Goal: Contribute content: Add original content to the website for others to see

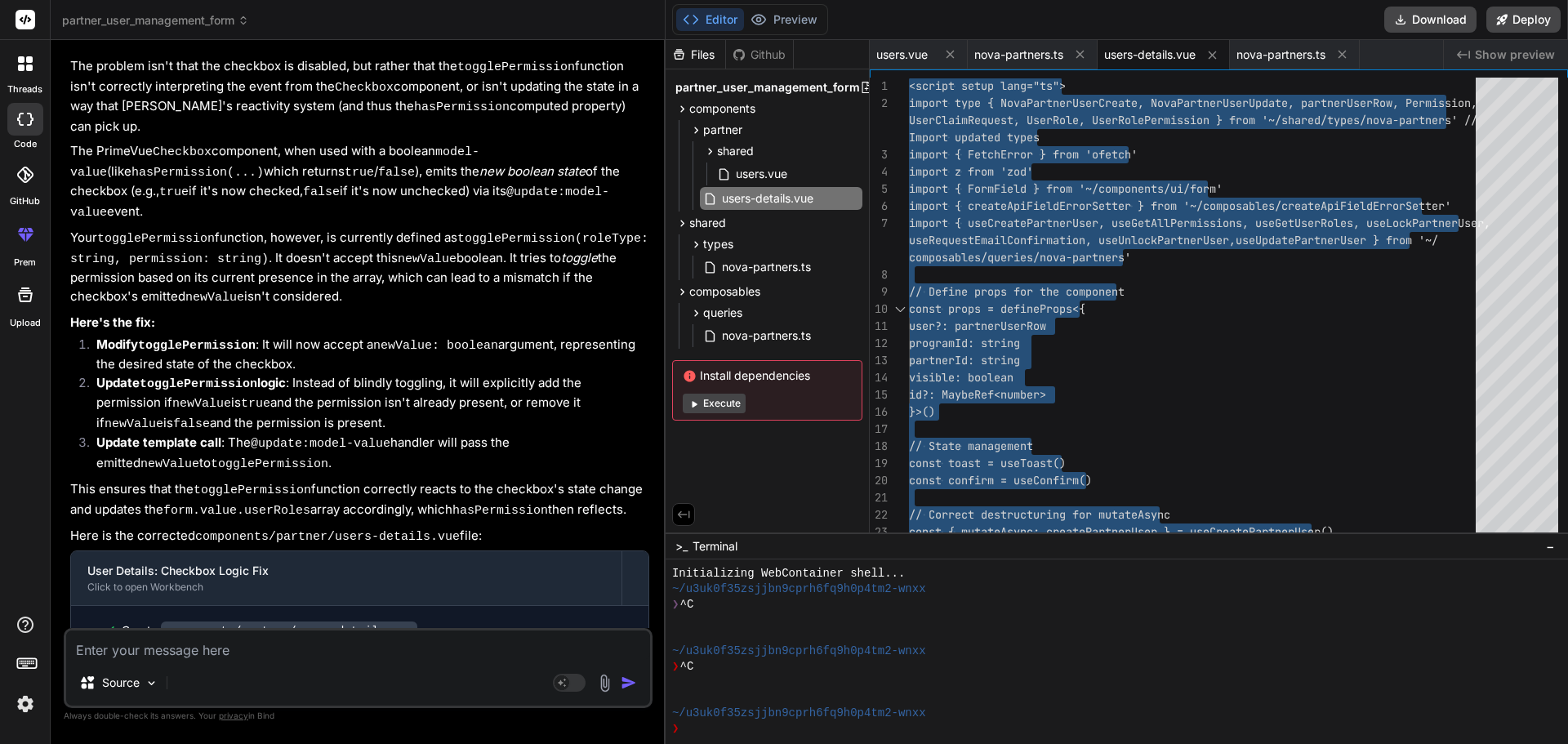
scroll to position [58747, 0]
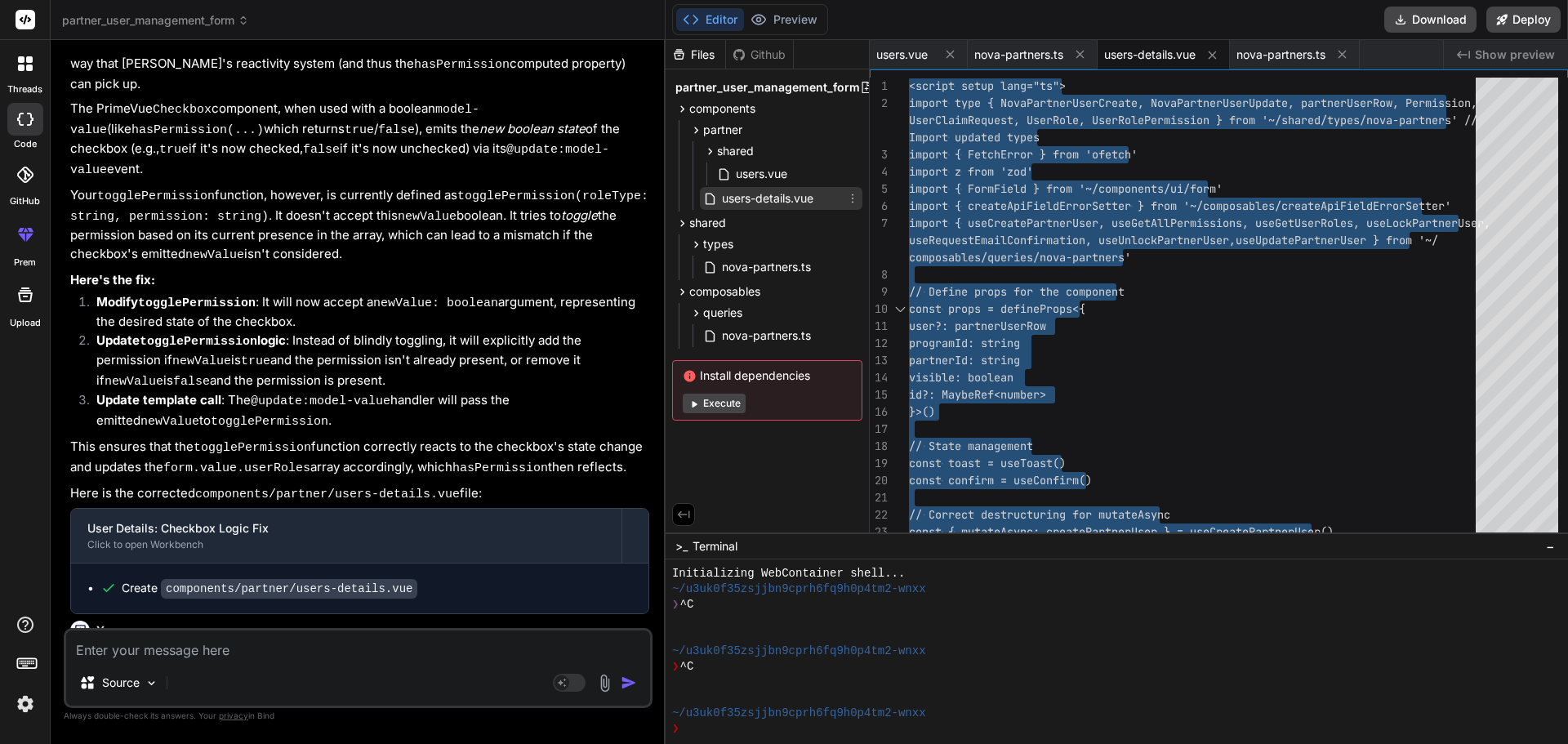
click at [751, 198] on span "users-details.vue" at bounding box center [768, 198] width 95 height 20
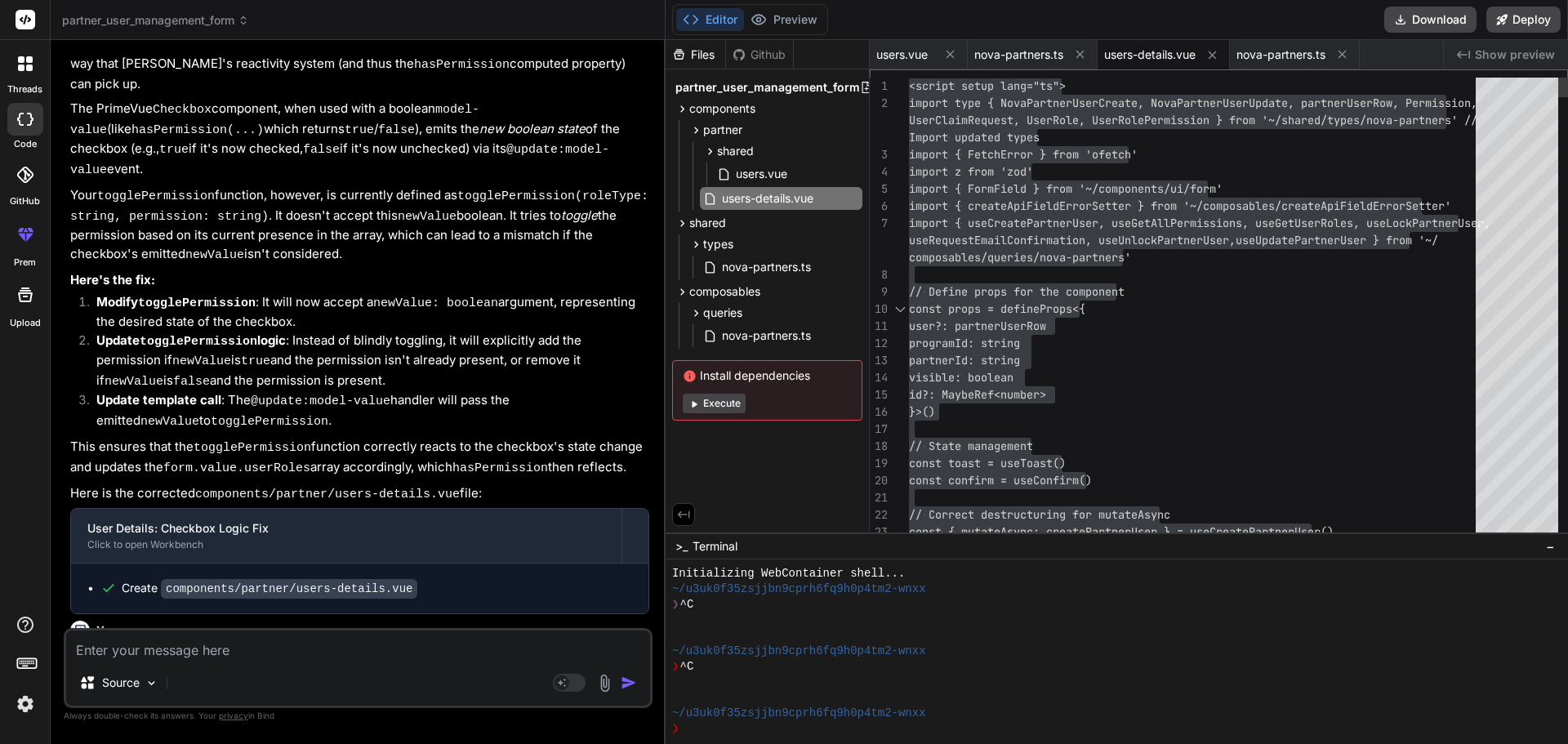
drag, startPoint x: 1279, startPoint y: 270, endPoint x: 1262, endPoint y: 250, distance: 26.2
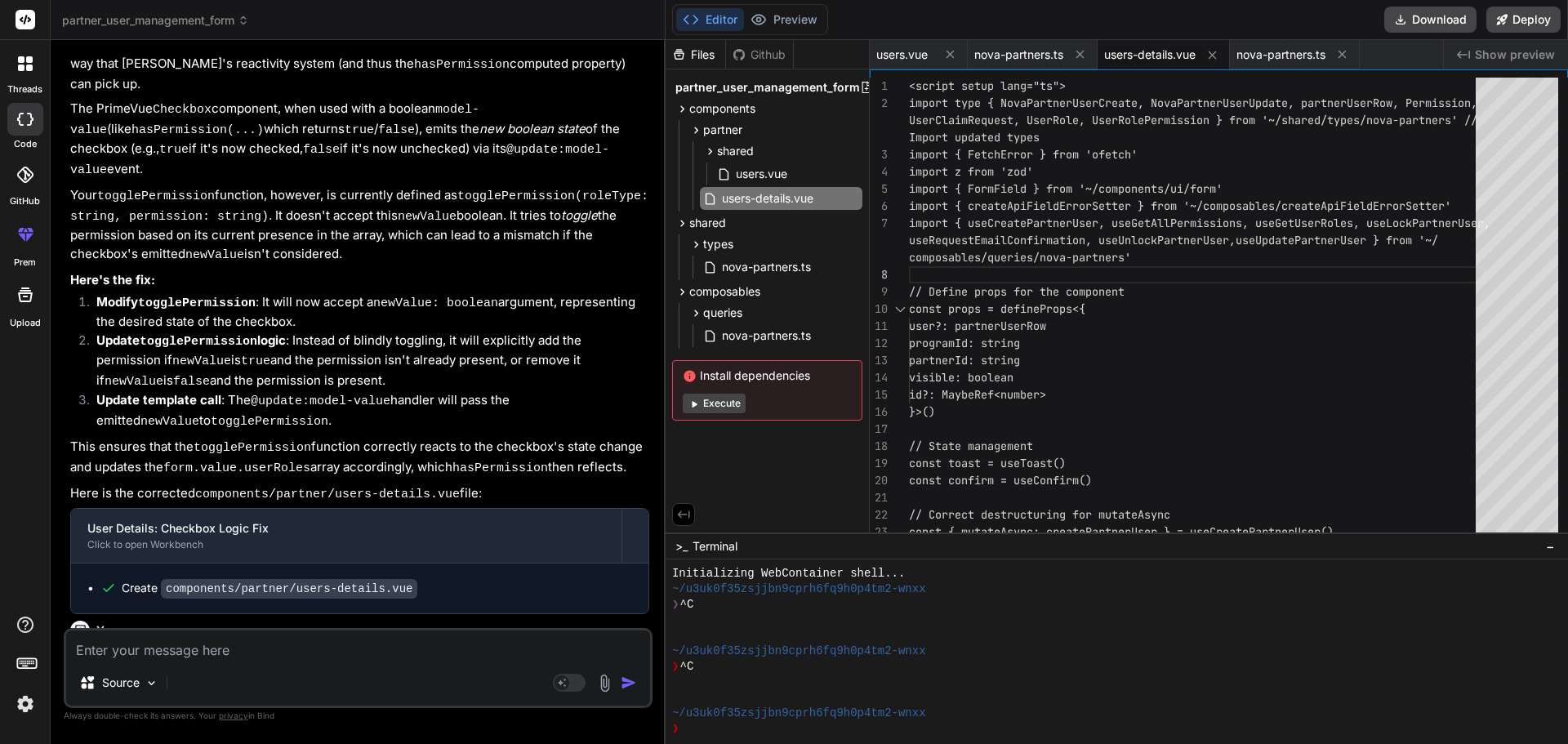
click at [1127, 46] on div "users-details.vue" at bounding box center [1163, 55] width 132 height 29
type textarea "<script setup lang="ts"> import type { NovaPartnerUserCreate, NovaPartnerUserUp…"
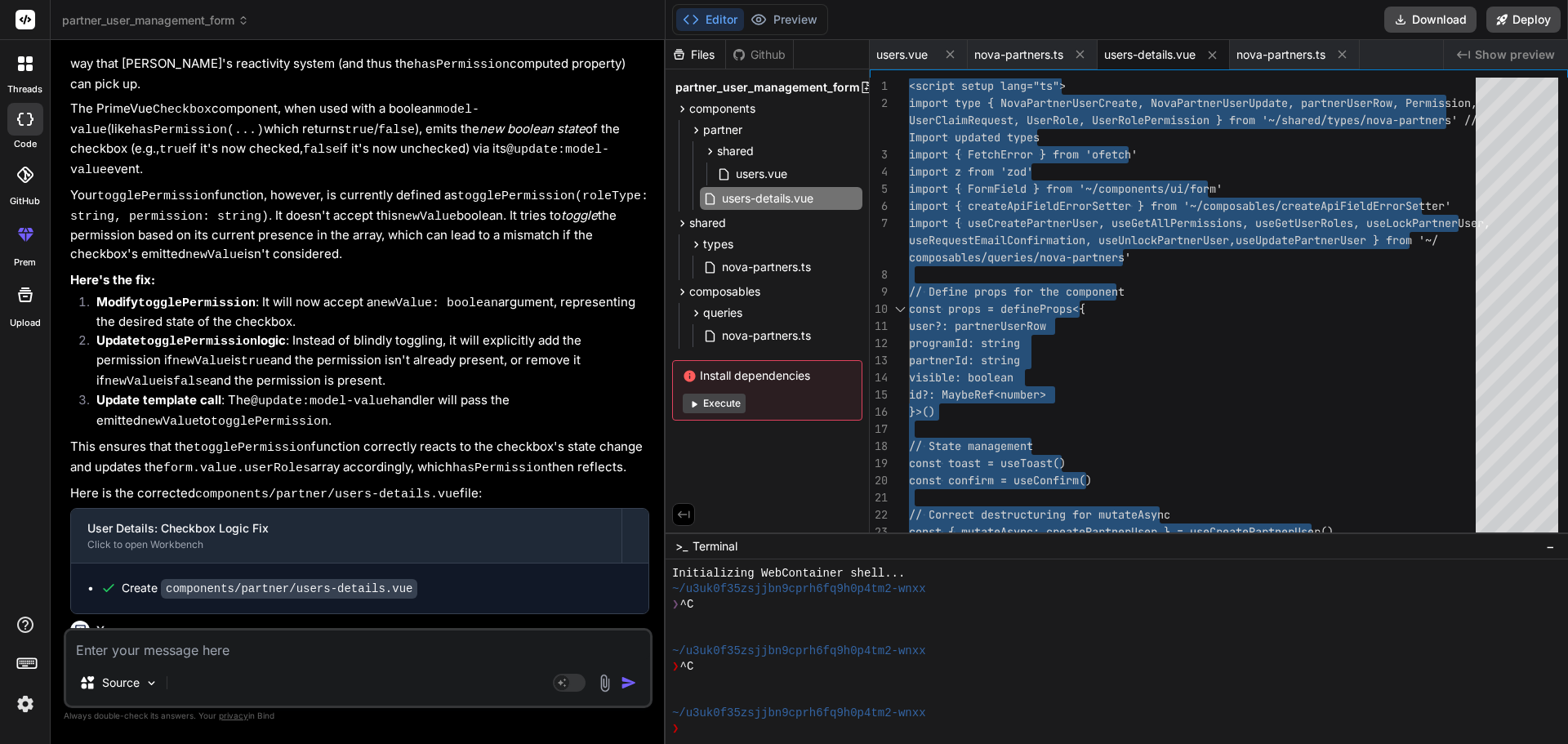
click at [267, 656] on textarea at bounding box center [357, 645] width 584 height 29
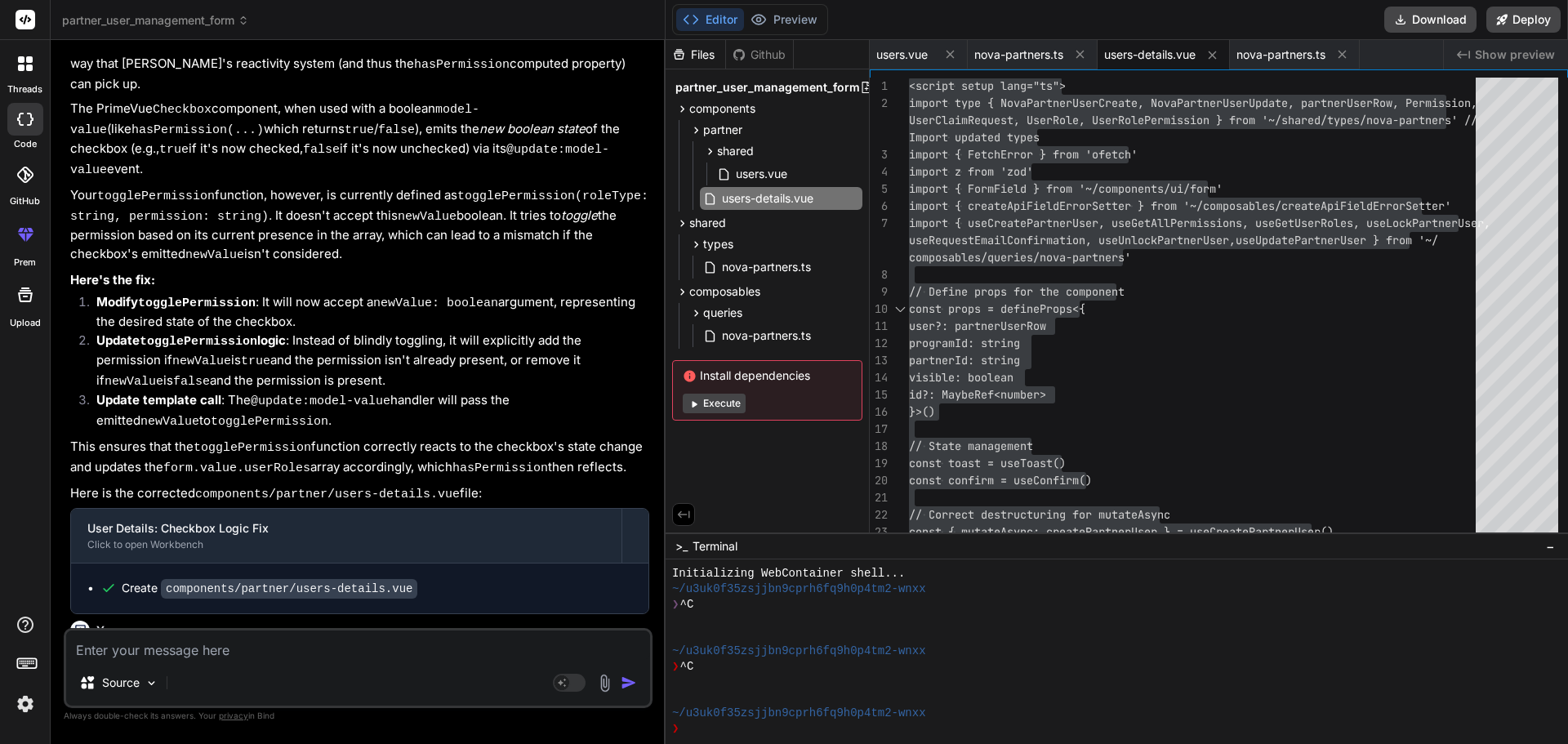
paste textarea "[vue-tsc] Object literal may only specify known properties, and 'password' does…"
type textarea "[vue-tsc] Object literal may only specify known properties, and 'password' does…"
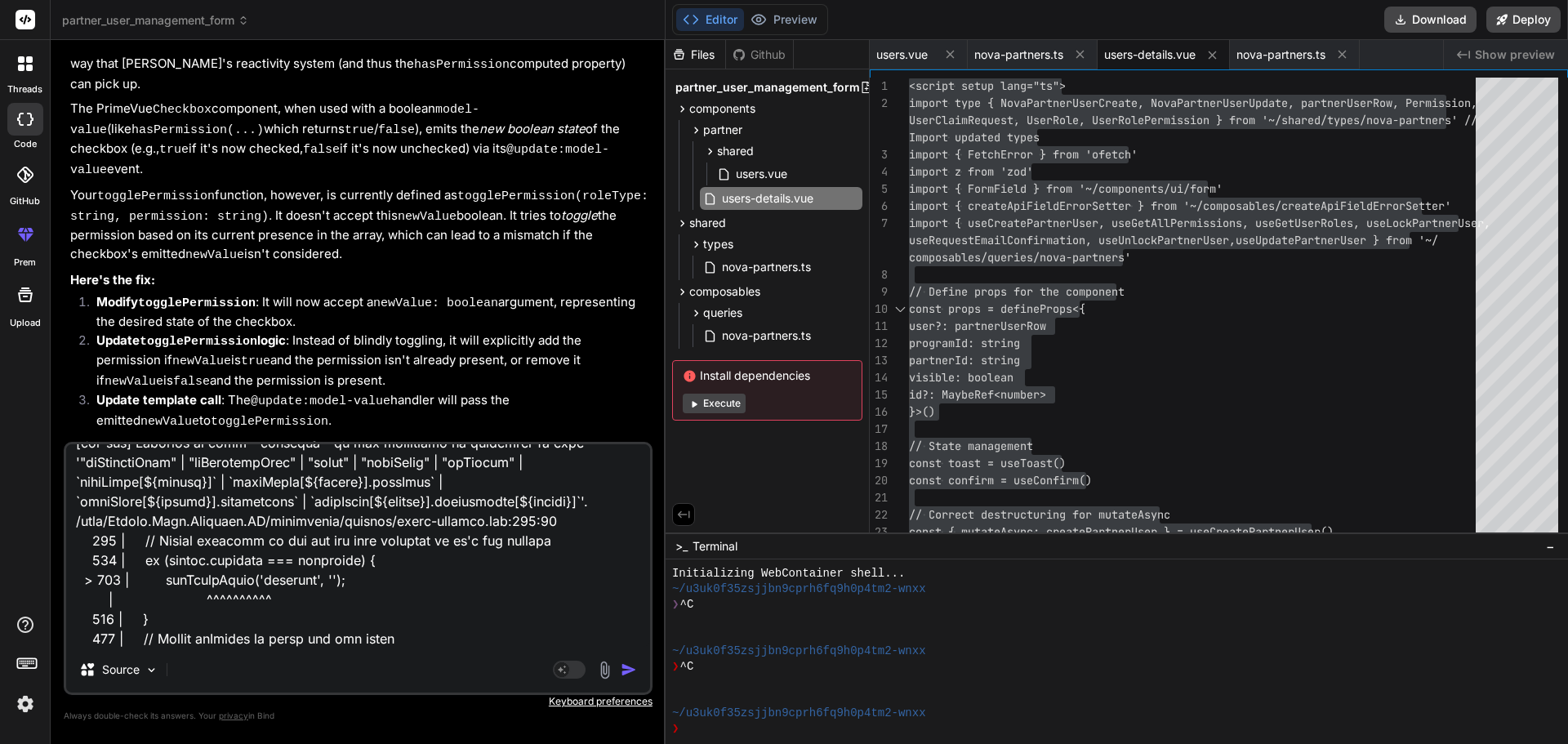
type textarea "x"
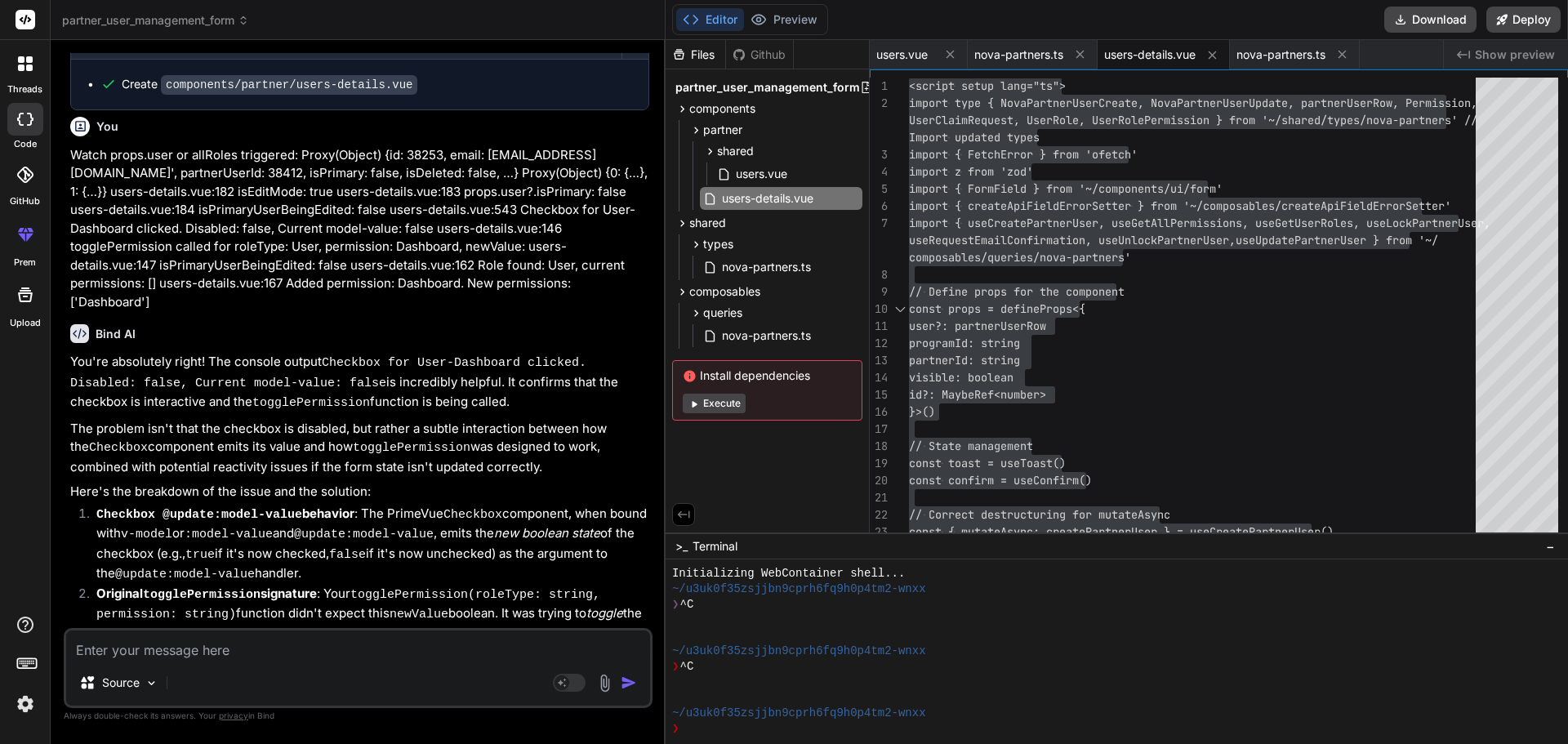
scroll to position [59321, 0]
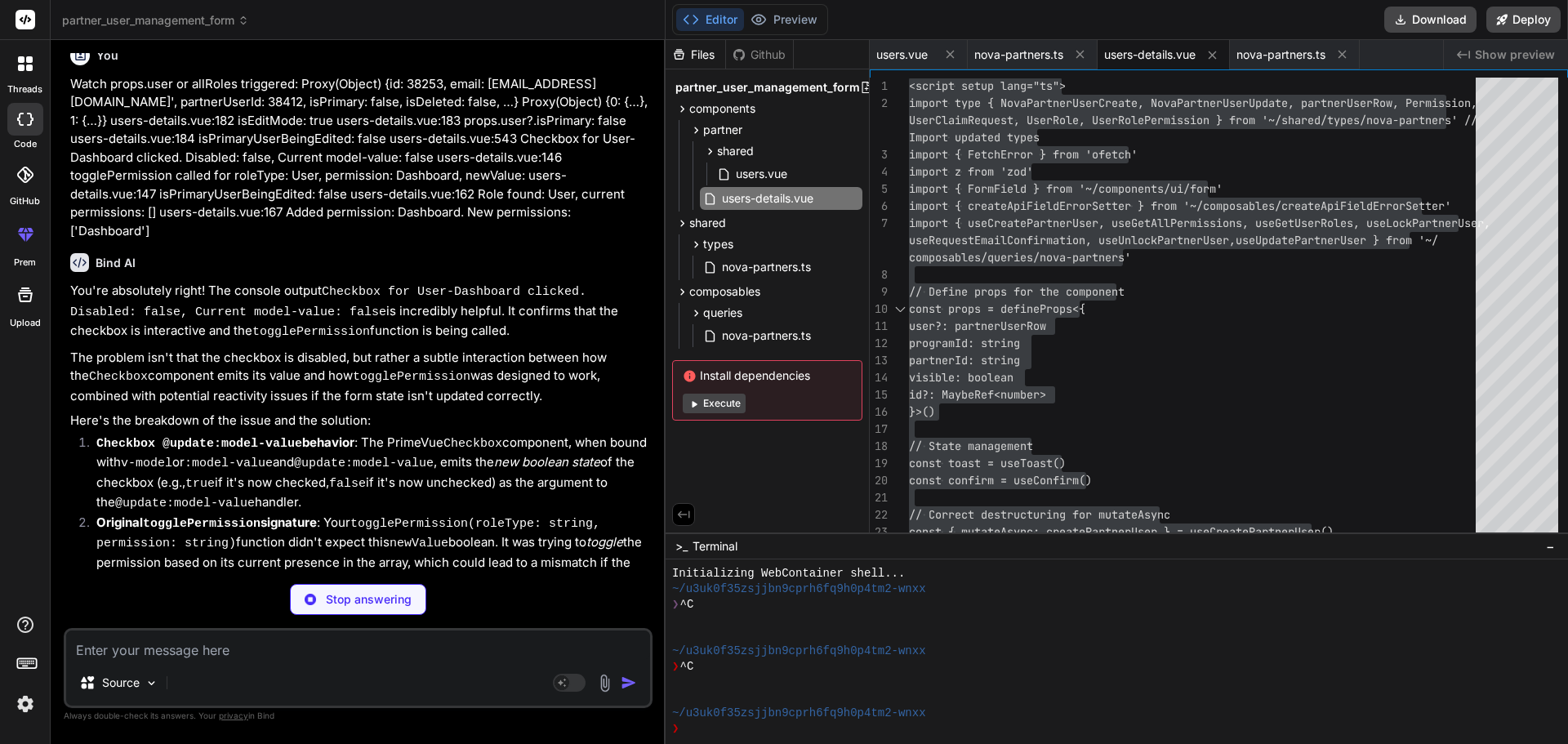
type textarea "x"
type textarea "</div> </div> </template>"
type textarea "x"
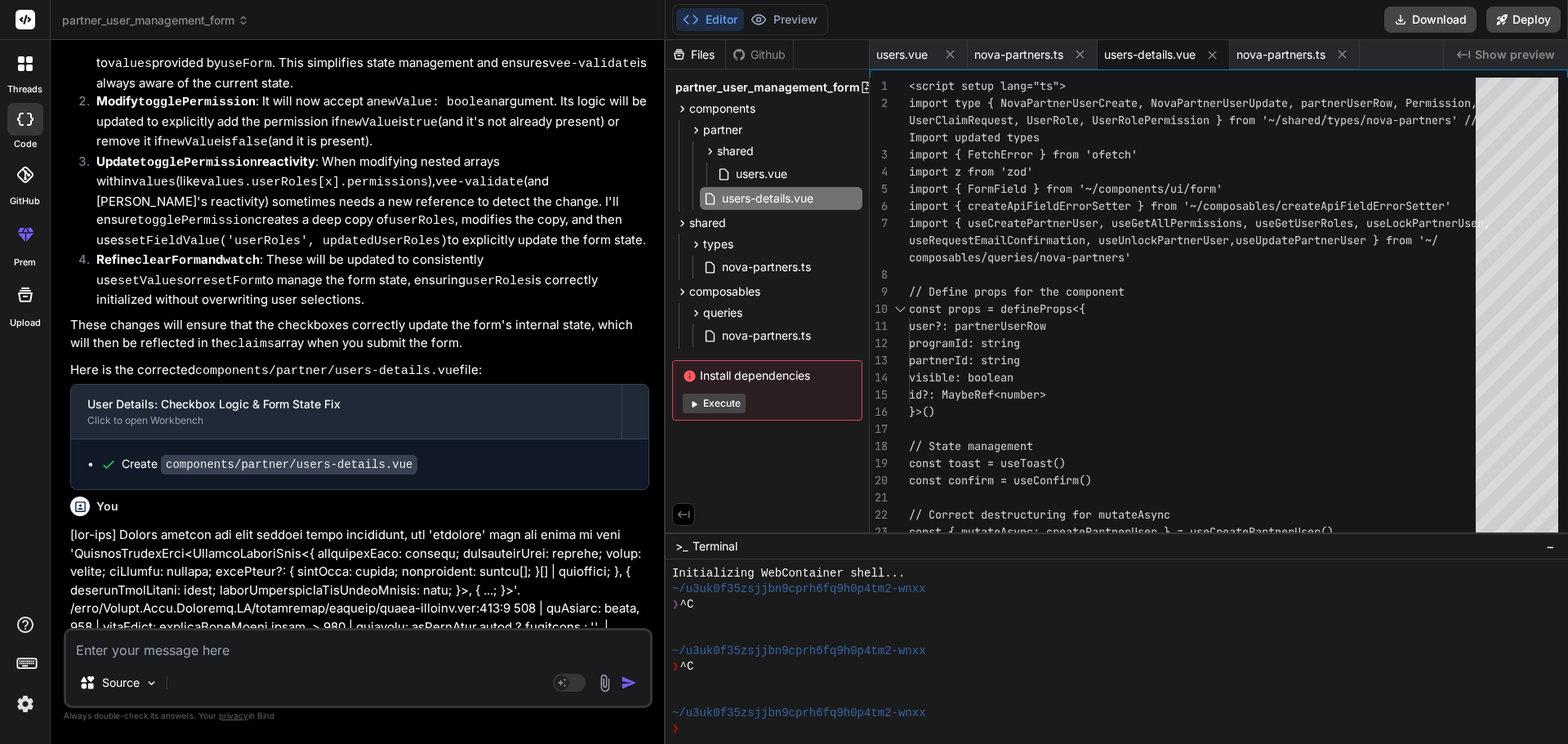
scroll to position [60009, 0]
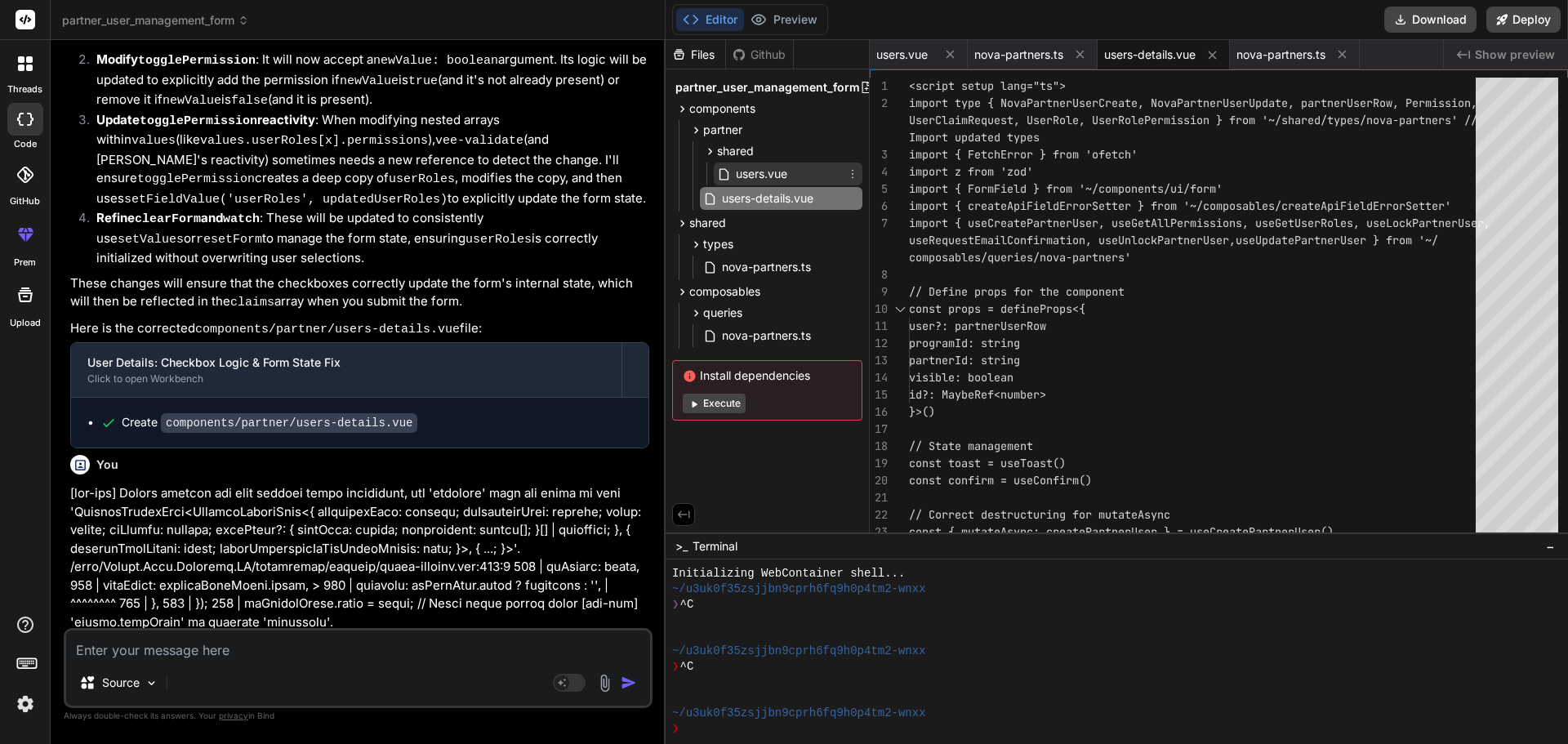
click at [751, 174] on span "users.vue" at bounding box center [761, 174] width 54 height 20
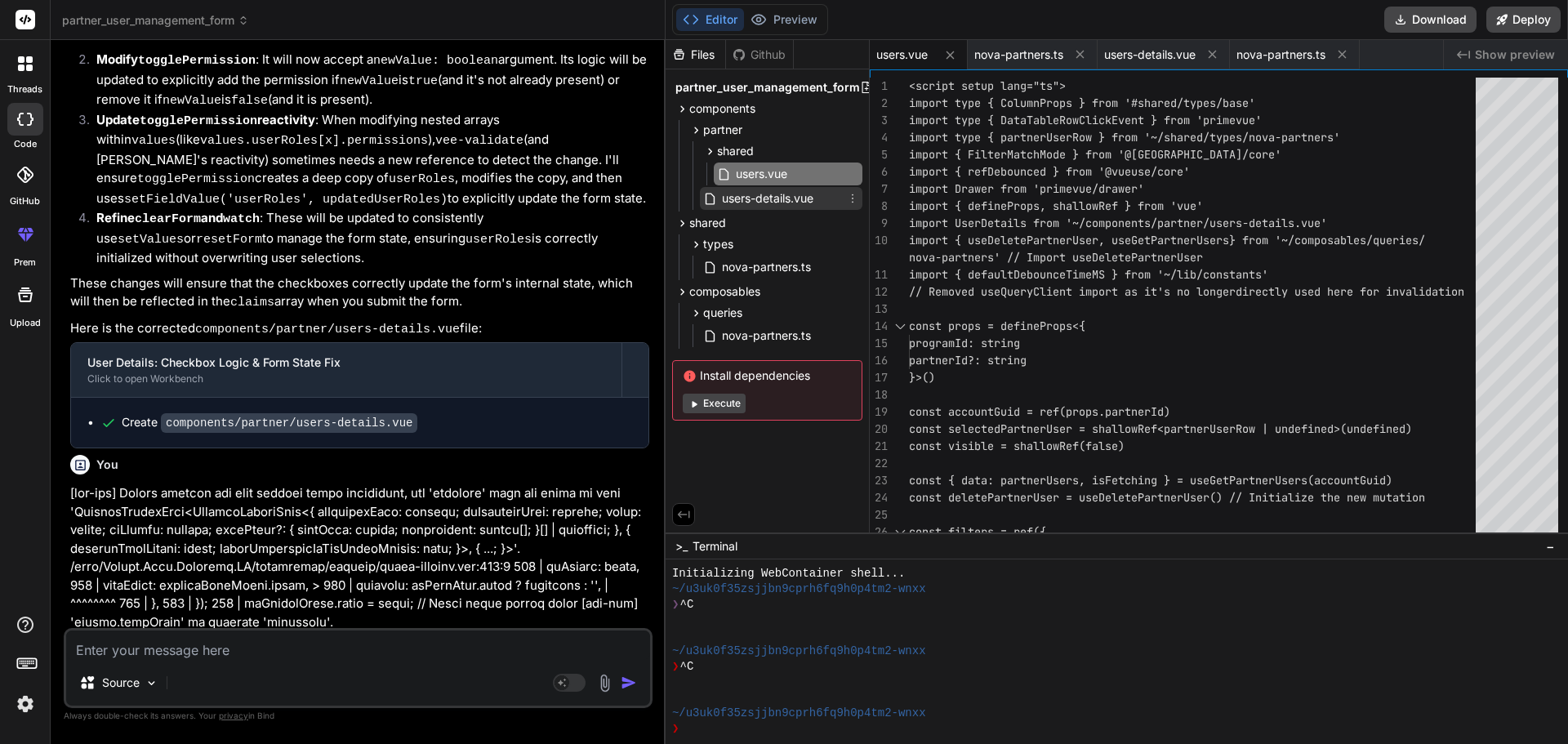
click at [758, 200] on span "users-details.vue" at bounding box center [768, 198] width 95 height 20
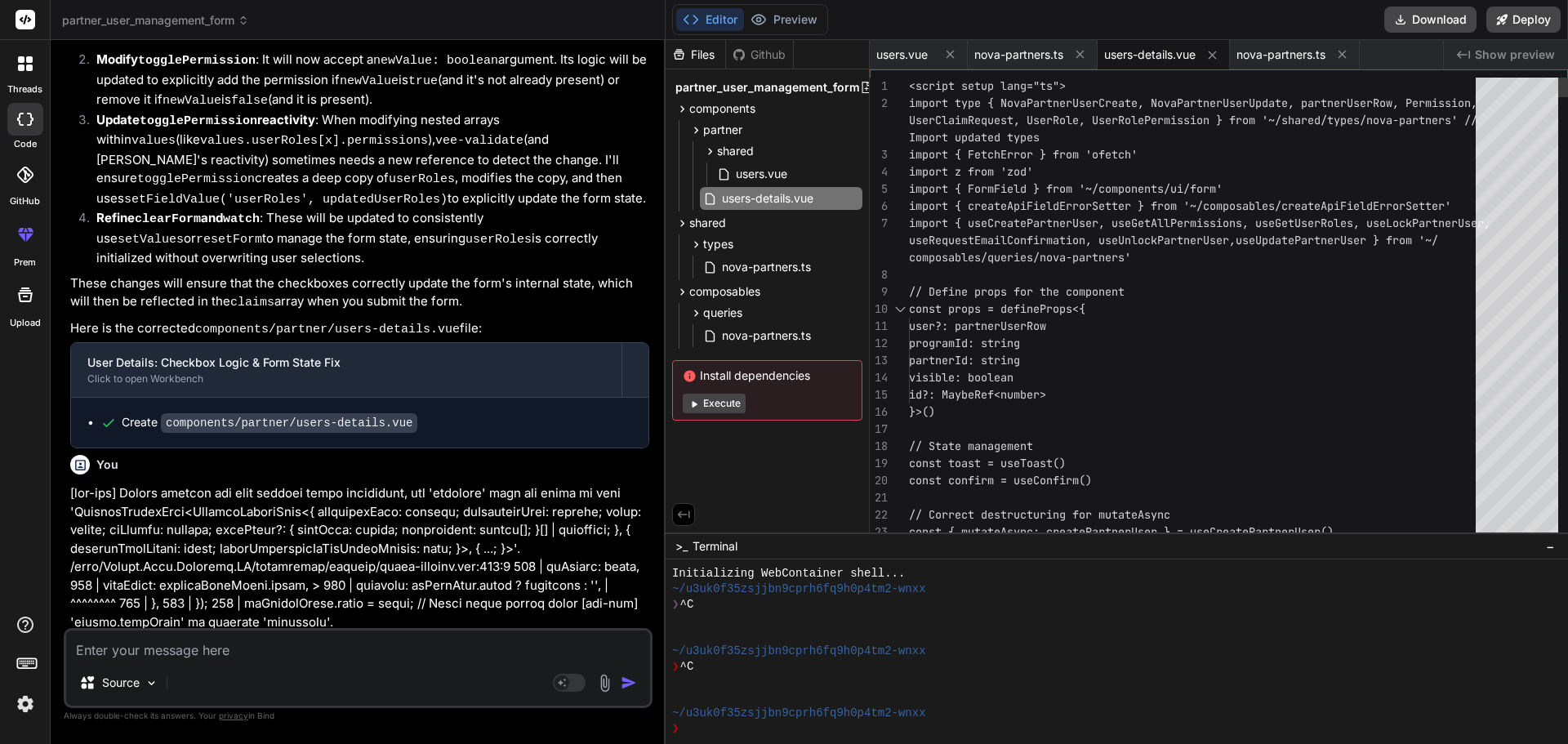
type textarea "<script setup lang="ts"> import type { NovaPartnerUserCreate, NovaPartnerUserUp…"
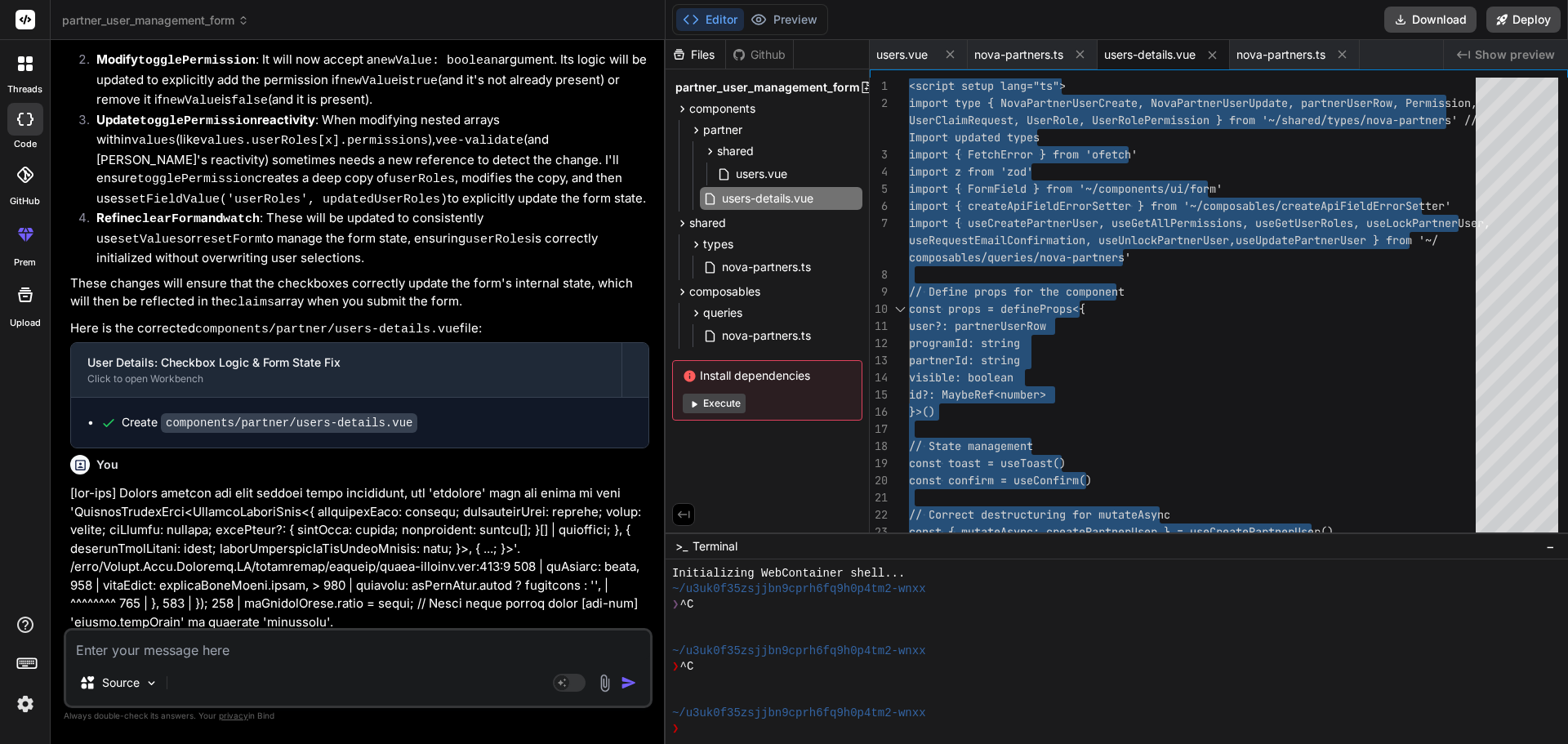
click at [208, 650] on textarea at bounding box center [357, 645] width 584 height 29
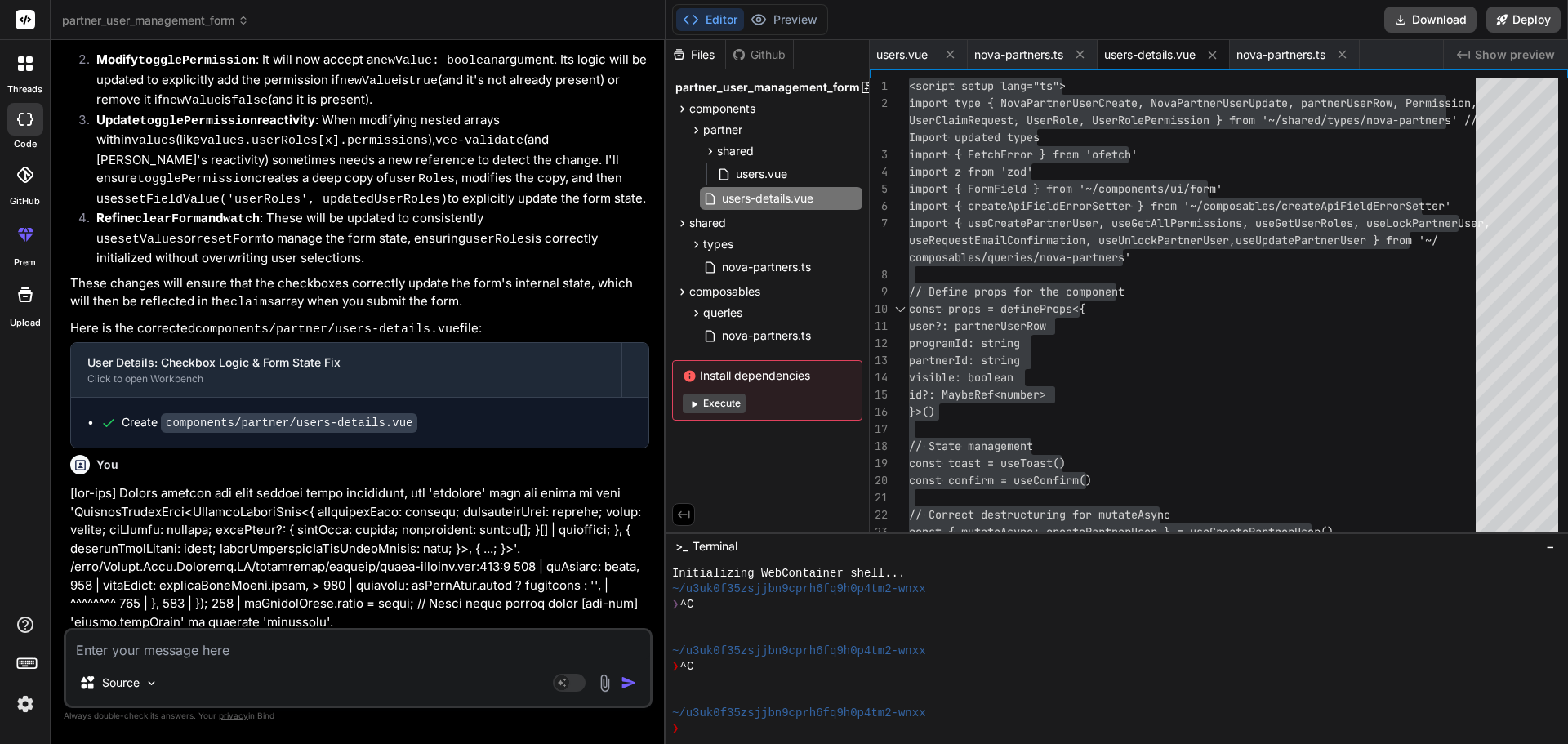
type textarea "t"
type textarea "x"
type textarea "th"
type textarea "x"
type textarea "the"
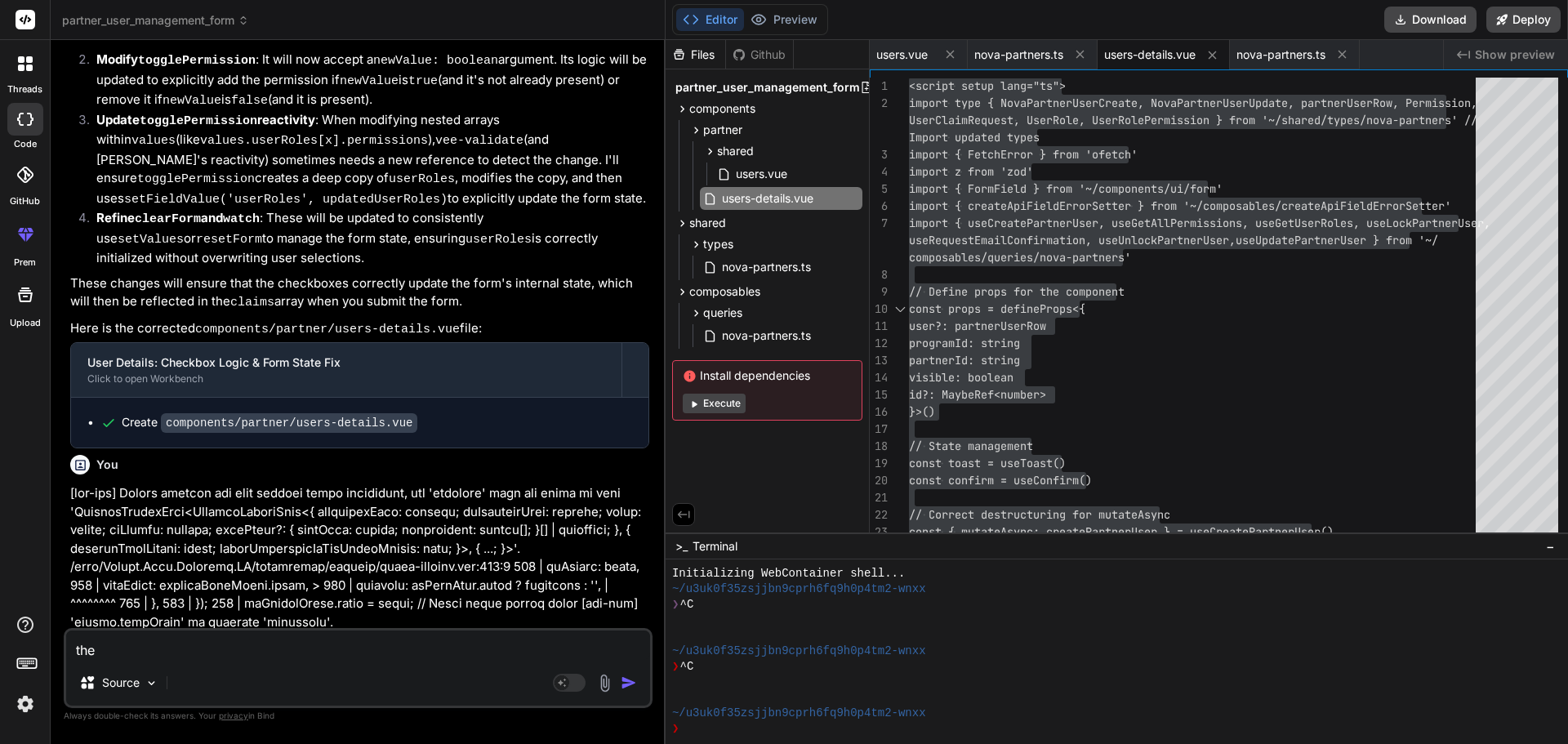
type textarea "x"
type textarea "the"
type textarea "x"
type textarea "the p"
type textarea "x"
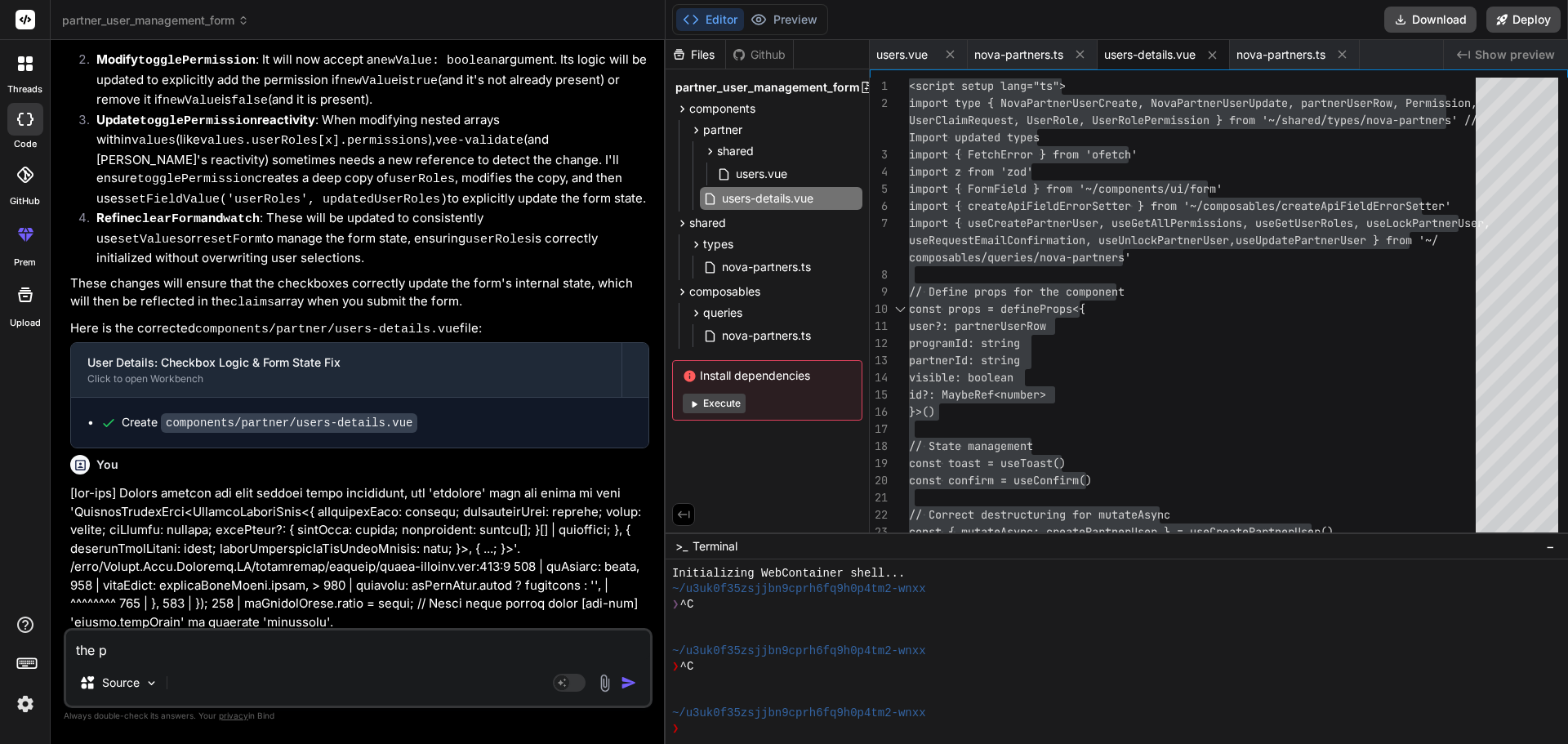
type textarea "the pa"
type textarea "x"
type textarea "the pay"
type textarea "x"
type textarea "the payl"
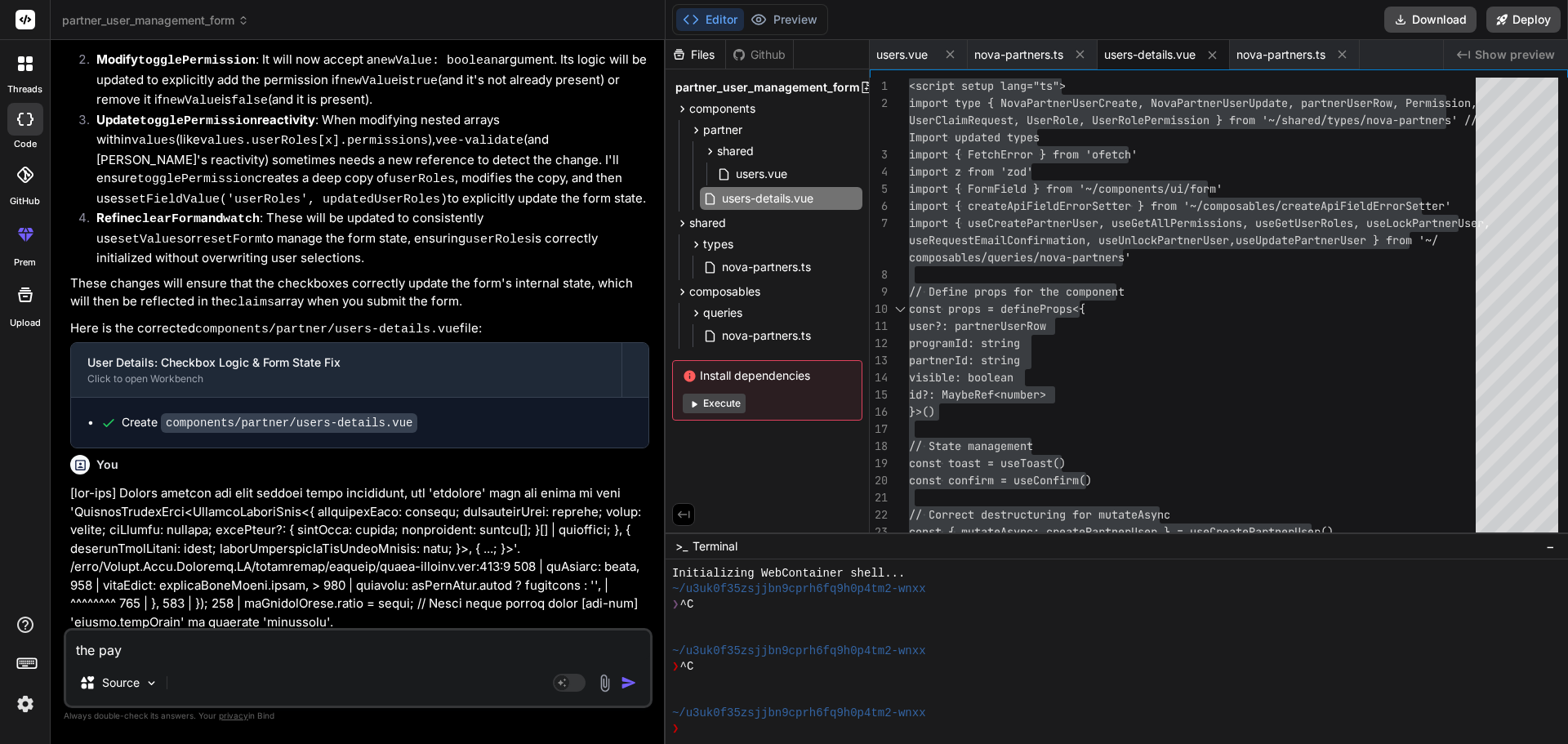
type textarea "x"
type textarea "the paylo"
type textarea "x"
type textarea "the payloa"
type textarea "x"
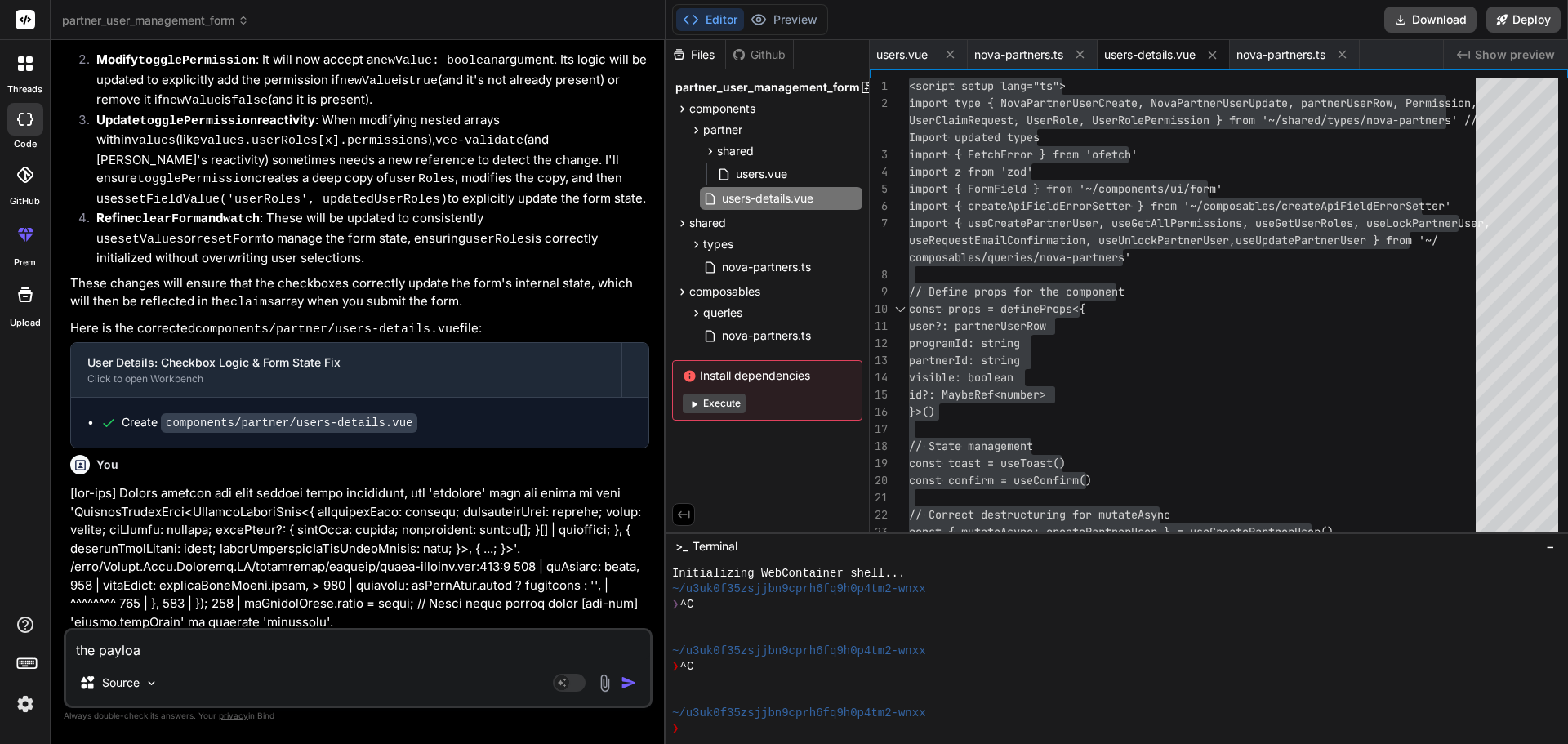
type textarea "the payload"
type textarea "x"
type textarea "the payload"
type textarea "x"
type textarea "the payload l"
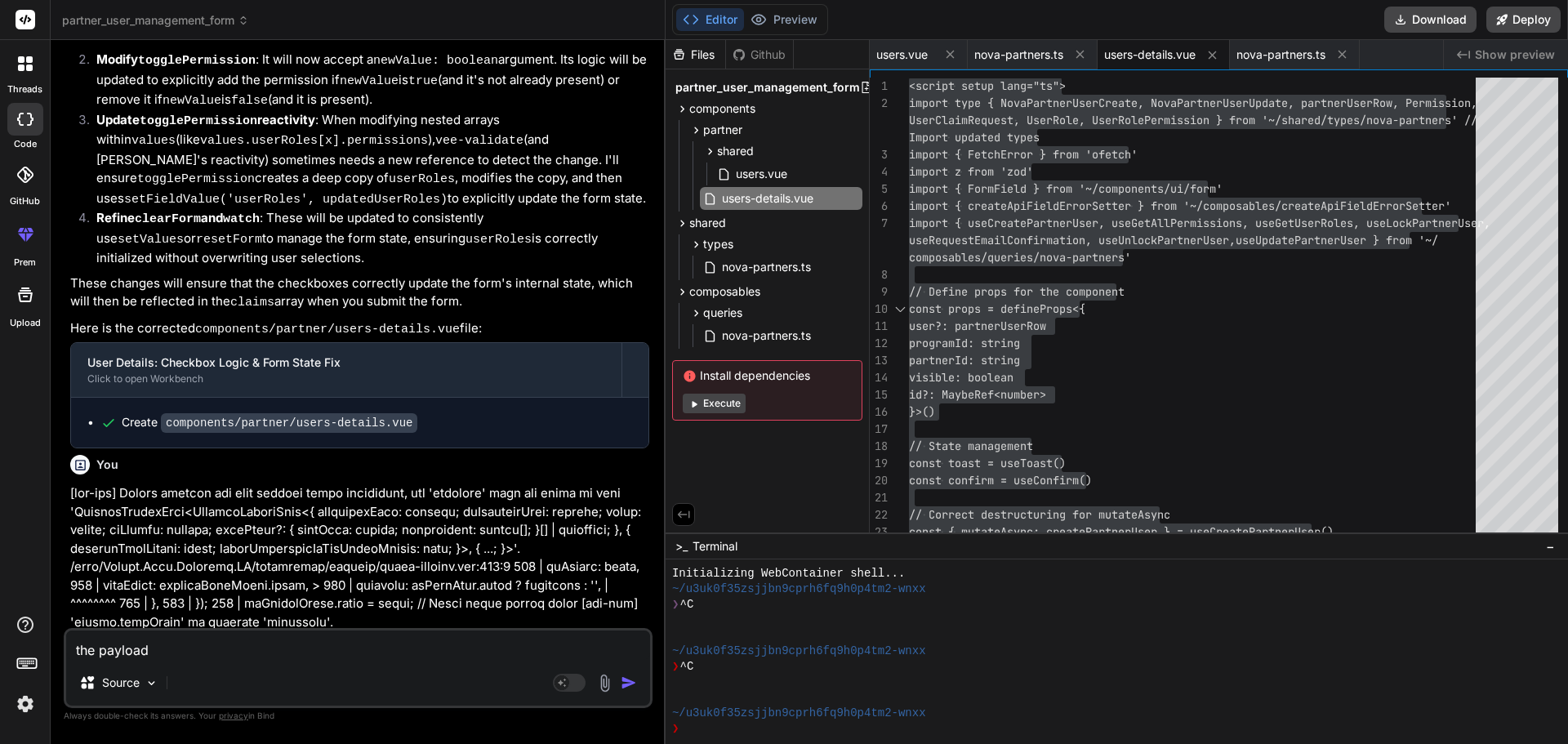
type textarea "x"
type textarea "the payload lo"
type textarea "x"
type textarea "the payload loo"
type textarea "x"
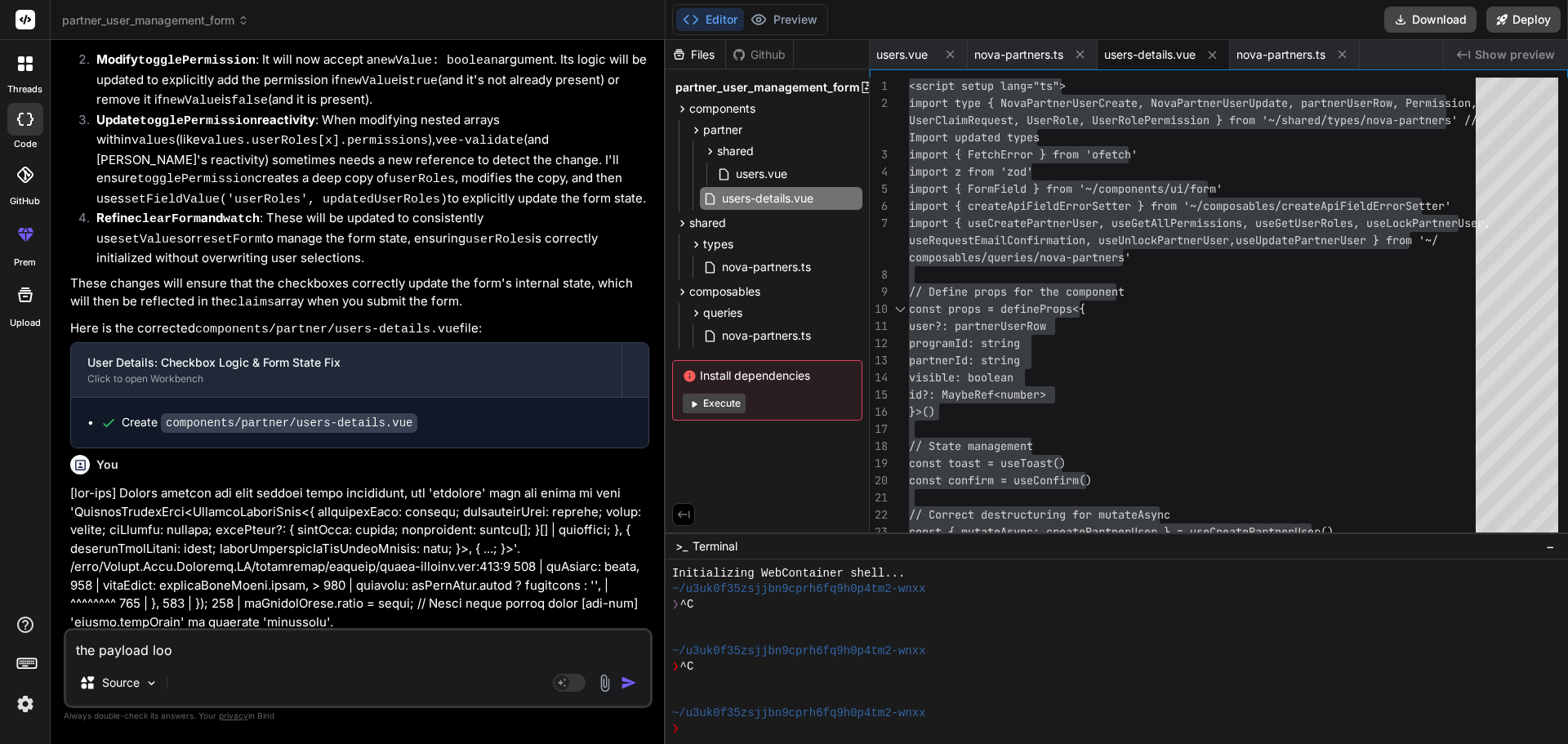
type textarea "the payload look"
type textarea "x"
type textarea "the payload looks"
type textarea "x"
type textarea "the payload looks"
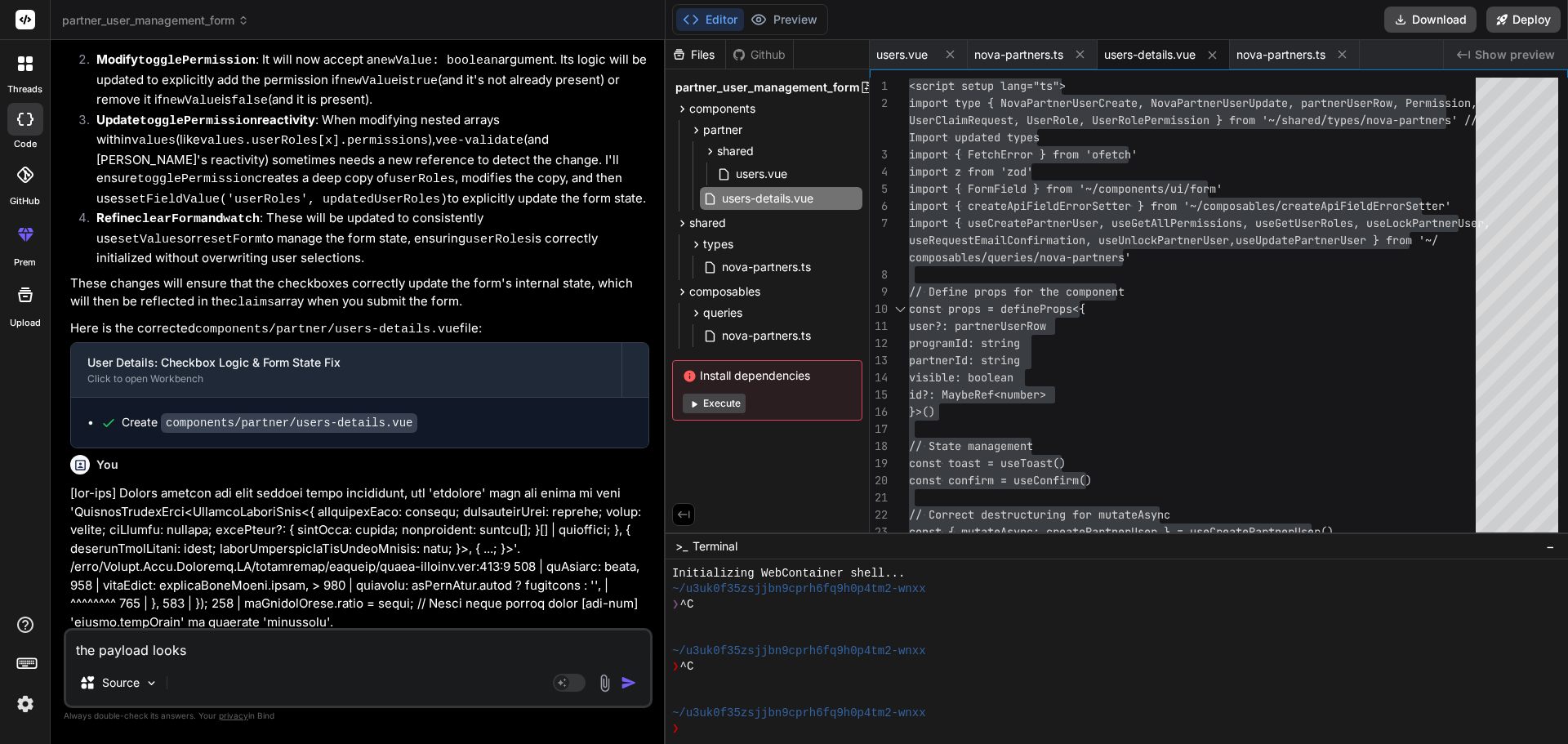
type textarea "x"
type textarea "the payload looks l"
type textarea "x"
type textarea "the payload looks li"
type textarea "x"
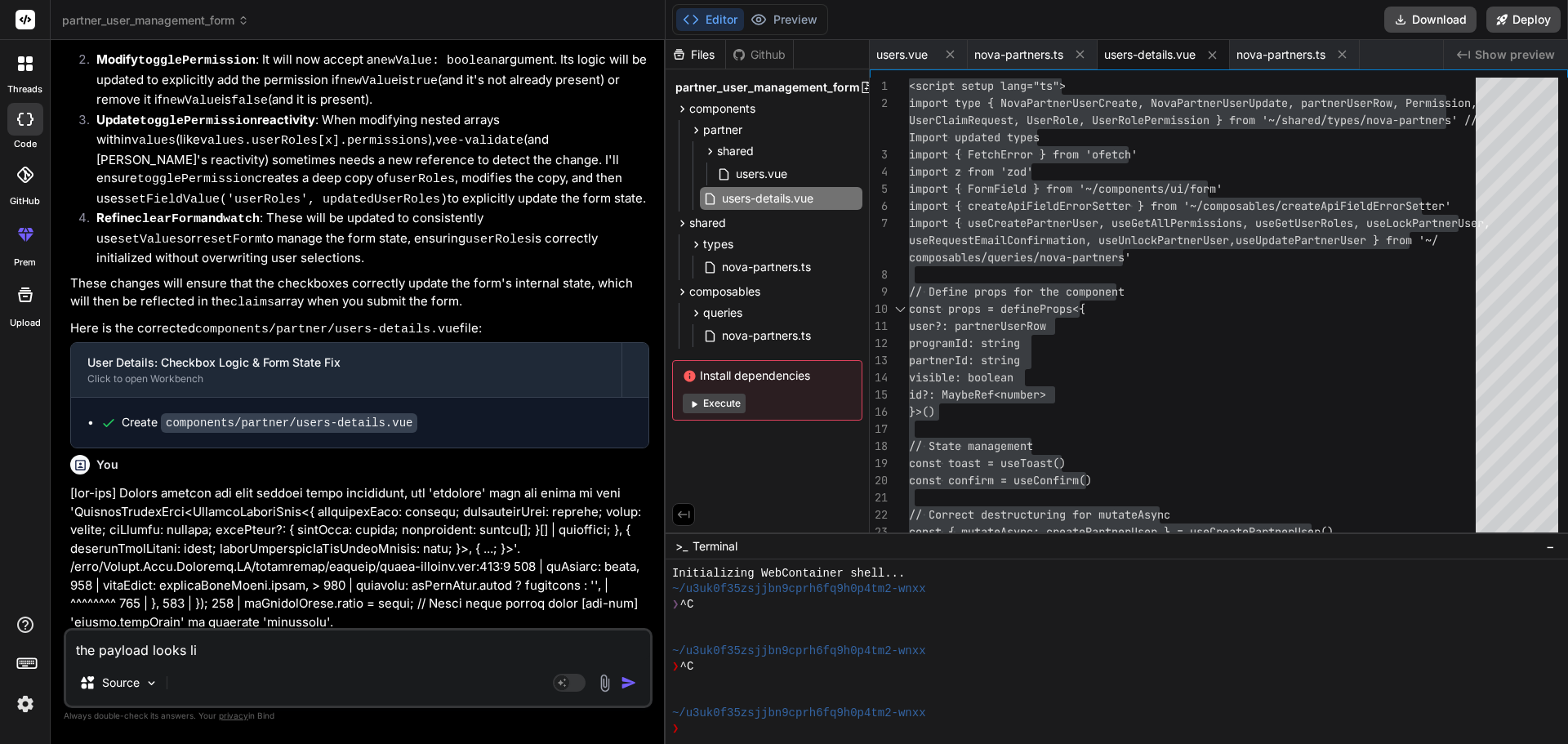
type textarea "the payload looks lik"
type textarea "x"
type textarea "the payload looks like"
type textarea "x"
type textarea "the payload looks like"
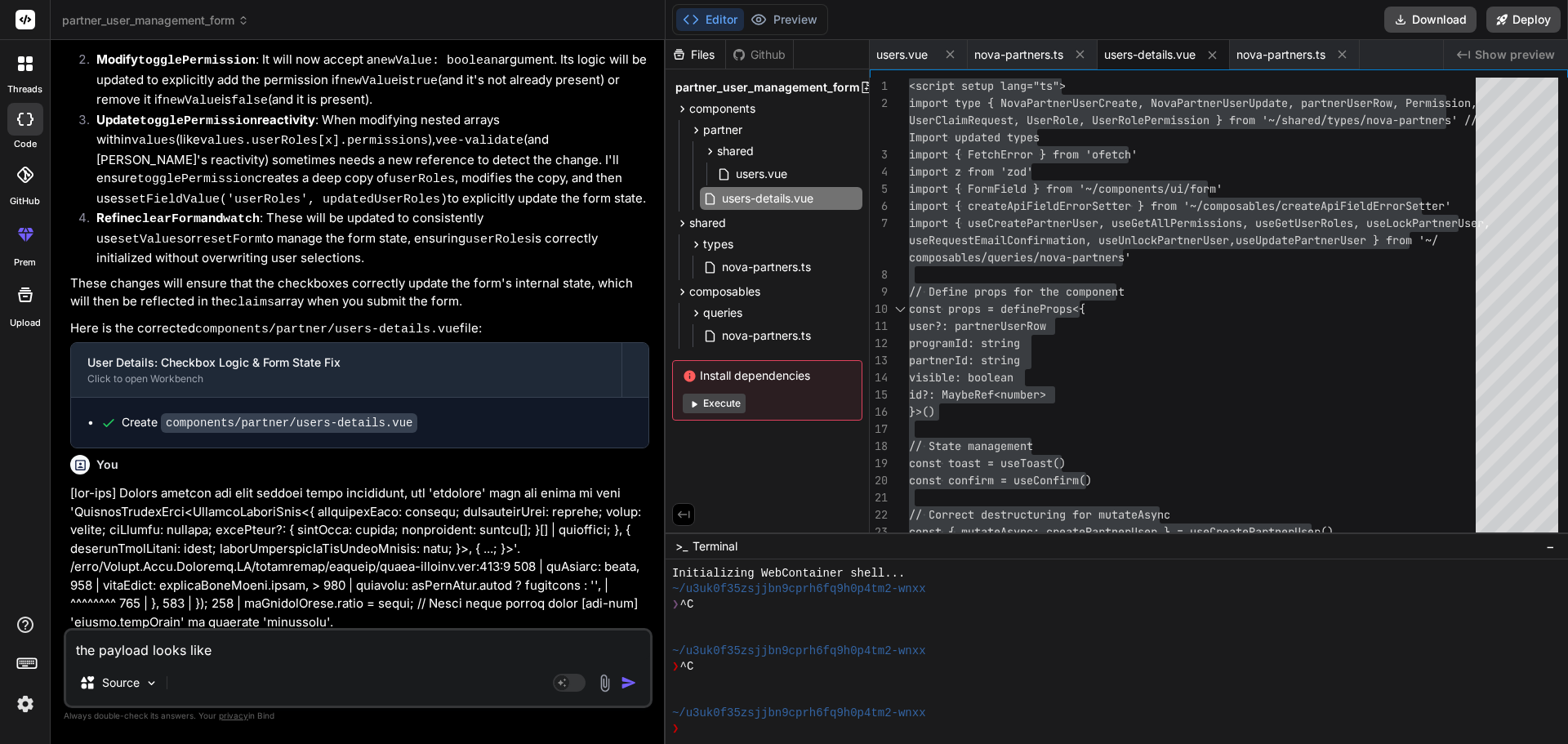
type textarea "x"
type textarea "the payload looks like t"
type textarea "x"
type textarea "the payload looks like th"
type textarea "x"
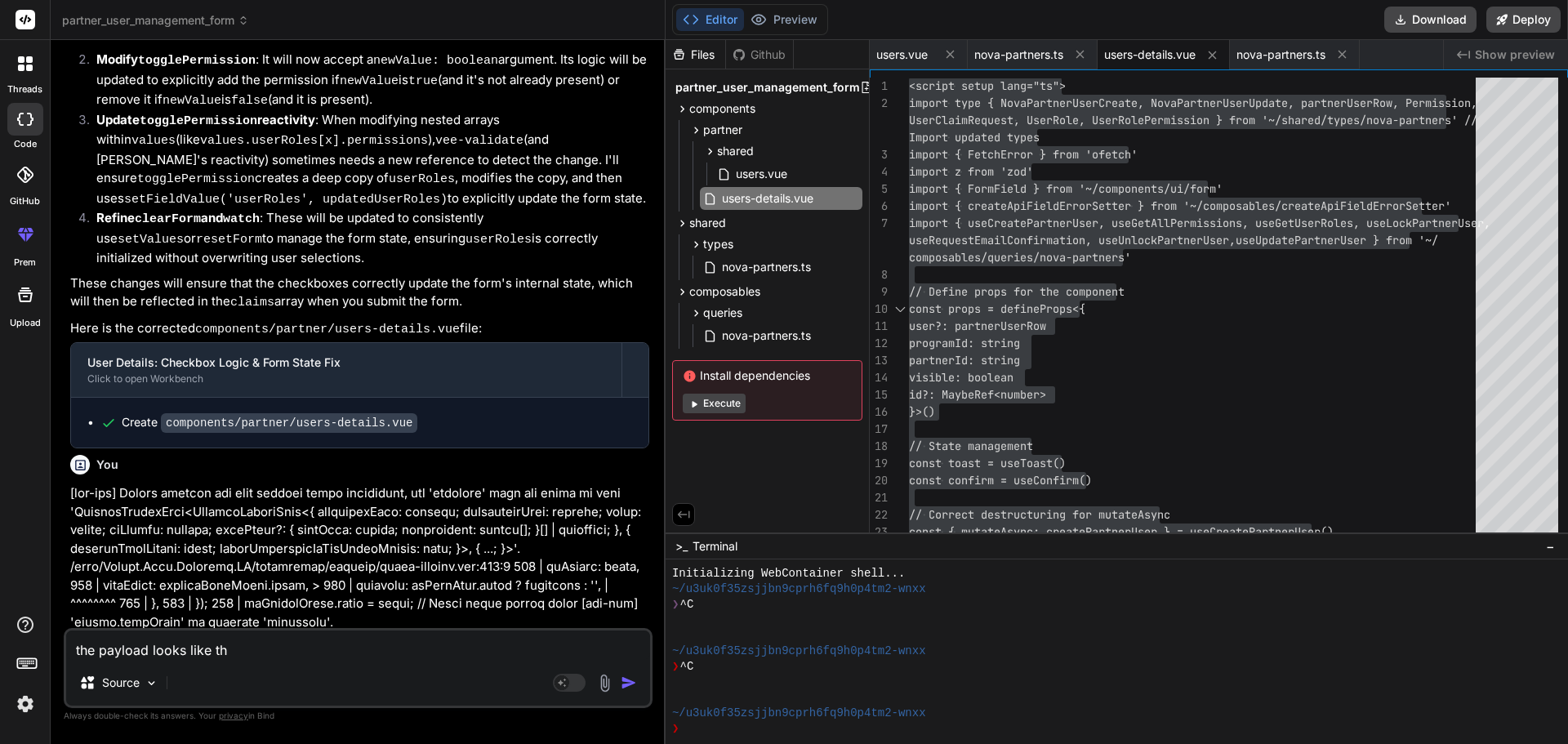
type textarea "the payload looks like thi"
type textarea "x"
type textarea "the payload looks like this"
type textarea "x"
type textarea "the payload looks like this"
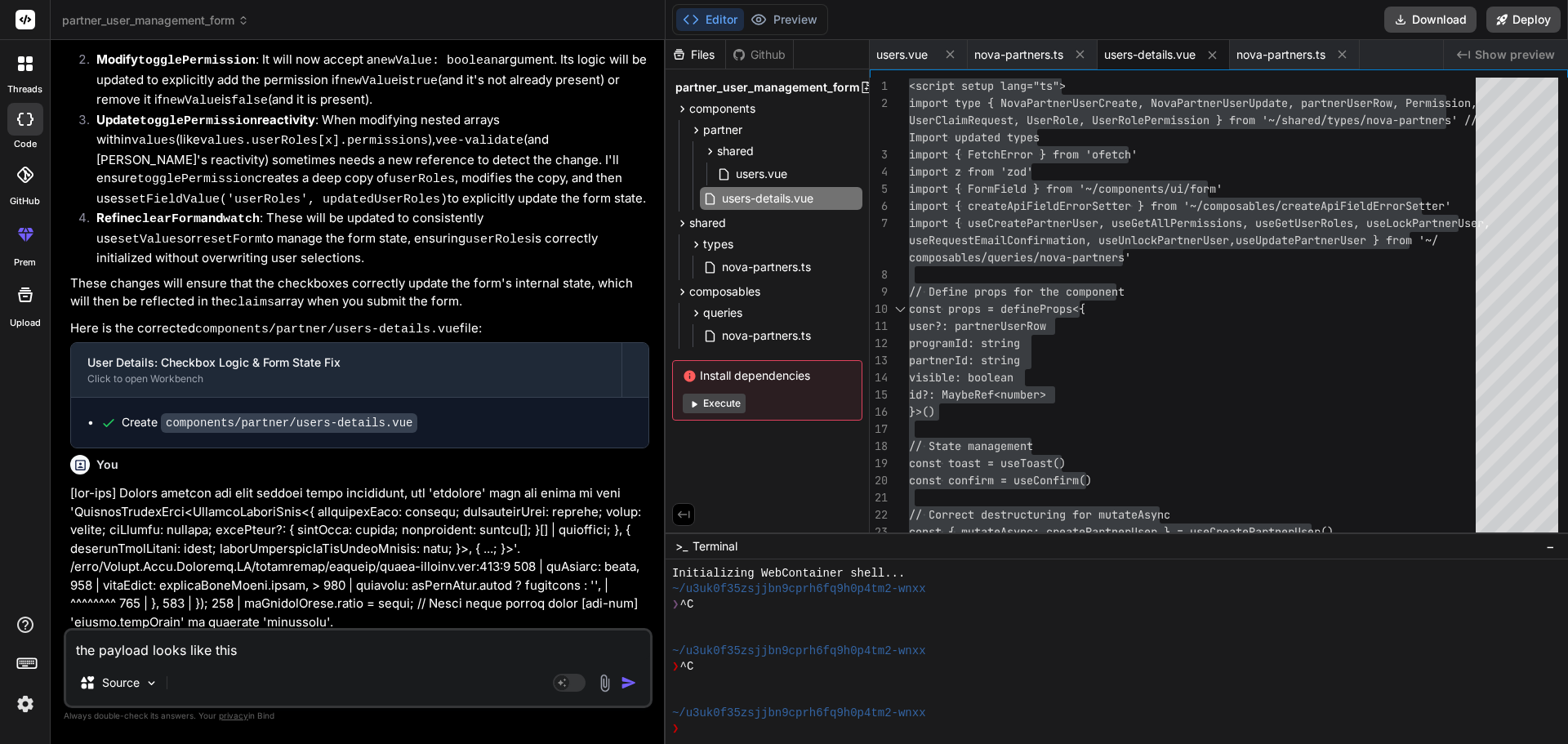
type textarea "x"
paste textarea "{lorem: "ipsumdol@sitam.con", adipisci: "Elitse@15", doEiusmodTemp: incid, utLa…"
type textarea "lor ipsumdo sitam cons adip {elits: "doeiusmo@tempo.inc", utlabore: "Etdolo@54"…"
type textarea "x"
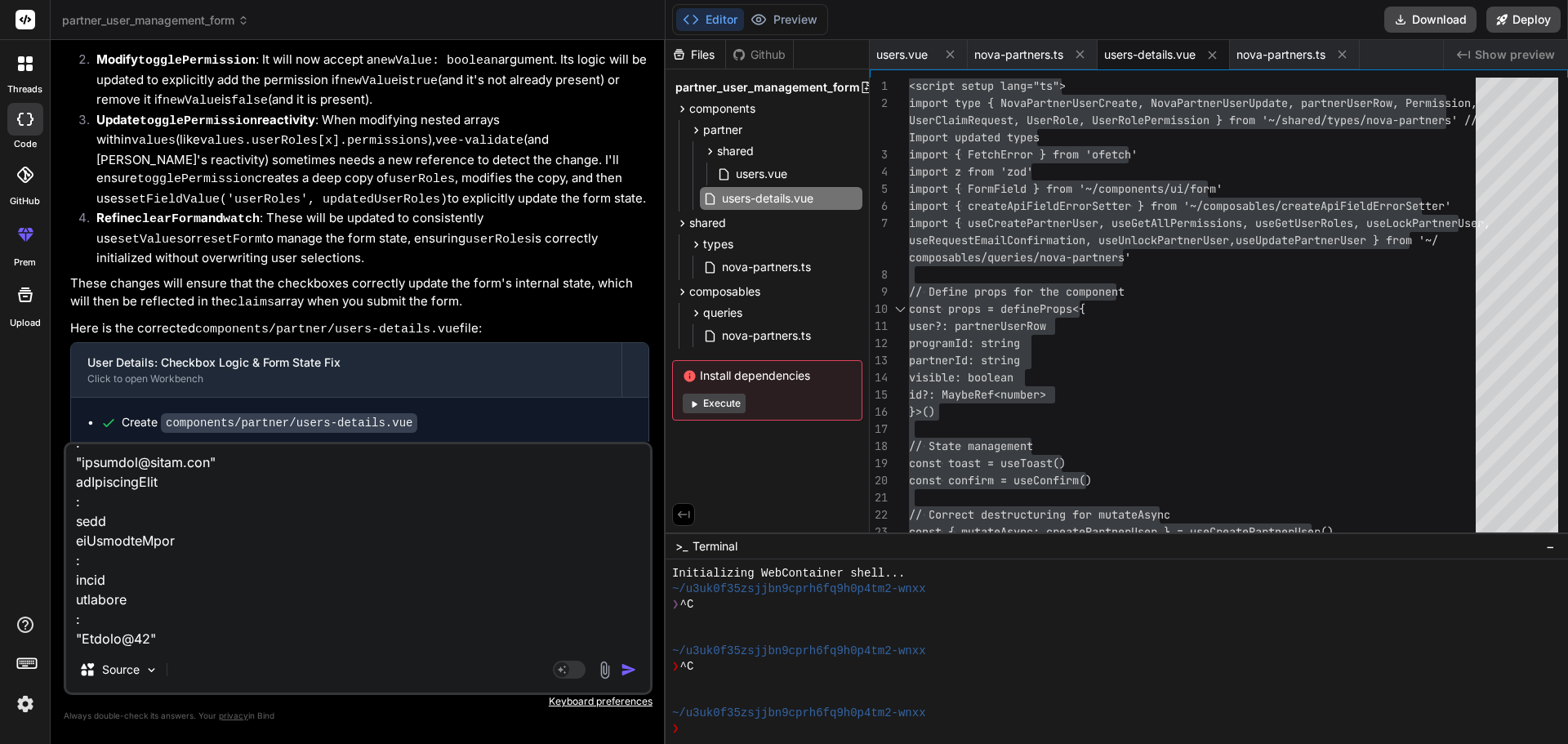
type textarea "lor ipsumdo sitam cons adip {elits: "doeiusmo@tempo.inc", utlabore: "Etdolo@54"…"
type textarea "x"
type textarea "lor ipsumdo sitam cons adip {elits: "doeiusmo@tempo.inc", utlabore: "Etdolo@54"…"
type textarea "x"
type textarea "lor ipsumdo sitam cons adip {elits: "doeiusmo@tempo.inc", utlabore: "Etdolo@54"…"
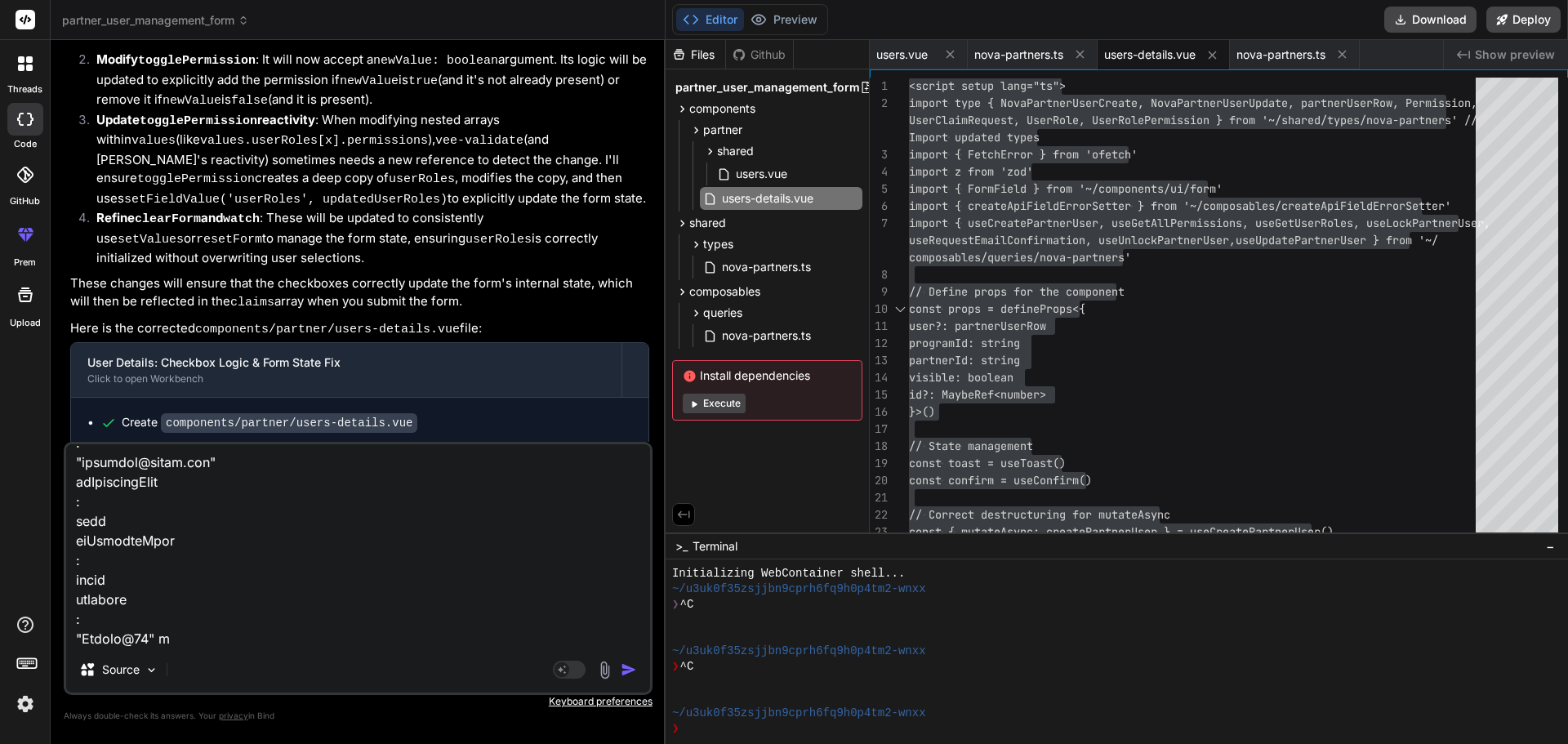
type textarea "x"
type textarea "lor ipsumdo sitam cons adip {elits: "doeiusmo@tempo.inc", utlabore: "Etdolo@54"…"
type textarea "x"
type textarea "lor ipsumdo sitam cons adip {elits: "doeiusmo@tempo.inc", utlabore: "Etdolo@54"…"
type textarea "x"
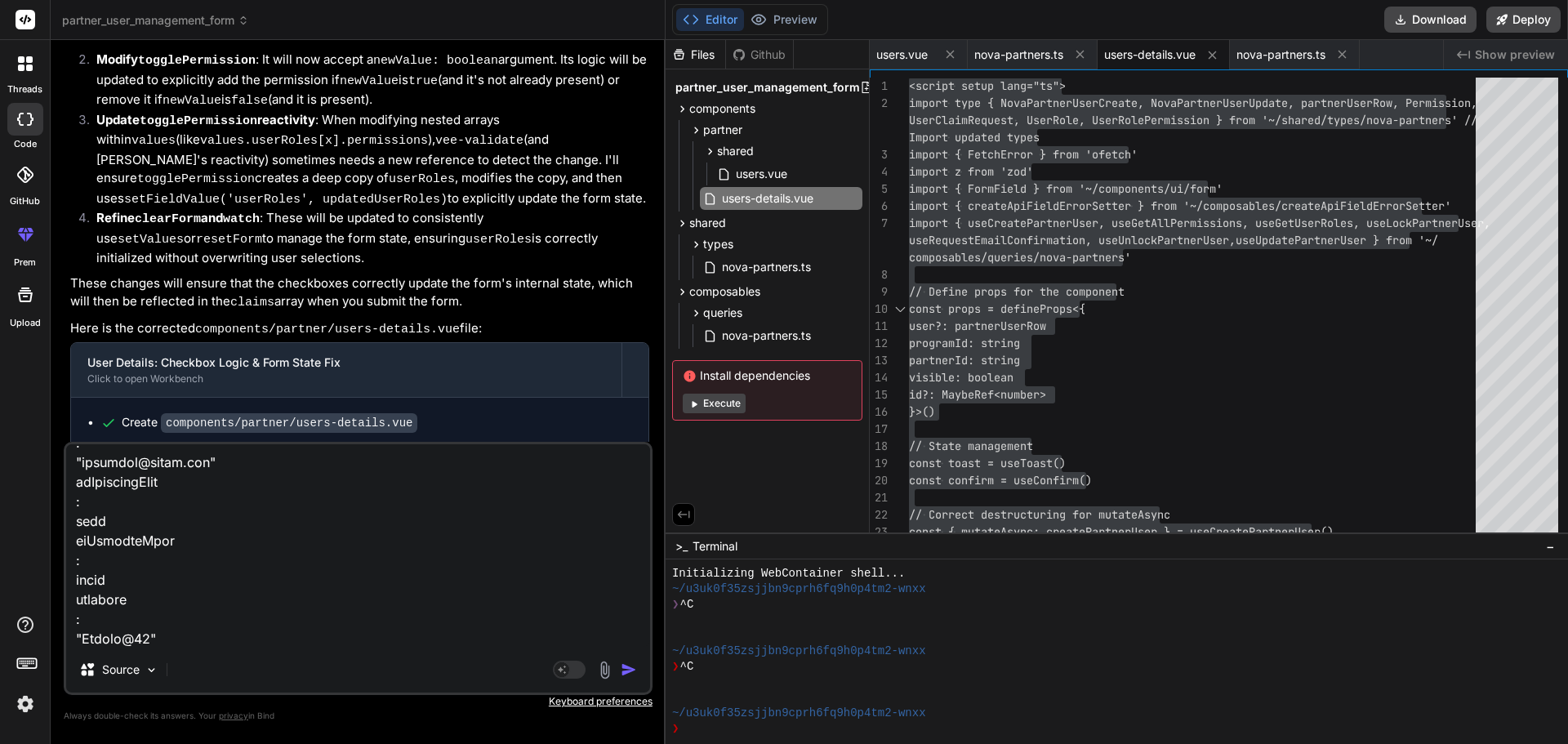
type textarea "lor ipsumdo sitam cons adip {elits: "doeiusmo@tempo.inc", utlabore: "Etdolo@54"…"
type textarea "x"
type textarea "lor ipsumdo sitam cons adip {elits: "doeiusmo@tempo.inc", utlabore: "Etdolo@54"…"
type textarea "x"
type textarea "lor ipsumdo sitam cons adip {elits: "doeiusmo@tempo.inc", utlabore: "Etdolo@54"…"
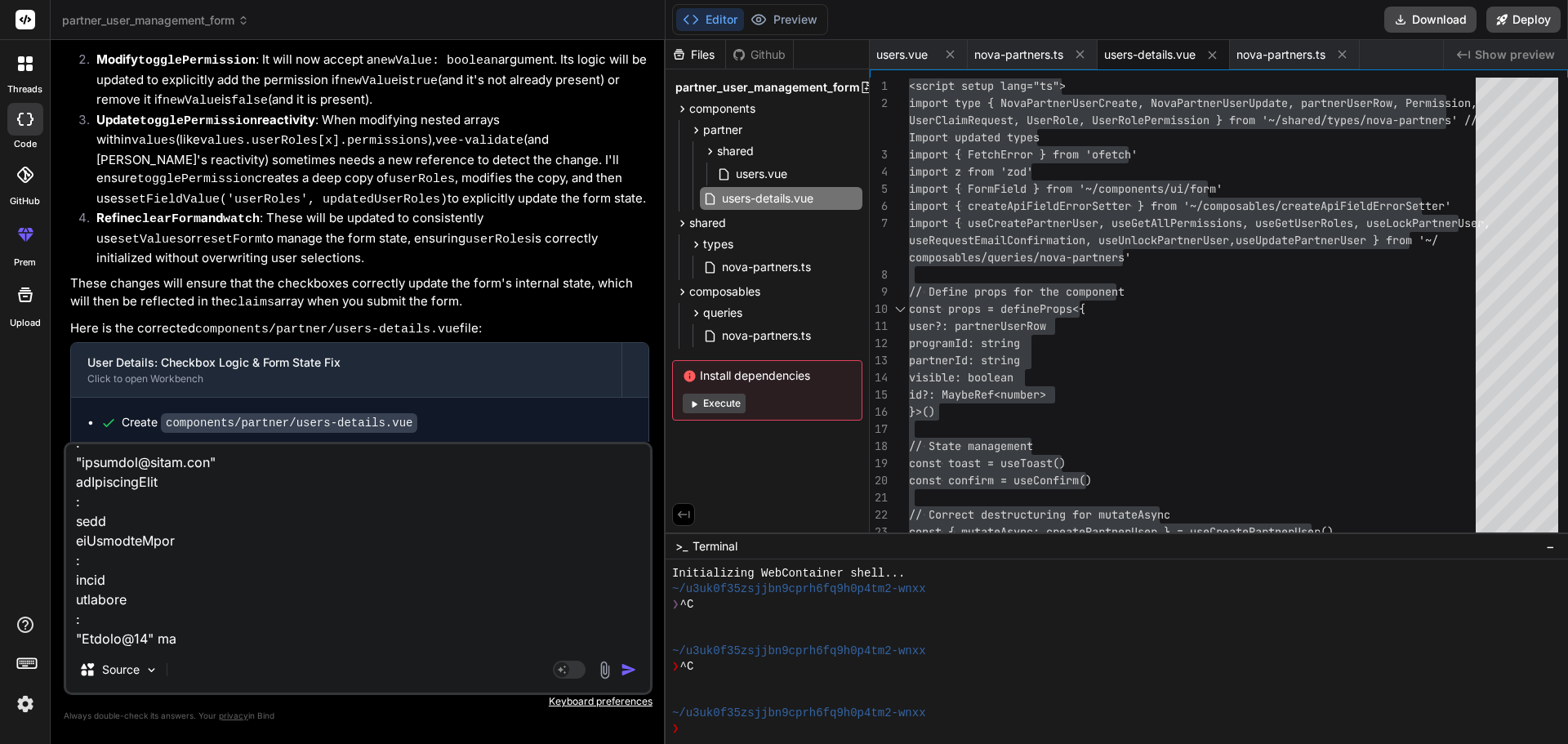
type textarea "x"
type textarea "lor ipsumdo sitam cons adip {elits: "doeiusmo@tempo.inc", utlabore: "Etdolo@54"…"
type textarea "x"
type textarea "lor ipsumdo sitam cons adip {elits: "doeiusmo@tempo.inc", utlabore: "Etdolo@54"…"
type textarea "x"
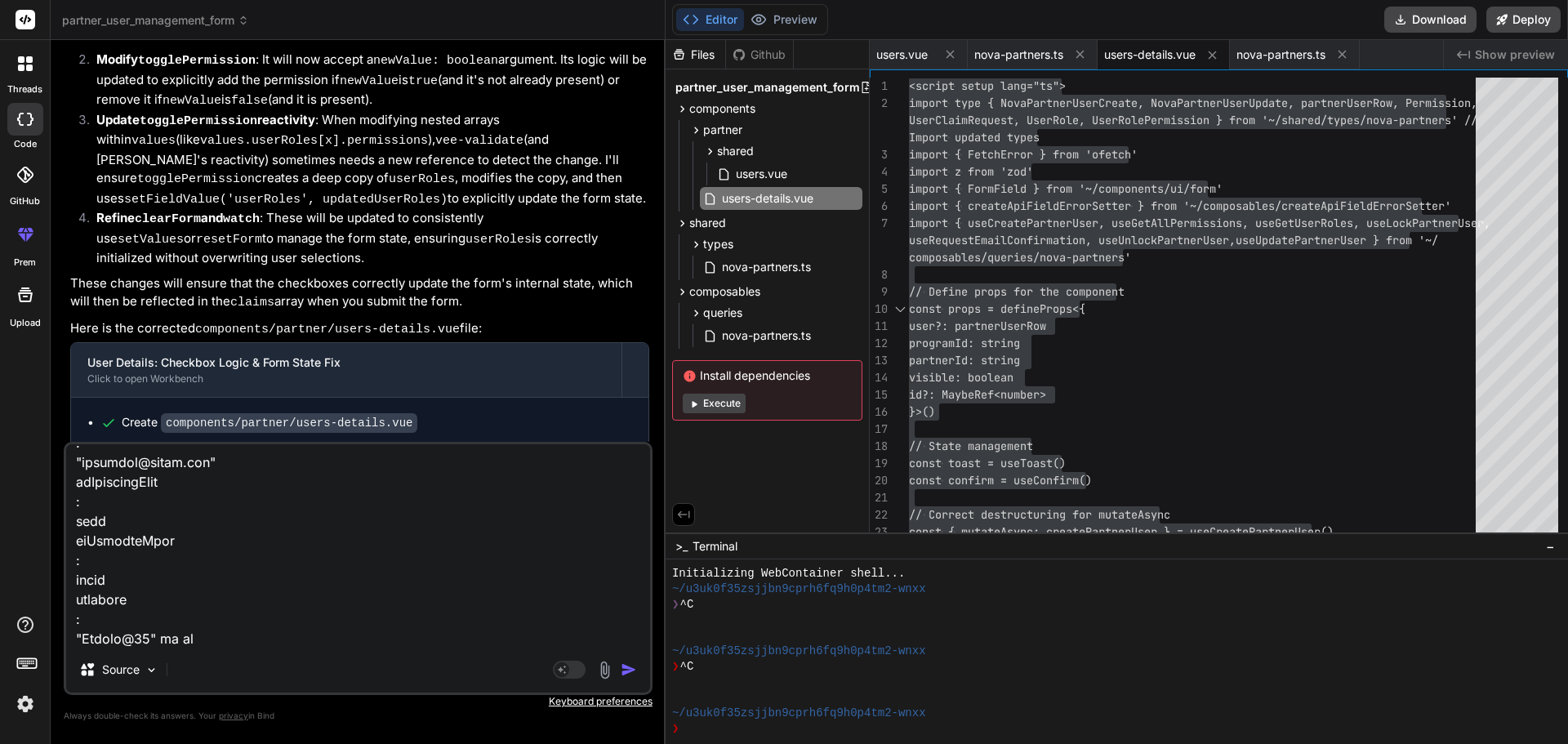
type textarea "lor ipsumdo sitam cons adip {elits: "doeiusmo@tempo.inc", utlabore: "Etdolo@54"…"
type textarea "x"
type textarea "lor ipsumdo sitam cons adip {elits: "doeiusmo@tempo.inc", utlabore: "Etdolo@54"…"
type textarea "x"
type textarea "lor ipsumdo sitam cons adip {elits: "doeiusmo@tempo.inc", utlabore: "Etdolo@54"…"
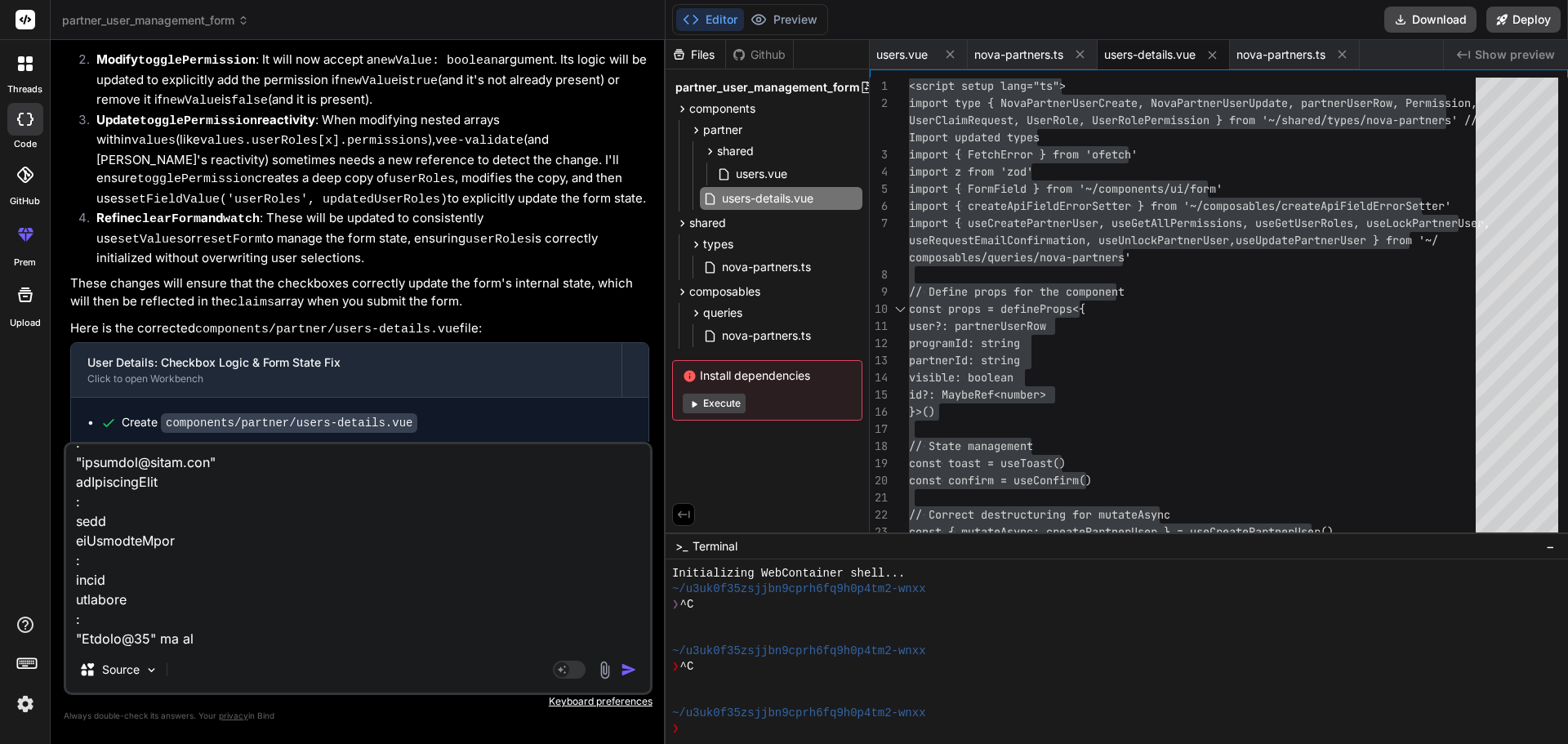
type textarea "x"
type textarea "lor ipsumdo sitam cons adip {elits: "doeiusmo@tempo.inc", utlabore: "Etdolo@54"…"
type textarea "x"
type textarea "lor ipsumdo sitam cons adip {elits: "doeiusmo@tempo.inc", utlabore: "Etdolo@54"…"
type textarea "x"
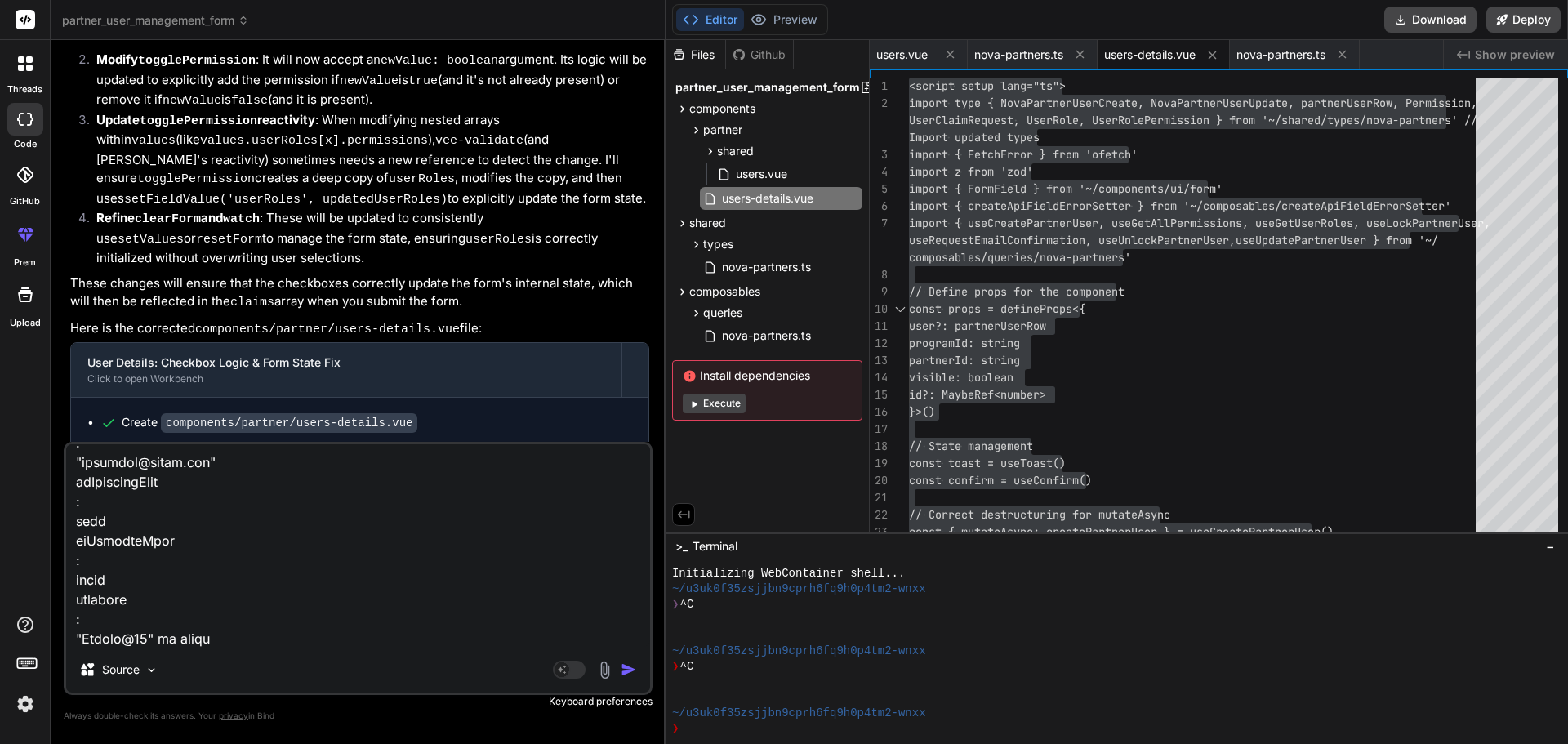
type textarea "lor ipsumdo sitam cons adip {elits: "doeiusmo@tempo.inc", utlabore: "Etdolo@54"…"
type textarea "x"
type textarea "lor ipsumdo sitam cons adip {elits: "doeiusmo@tempo.inc", utlabore: "Etdolo@54"…"
type textarea "x"
type textarea "lor ipsumdo sitam cons adip {elits: "doeiusmo@tempo.inc", utlabore: "Etdolo@54"…"
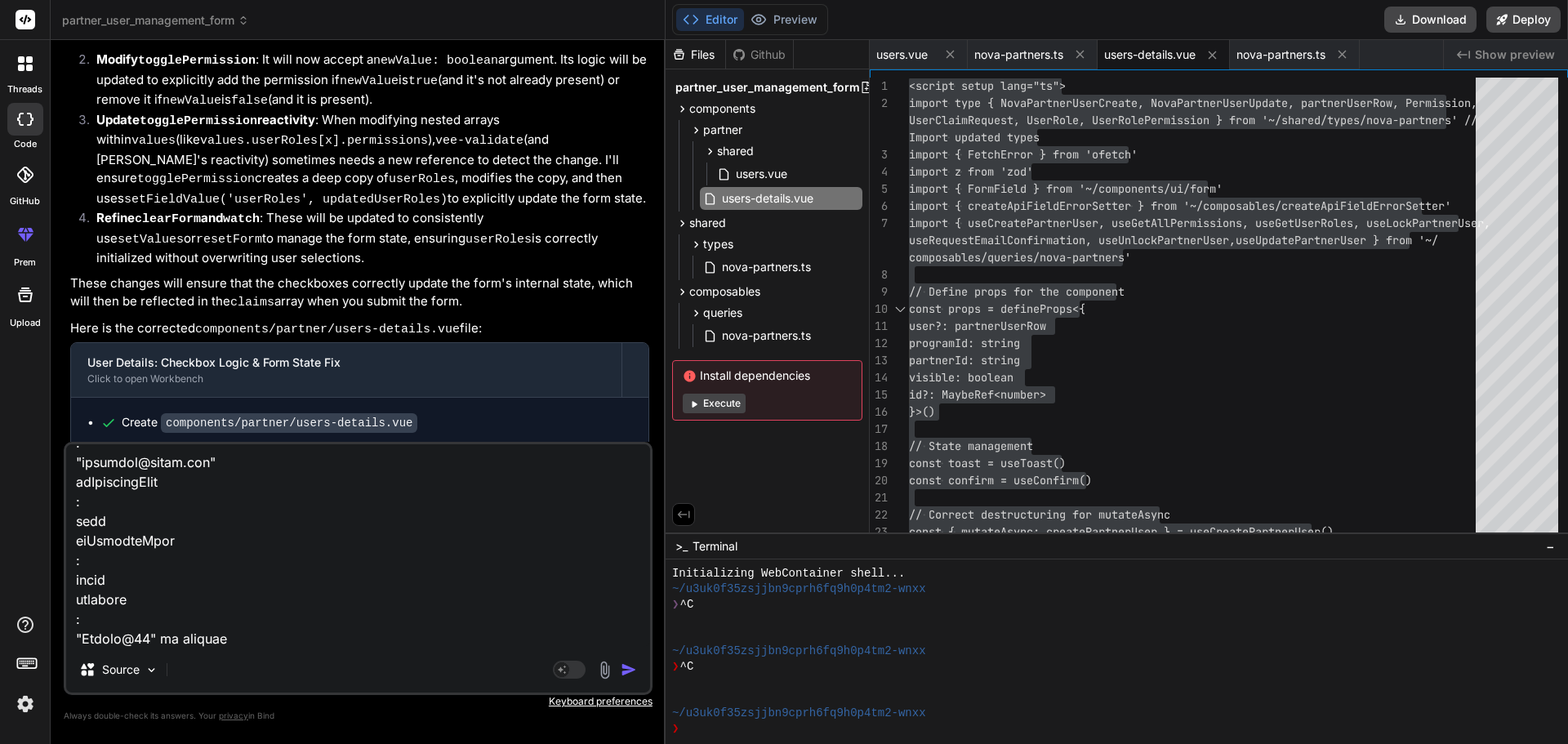
type textarea "x"
type textarea "lor ipsumdo sitam cons adip {elits: "doeiusmo@tempo.inc", utlabore: "Etdolo@54"…"
type textarea "x"
type textarea "lor ipsumdo sitam cons adip {elits: "doeiusmo@tempo.inc", utlabore: "Etdolo@54"…"
type textarea "x"
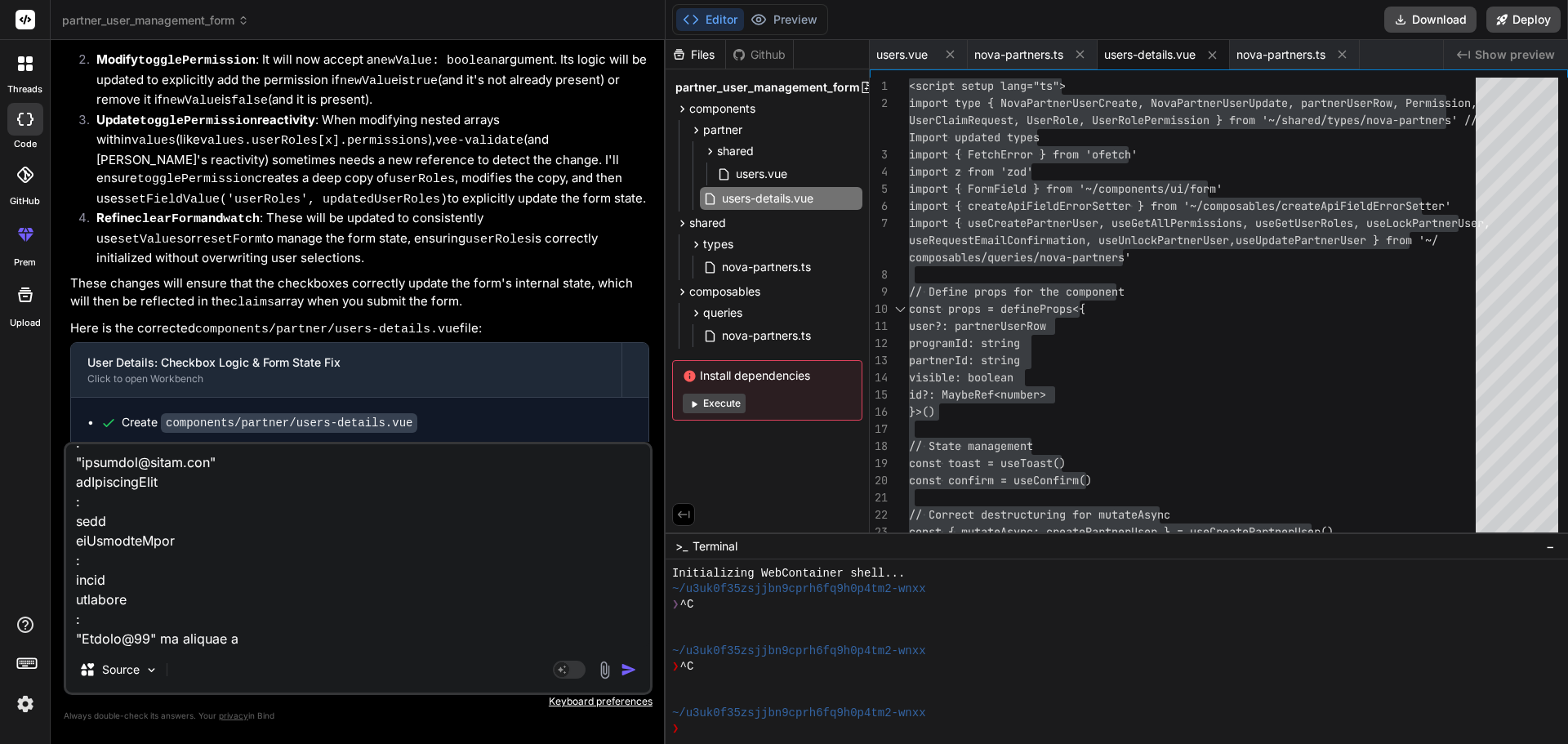
type textarea "lor ipsumdo sitam cons adip {elits: "doeiusmo@tempo.inc", utlabore: "Etdolo@54"…"
type textarea "x"
type textarea "lor ipsumdo sitam cons adip {elits: "doeiusmo@tempo.inc", utlabore: "Etdolo@54"…"
type textarea "x"
type textarea "lor ipsumdo sitam cons adip {elits: "doeiusmo@tempo.inc", utlabore: "Etdolo@54"…"
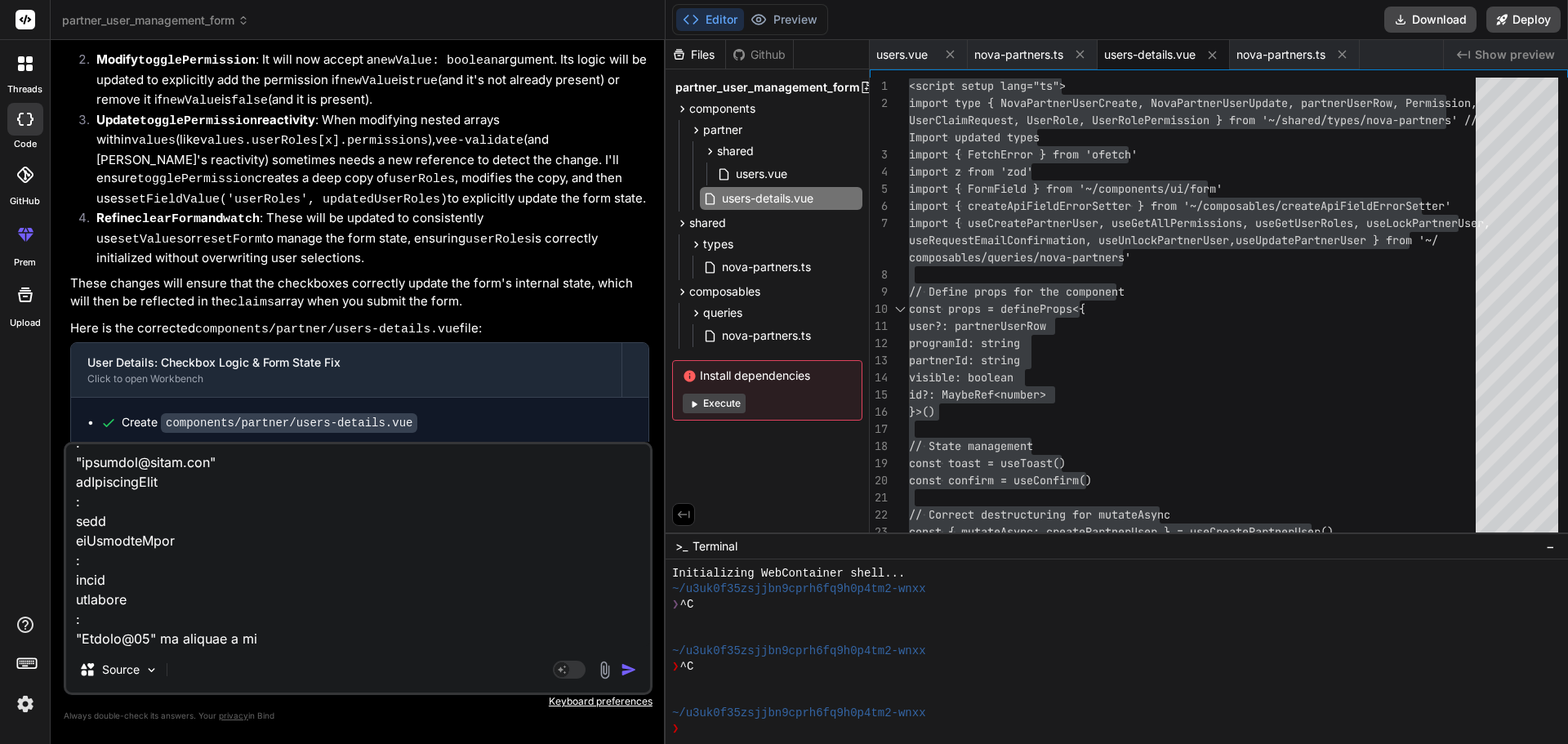
type textarea "x"
type textarea "lor ipsumdo sitam cons adip {elits: "doeiusmo@tempo.inc", utlabore: "Etdolo@54"…"
type textarea "x"
paste textarea "onSubmit - values.userRoles:"
type textarea "lor ipsumdo sitam cons adip {elits: "doeiusmo@tempo.inc", utlabore: "Etdolo@54"…"
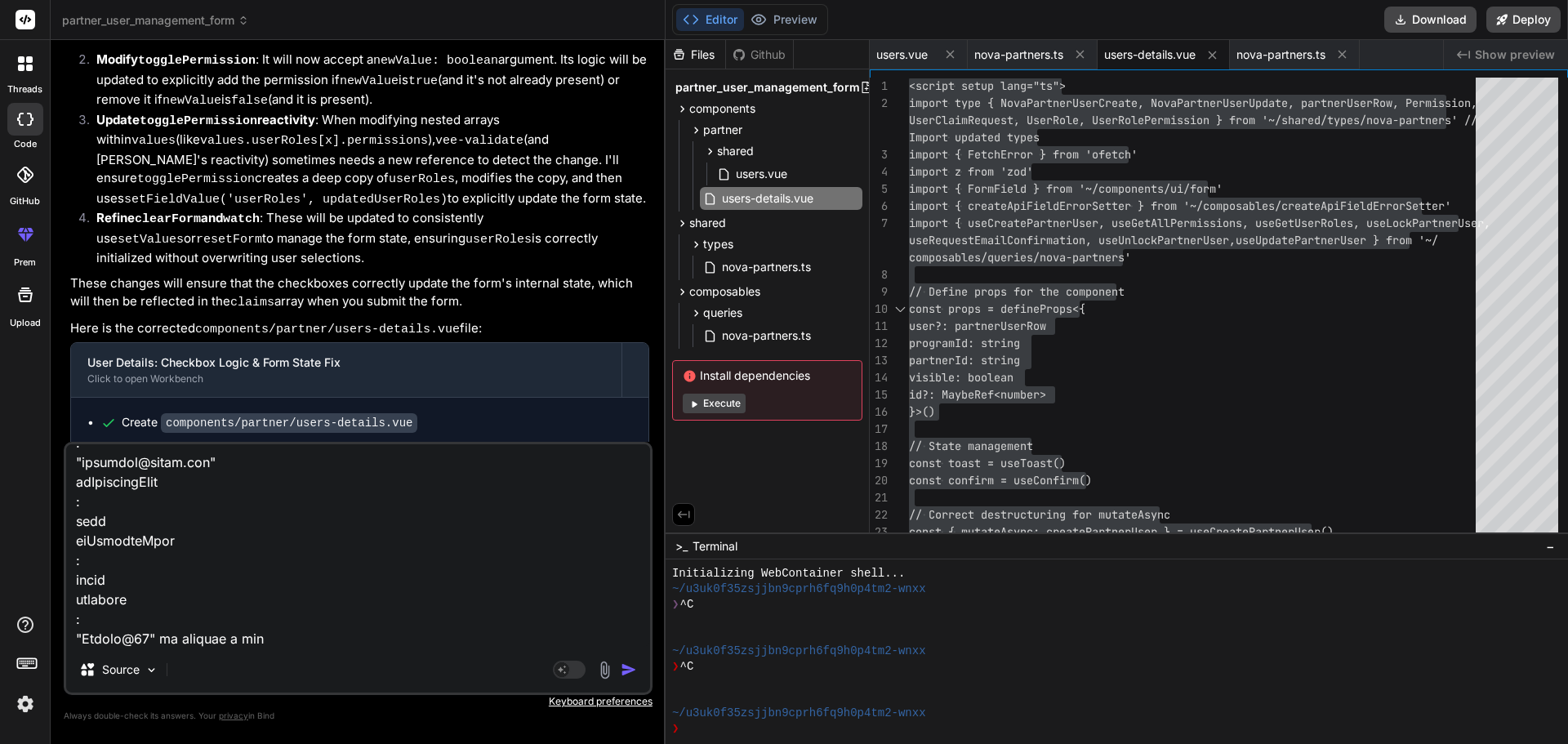
type textarea "x"
drag, startPoint x: 468, startPoint y: 643, endPoint x: 271, endPoint y: 634, distance: 197.2
click at [271, 634] on textarea at bounding box center [357, 546] width 584 height 202
drag, startPoint x: 474, startPoint y: 633, endPoint x: 335, endPoint y: 639, distance: 139.1
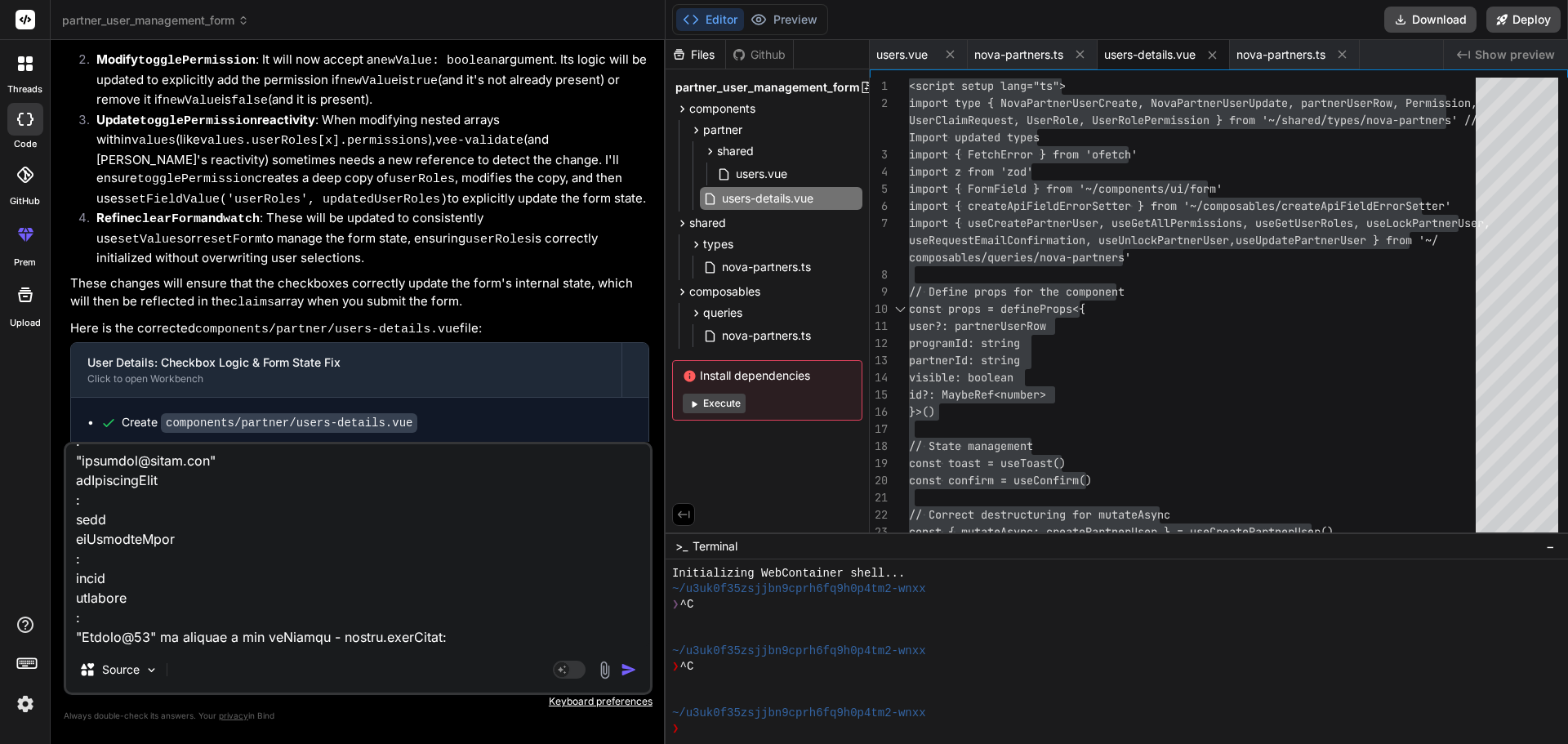
click at [335, 639] on textarea at bounding box center [357, 546] width 584 height 202
paste textarea "onSubmit"
type textarea "lor ipsumdo sitam cons adip {elits: "doeiusmo@tempo.inc", utlabore: "Etdolo@54"…"
type textarea "x"
drag, startPoint x: 528, startPoint y: 639, endPoint x: 271, endPoint y: 634, distance: 257.0
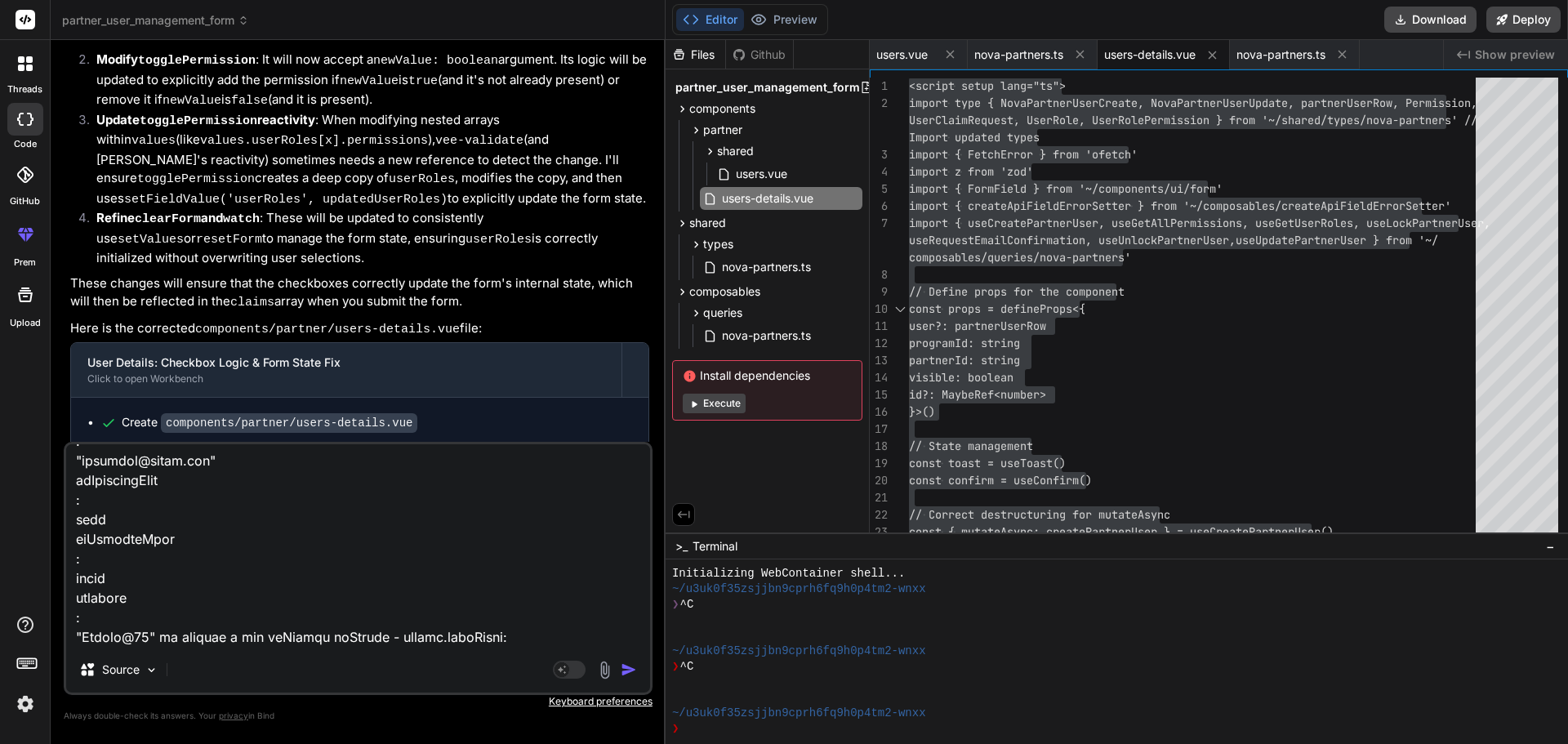
click at [271, 634] on textarea at bounding box center [357, 546] width 584 height 202
paste textarea
type textarea "lor ipsumdo sitam cons adip {elits: "doeiusmo@tempo.inc", utlabore: "Etdolo@54"…"
type textarea "x"
drag, startPoint x: 465, startPoint y: 635, endPoint x: 272, endPoint y: 638, distance: 193.0
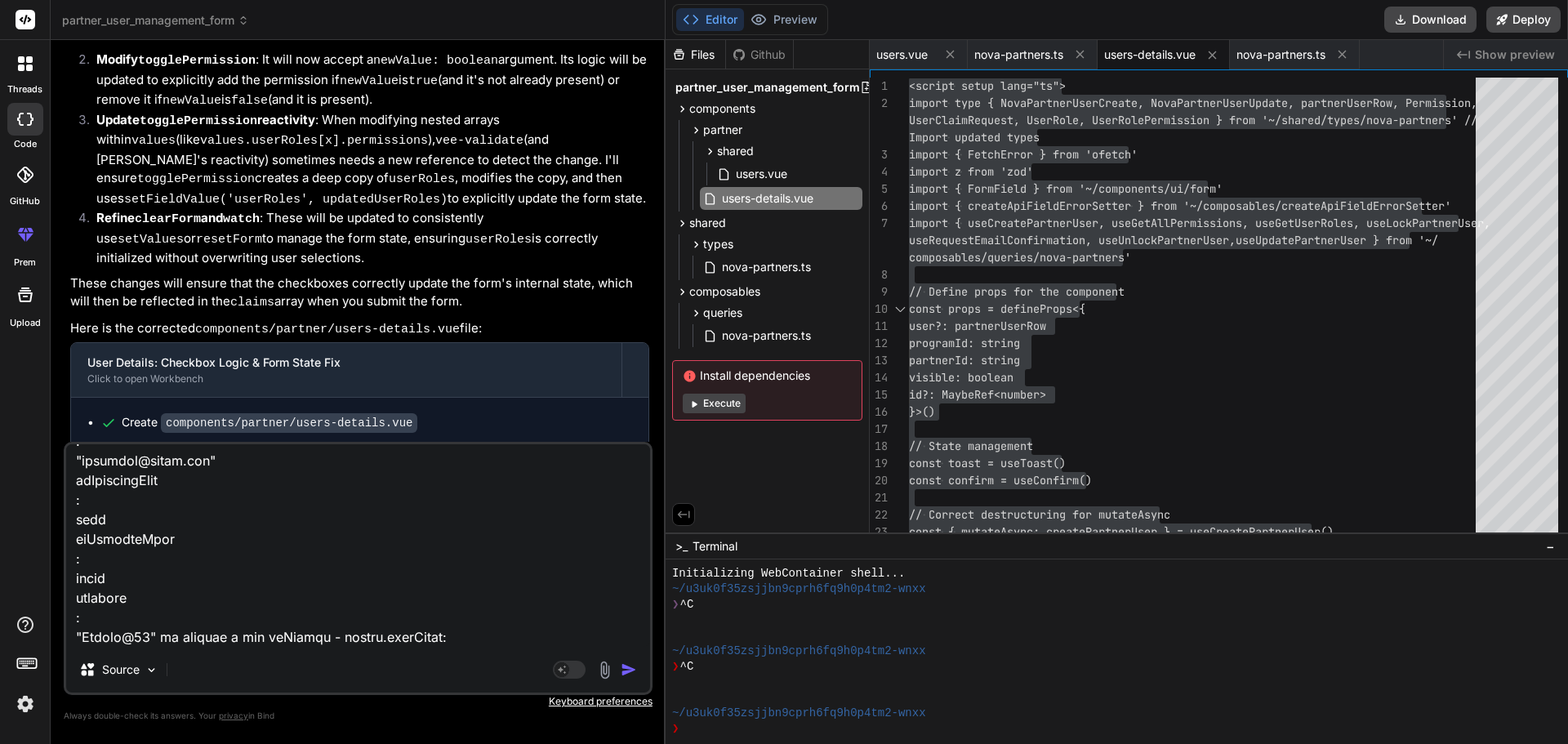
click at [272, 638] on textarea at bounding box center [357, 546] width 584 height 202
paste textarea "[ "Settings", "Reporting" ]"
type textarea "lor ipsumdo sitam cons adip {elits: "doeiusmo@tempo.inc", utlabore: "Etdolo@54"…"
type textarea "x"
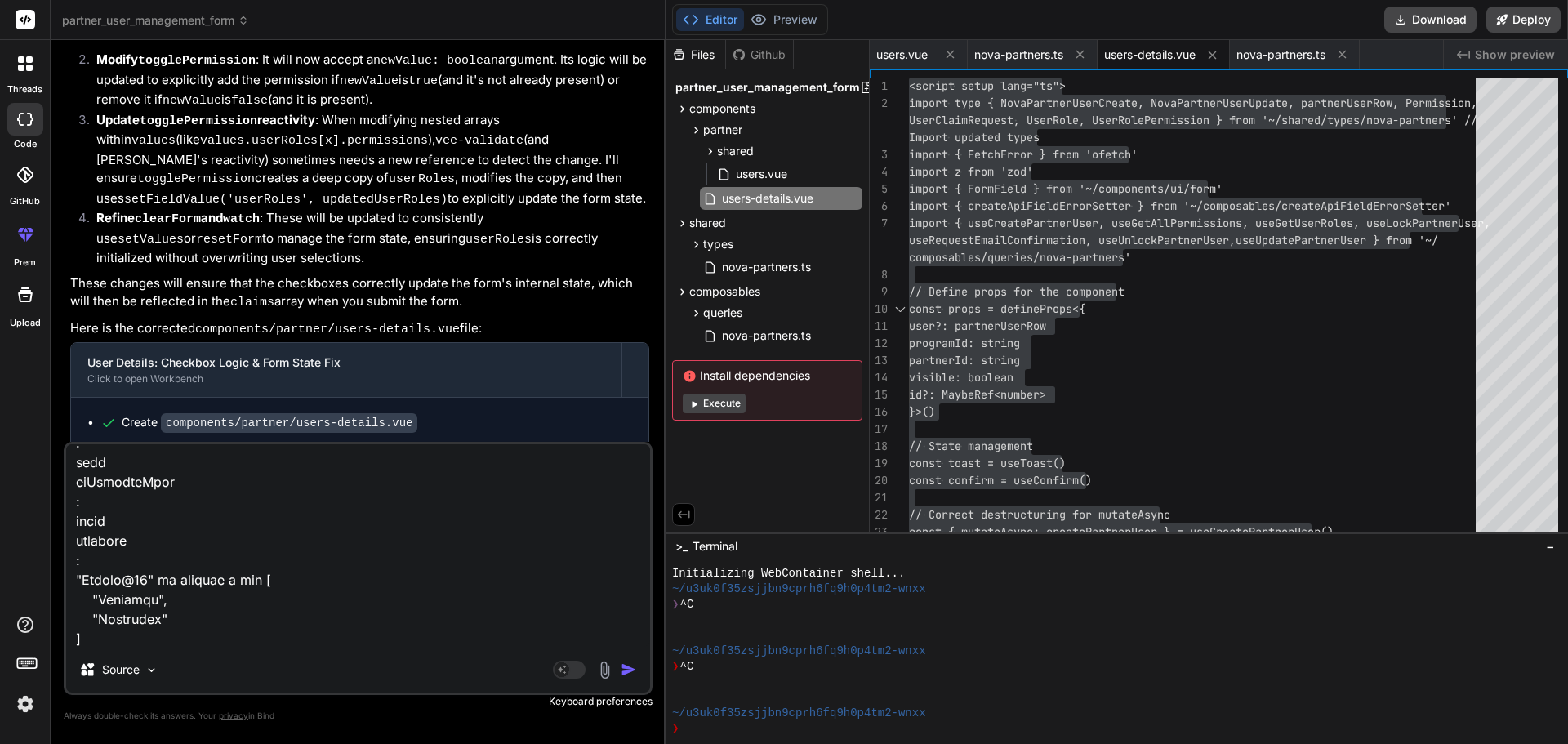
click at [160, 645] on textarea at bounding box center [357, 546] width 584 height 202
type textarea "lor ipsumdo sitam cons adip {elits: "doeiusmo@tempo.inc", utlabore: "Etdolo@54"…"
type textarea "x"
type textarea "lor ipsumdo sitam cons adip {elits: "doeiusmo@tempo.inc", utlabore: "Etdolo@54"…"
type textarea "x"
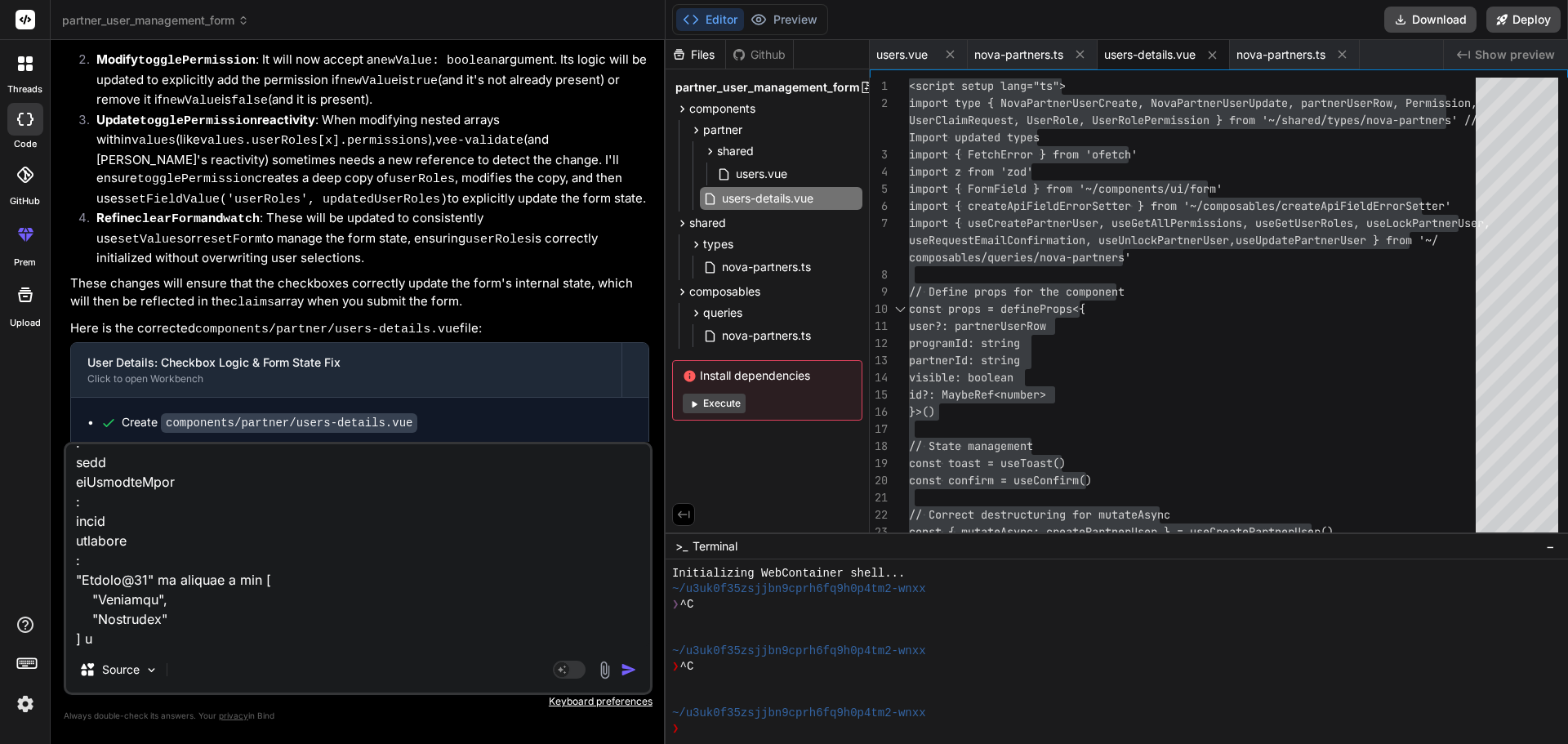
type textarea "lor ipsumdo sitam cons adip {elits: "doeiusmo@tempo.inc", utlabore: "Etdolo@54"…"
type textarea "x"
type textarea "lor ipsumdo sitam cons adip {elits: "doeiusmo@tempo.inc", utlabore: "Etdolo@54"…"
type textarea "x"
type textarea "lor ipsumdo sitam cons adip {elits: "doeiusmo@tempo.inc", utlabore: "Etdolo@54"…"
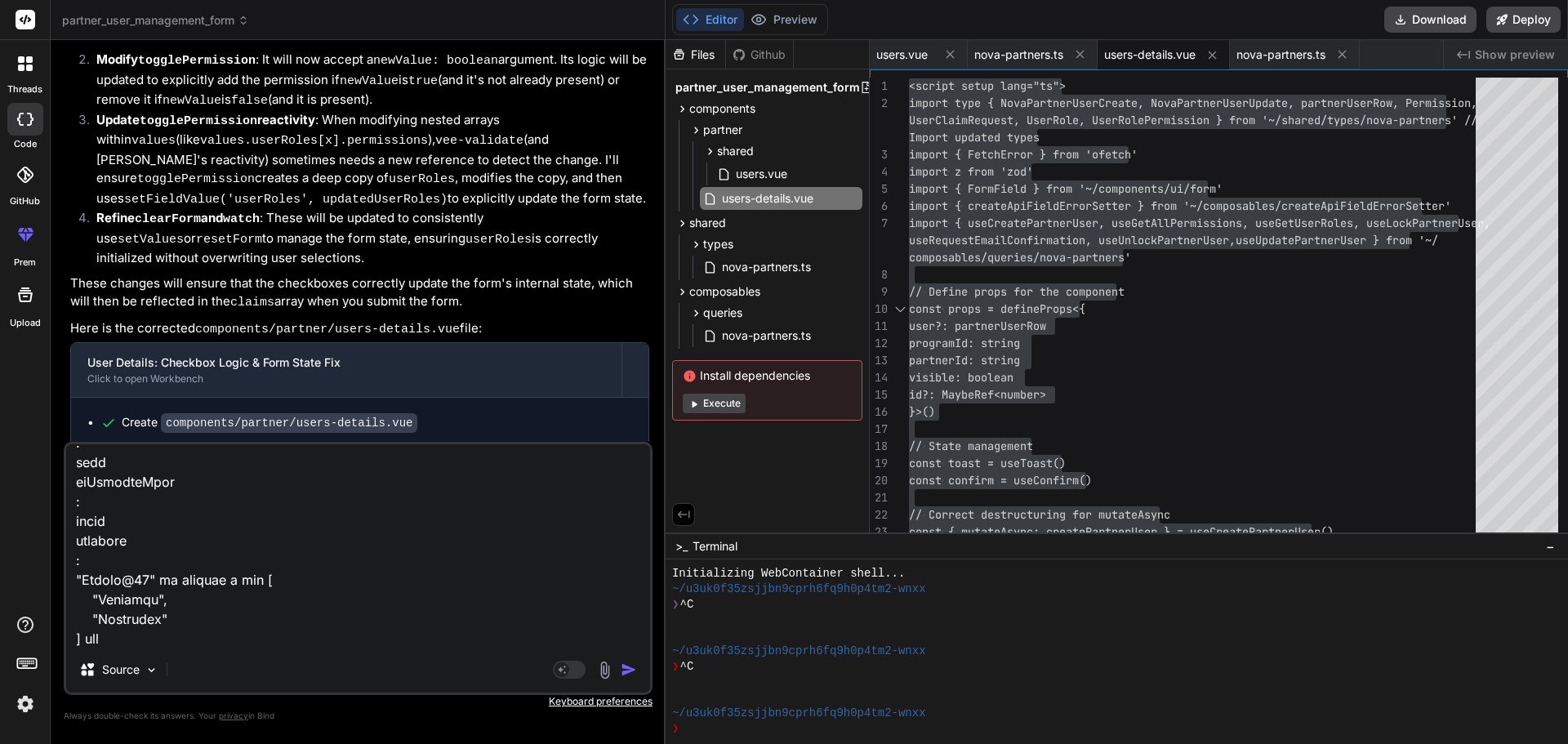
type textarea "x"
paste textarea "Checkbox for User-Settings clicked. Disabled: false, Current model-value: true"
type textarea "lor ipsumdo sitam cons adip {elits: "doeiusmo@tempo.inc", utlabore: "Etdolo@54"…"
type textarea "x"
type textarea "lor ipsumdo sitam cons adip {elits: "doeiusmo@tempo.inc", utlabore: "Etdolo@54"…"
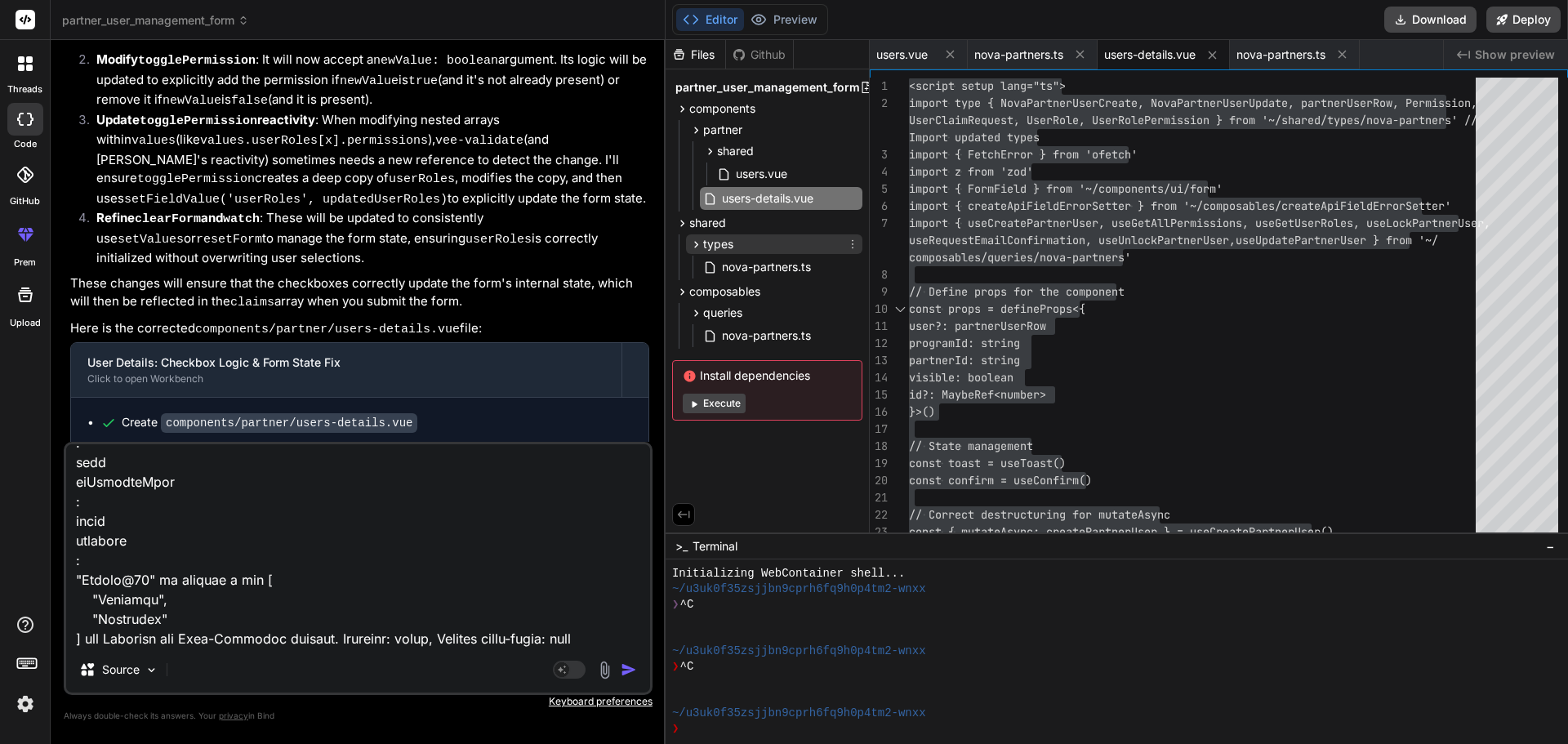
type textarea "x"
type textarea "lor ipsumdo sitam cons adip {elits: "doeiusmo@tempo.inc", utlabore: "Etdolo@54"…"
type textarea "x"
type textarea "lor ipsumdo sitam cons adip {elits: "doeiusmo@tempo.inc", utlabore: "Etdolo@54"…"
type textarea "x"
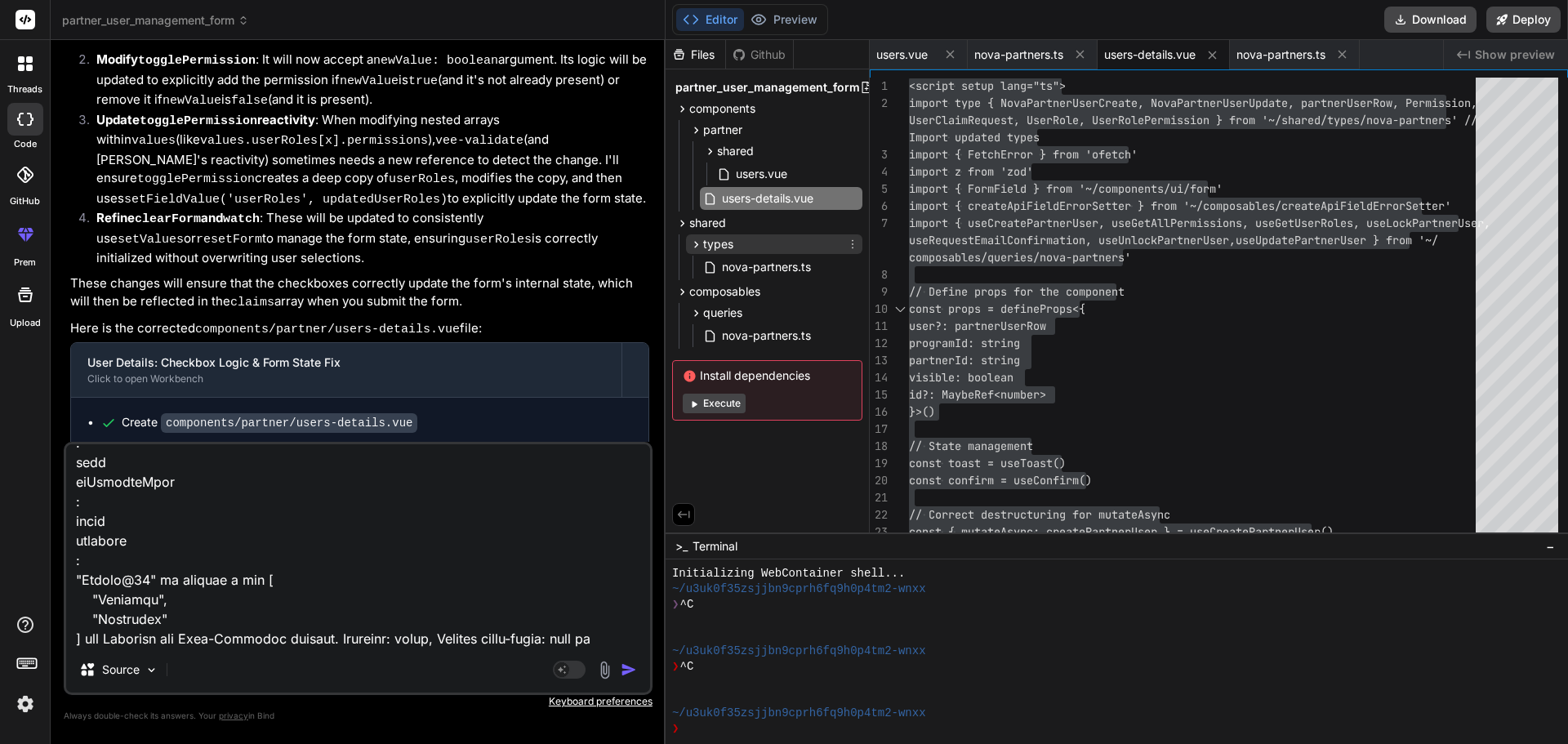
type textarea "lor ipsumdo sitam cons adip {elits: "doeiusmo@tempo.inc", utlabore: "Etdolo@54"…"
type textarea "x"
type textarea "lor ipsumdo sitam cons adip {elits: "doeiusmo@tempo.inc", utlabore: "Etdolo@54"…"
type textarea "x"
paste textarea "Checkbox for User-Reporting clicked. Disabled: false, Current model-value: fals…"
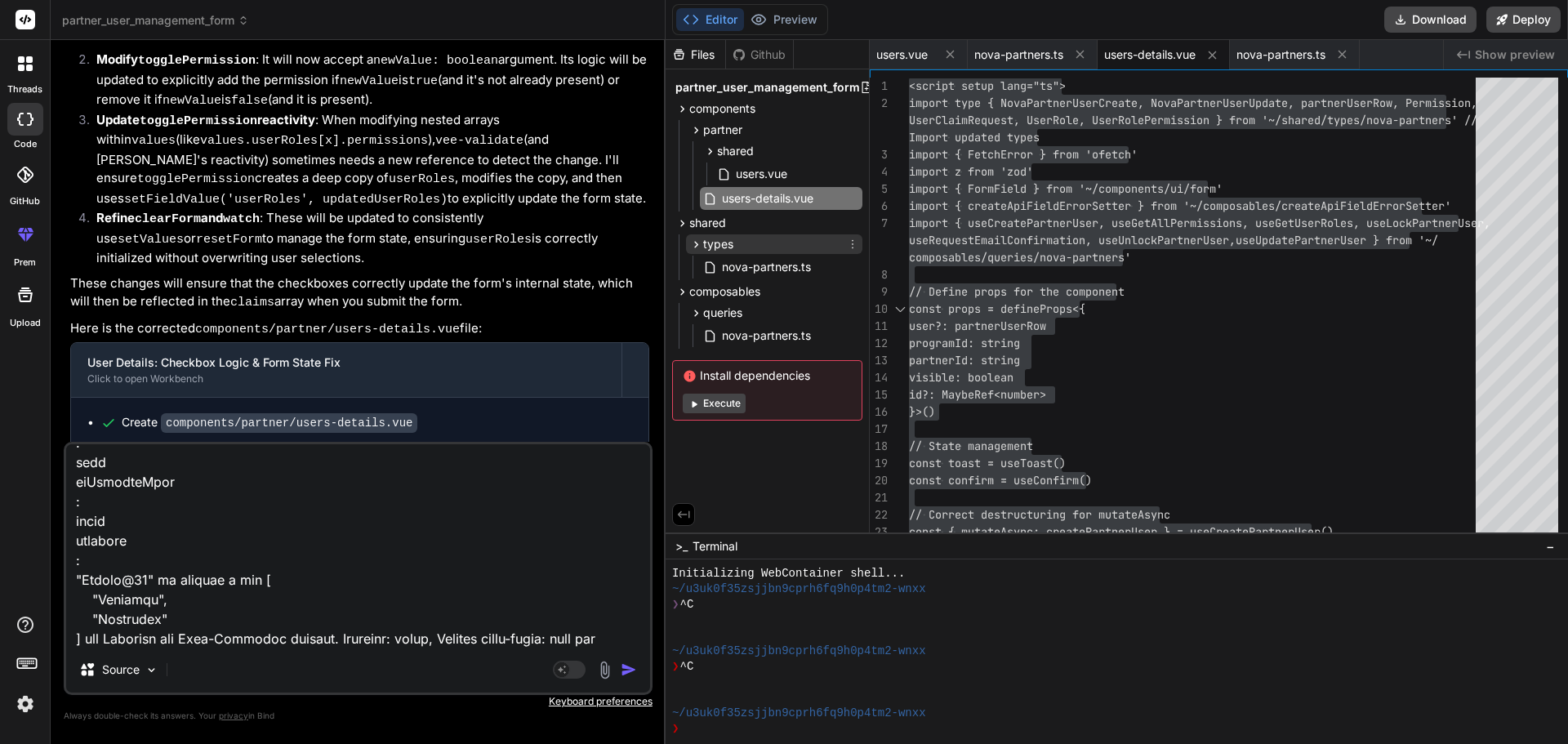
type textarea "lor ipsumdo sitam cons adip {elits: "doeiusmo@tempo.inc", utlabore: "Etdolo@54"…"
type textarea "x"
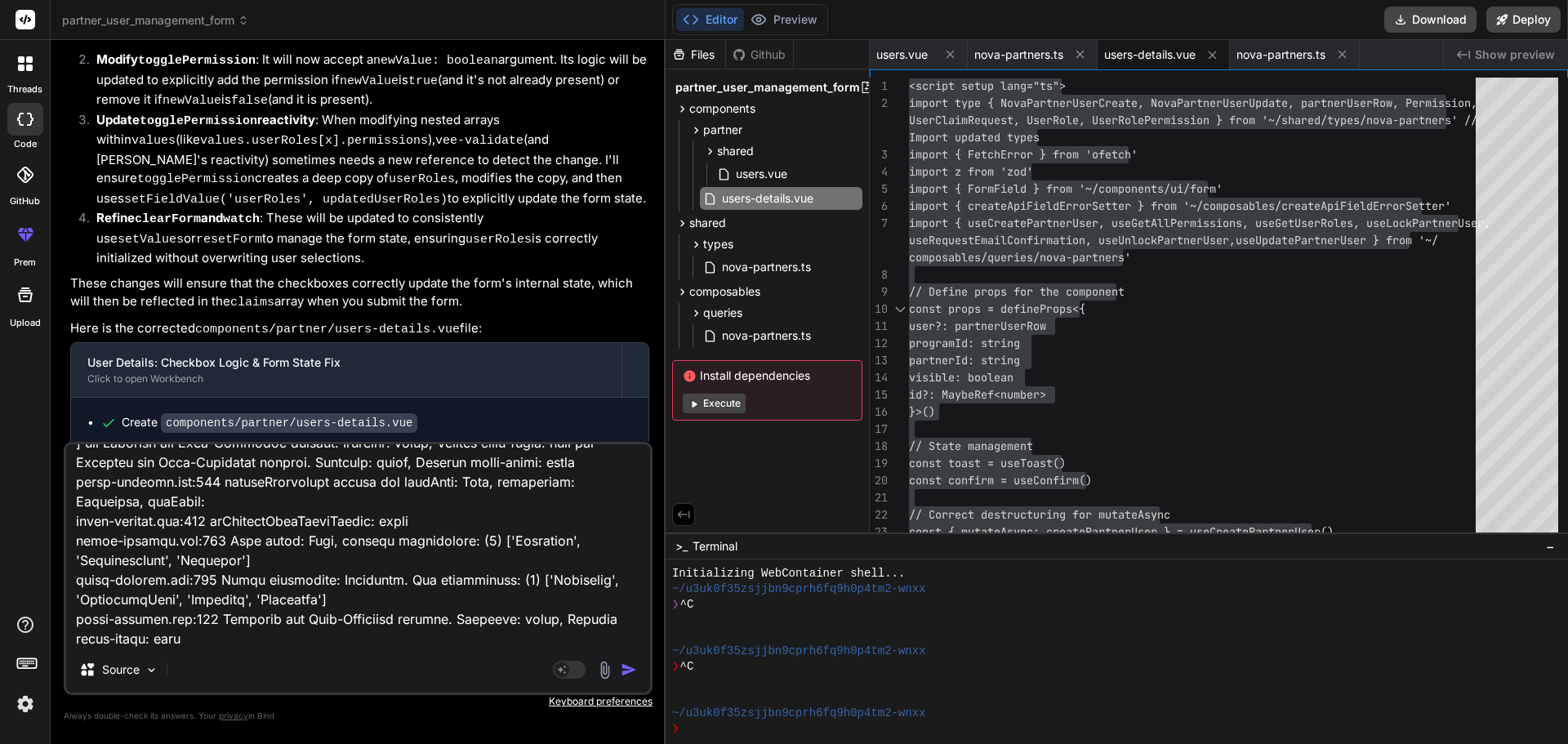
click at [209, 643] on textarea at bounding box center [357, 546] width 584 height 202
type textarea "lor ipsumdo sitam cons adip {elits: "doeiusmo@tempo.inc", utlabore: "Etdolo@54"…"
type textarea "x"
type textarea "lor ipsumdo sitam cons adip {elits: "doeiusmo@tempo.inc", utlabore: "Etdolo@54"…"
type textarea "x"
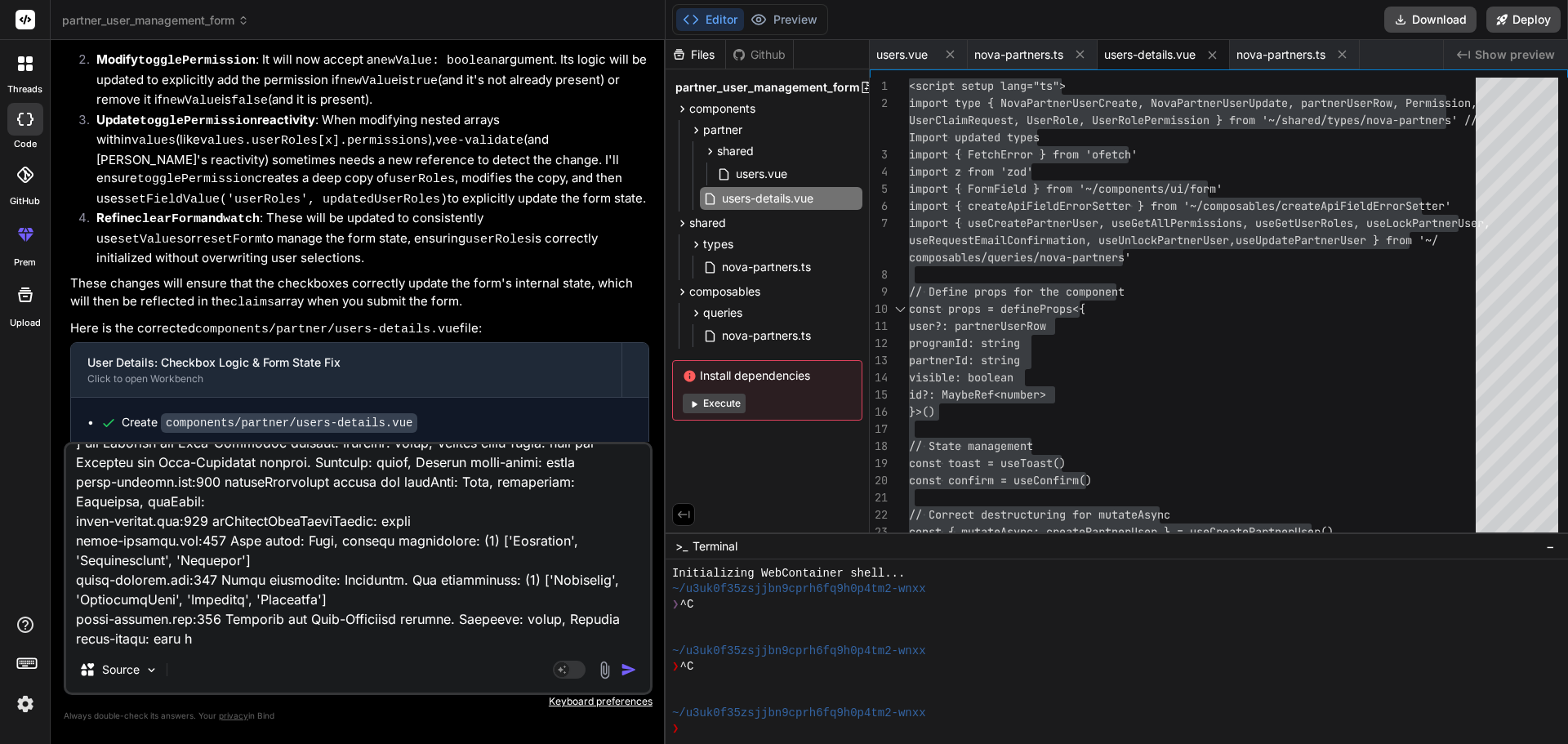
type textarea "lor ipsumdo sitam cons adip {elits: "doeiusmo@tempo.inc", utlabore: "Etdolo@54"…"
type textarea "x"
type textarea "lor ipsumdo sitam cons adip {elits: "doeiusmo@tempo.inc", utlabore: "Etdolo@54"…"
type textarea "x"
type textarea "lor ipsumdo sitam cons adip {elits: "doeiusmo@tempo.inc", utlabore: "Etdolo@54"…"
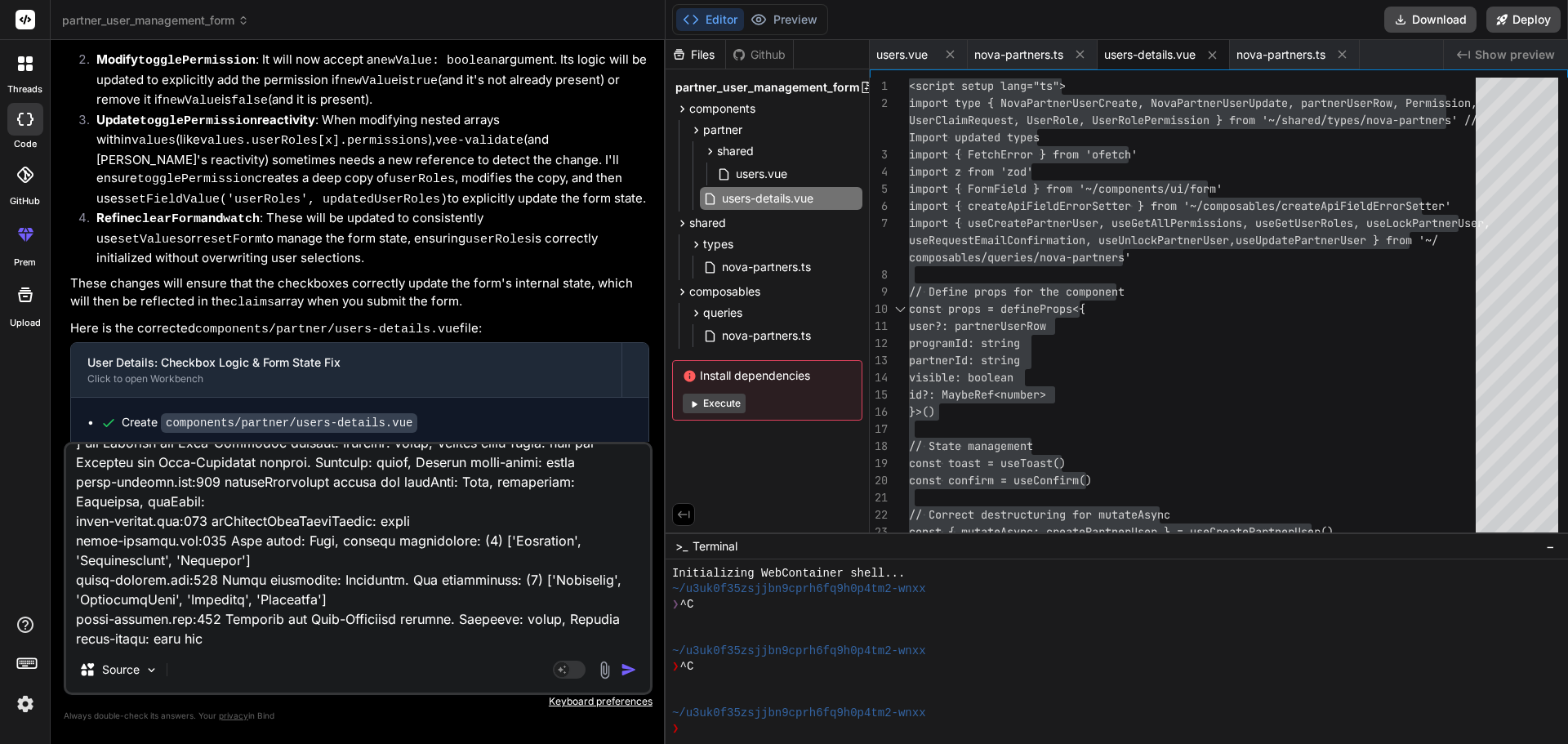
type textarea "x"
type textarea "lor ipsumdo sitam cons adip {elits: "doeiusmo@tempo.inc", utlabore: "Etdolo@54"…"
type textarea "x"
type textarea "lor ipsumdo sitam cons adip {elits: "doeiusmo@tempo.inc", utlabore: "Etdolo@54"…"
type textarea "x"
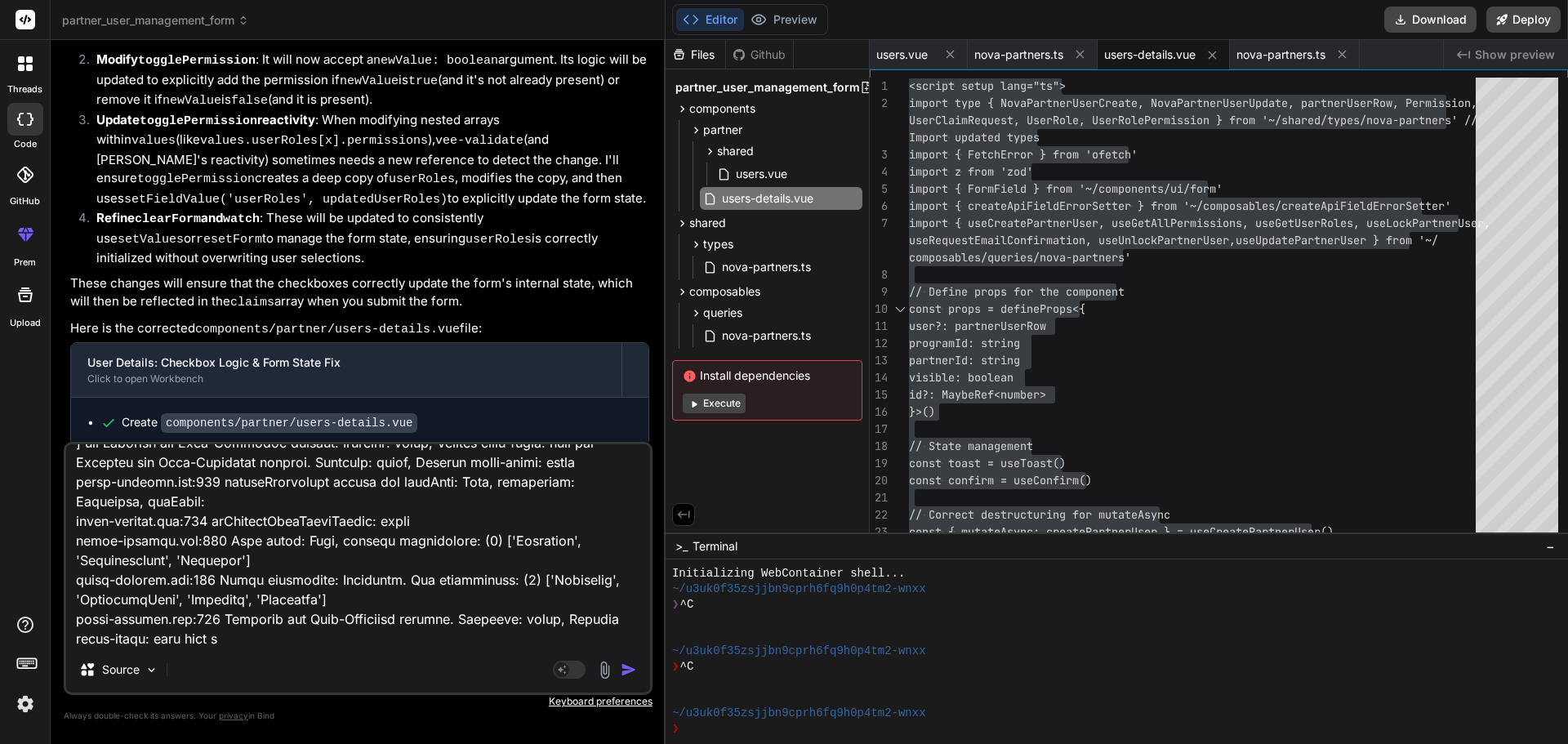
type textarea "lor ipsumdo sitam cons adip {elits: "doeiusmo@tempo.inc", utlabore: "Etdolo@54"…"
type textarea "x"
type textarea "lor ipsumdo sitam cons adip {elits: "doeiusmo@tempo.inc", utlabore: "Etdolo@54"…"
type textarea "x"
type textarea "lor ipsumdo sitam cons adip {elits: "doeiusmo@tempo.inc", utlabore: "Etdolo@54"…"
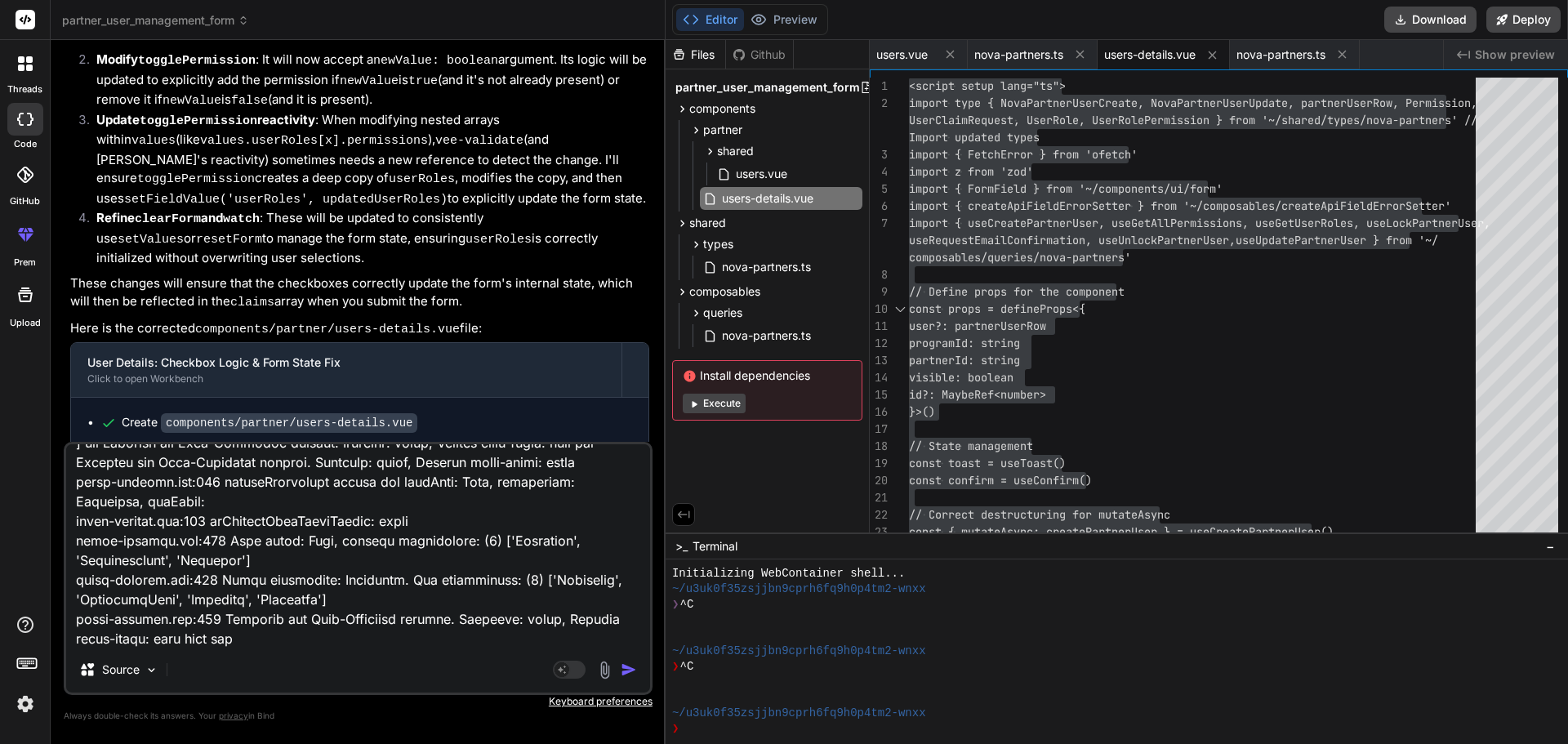
type textarea "x"
type textarea "lor ipsumdo sitam cons adip {elits: "doeiusmo@tempo.inc", utlabore: "Etdolo@54"…"
type textarea "x"
type textarea "lor ipsumdo sitam cons adip {elits: "doeiusmo@tempo.inc", utlabore: "Etdolo@54"…"
type textarea "x"
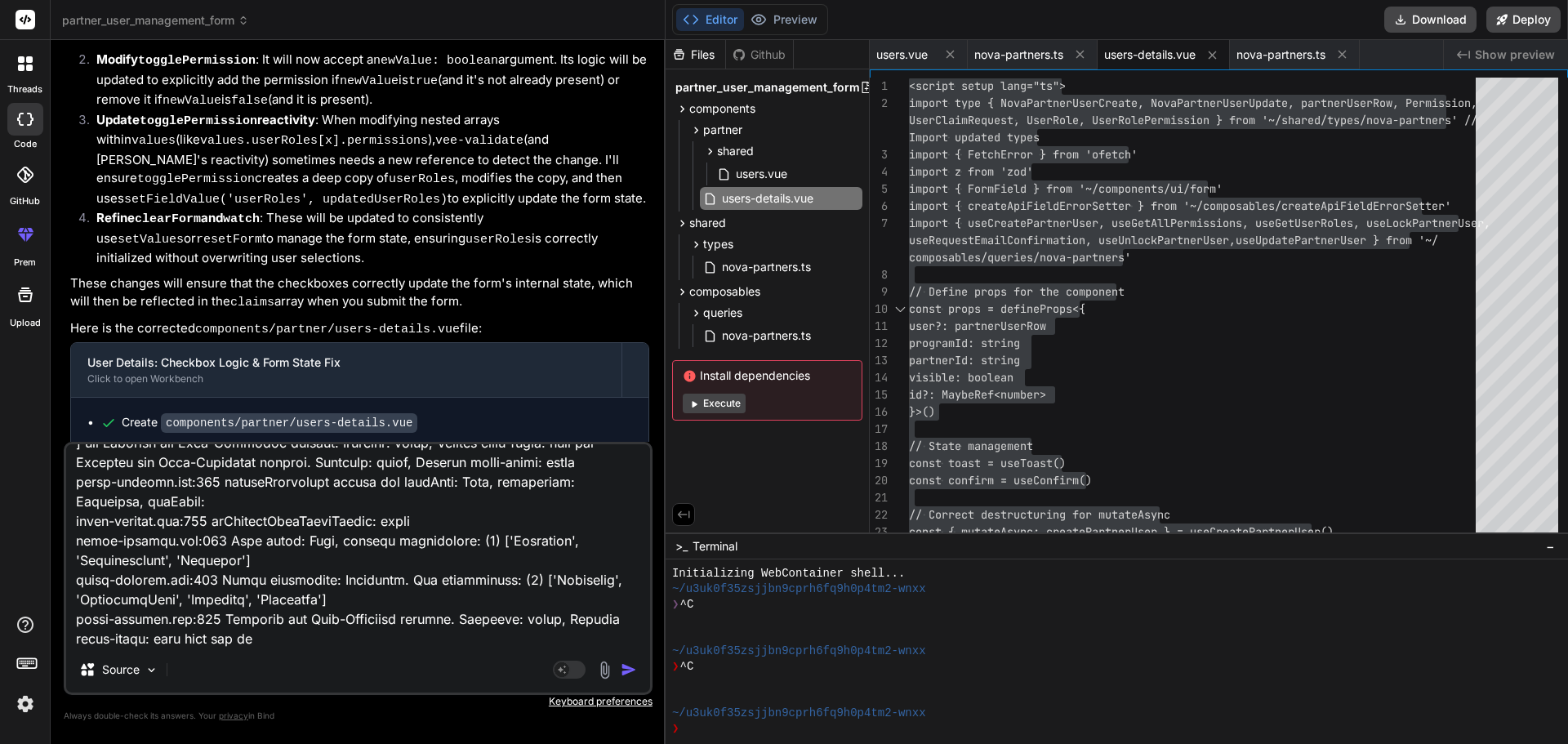
type textarea "lor ipsumdo sitam cons adip {elits: "doeiusmo@tempo.inc", utlabore: "Etdolo@54"…"
type textarea "x"
type textarea "lor ipsumdo sitam cons adip {elits: "doeiusmo@tempo.inc", utlabore: "Etdolo@54"…"
type textarea "x"
type textarea "lor ipsumdo sitam cons adip {elits: "doeiusmo@tempo.inc", utlabore: "Etdolo@54"…"
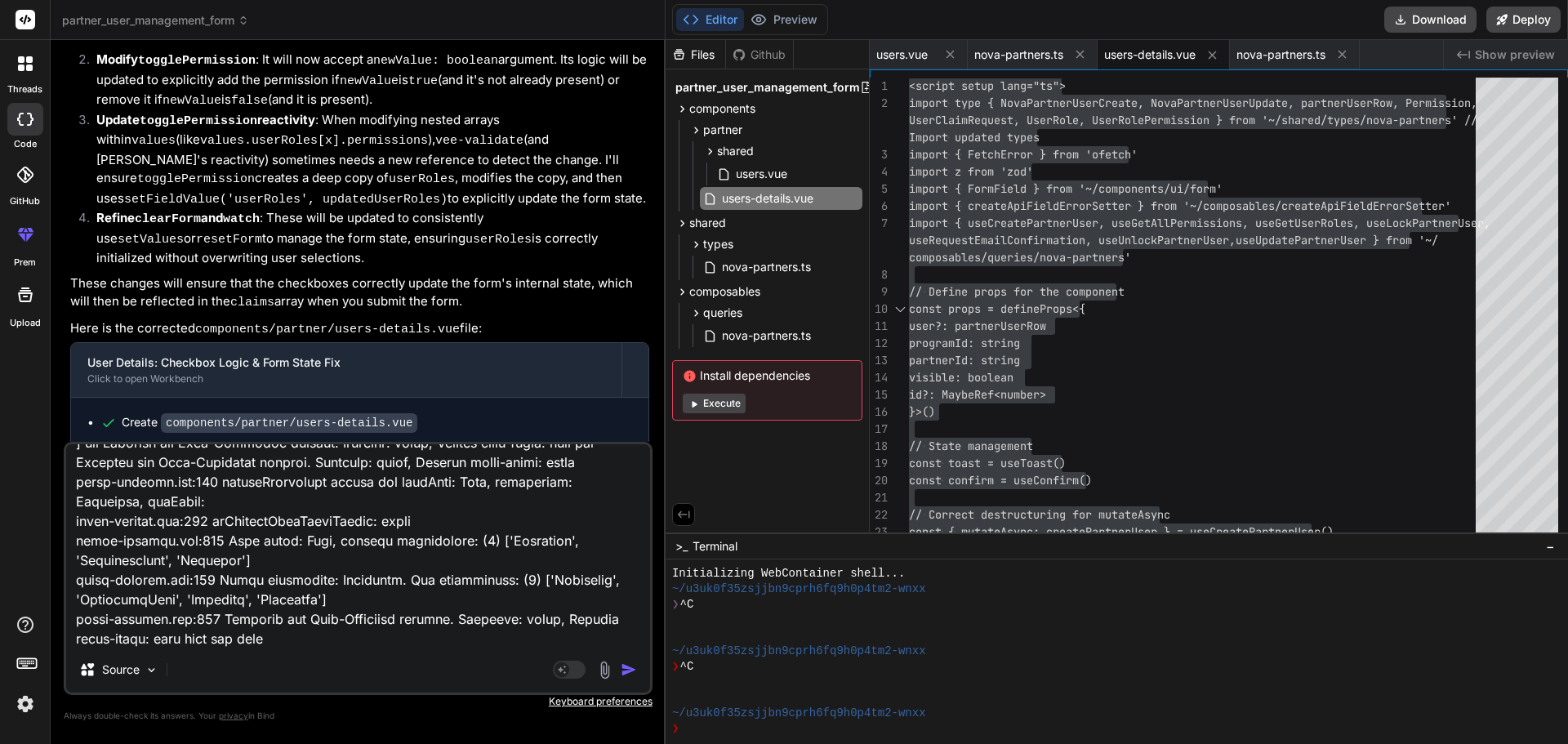
type textarea "x"
type textarea "lor ipsumdo sitam cons adip {elits: "doeiusmo@tempo.inc", utlabore: "Etdolo@54"…"
type textarea "x"
type textarea "lor ipsumdo sitam cons adip {elits: "doeiusmo@tempo.inc", utlabore: "Etdolo@54"…"
type textarea "x"
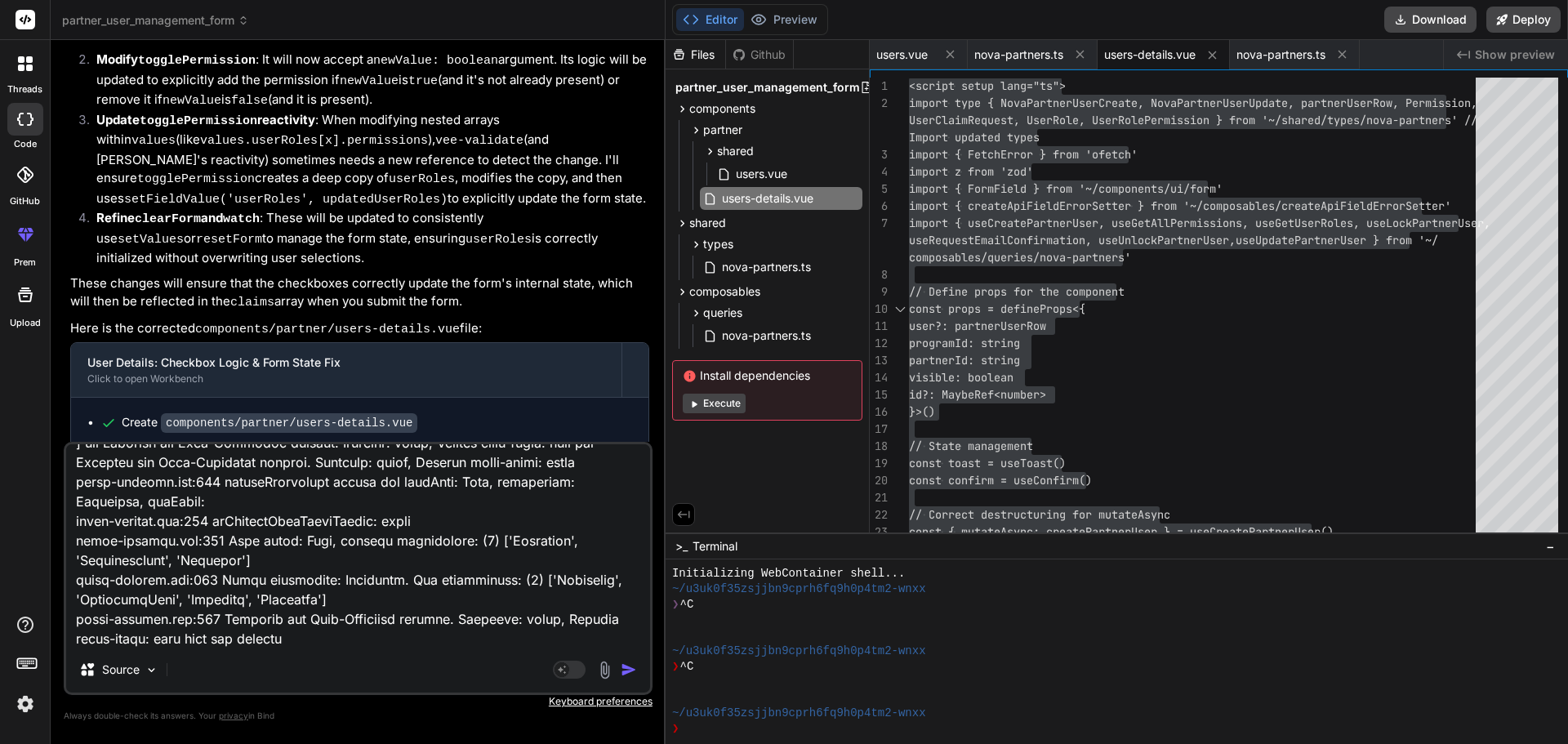
type textarea "lor ipsumdo sitam cons adip {elits: "doeiusmo@tempo.inc", utlabore: "Etdolo@54"…"
type textarea "x"
type textarea "lor ipsumdo sitam cons adip {elits: "doeiusmo@tempo.inc", utlabore: "Etdolo@54"…"
type textarea "x"
type textarea "lor ipsumdo sitam cons adip {elits: "doeiusmo@tempo.inc", utlabore: "Etdolo@54"…"
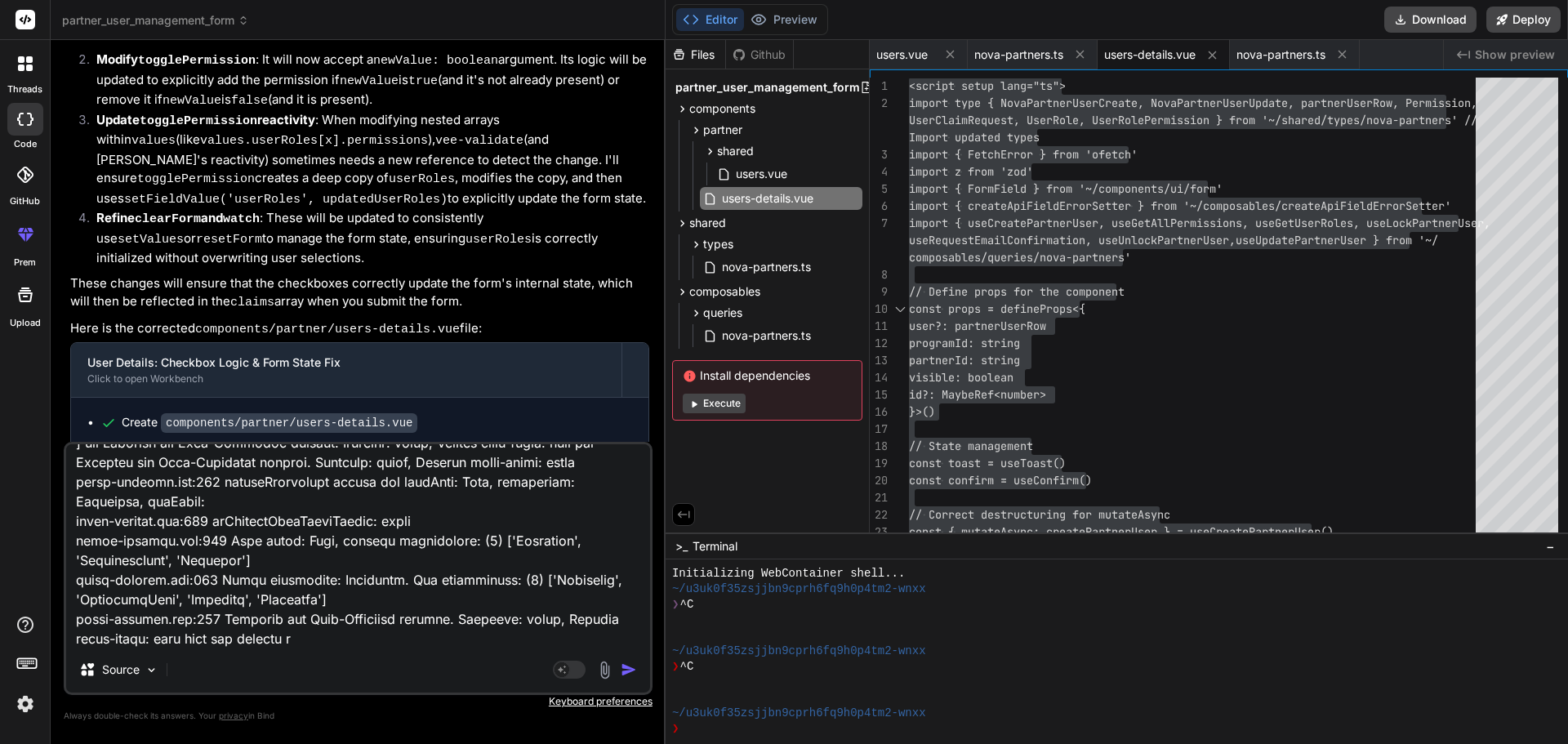
type textarea "x"
type textarea "lor ipsumdo sitam cons adip {elits: "doeiusmo@tempo.inc", utlabore: "Etdolo@54"…"
type textarea "x"
type textarea "lor ipsumdo sitam cons adip {elits: "doeiusmo@tempo.inc", utlabore: "Etdolo@54"…"
type textarea "x"
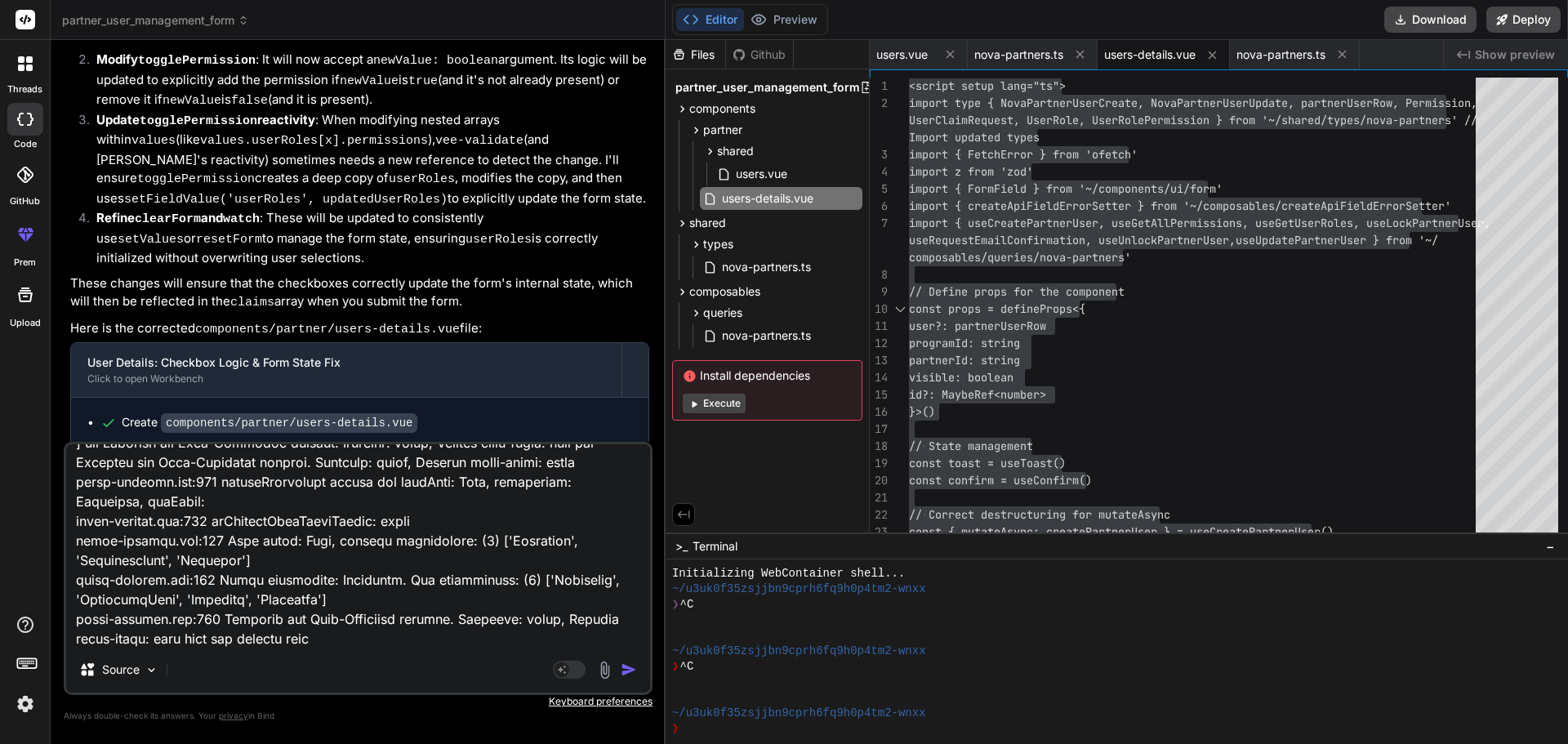
type textarea "lor ipsumdo sitam cons adip {elits: "doeiusmo@tempo.inc", utlabore: "Etdolo@54"…"
type textarea "x"
type textarea "lor ipsumdo sitam cons adip {elits: "doeiusmo@tempo.inc", utlabore: "Etdolo@54"…"
type textarea "x"
paste textarea "Request URL [URL][DOMAIN_NAME] Request Method POST Status Code"
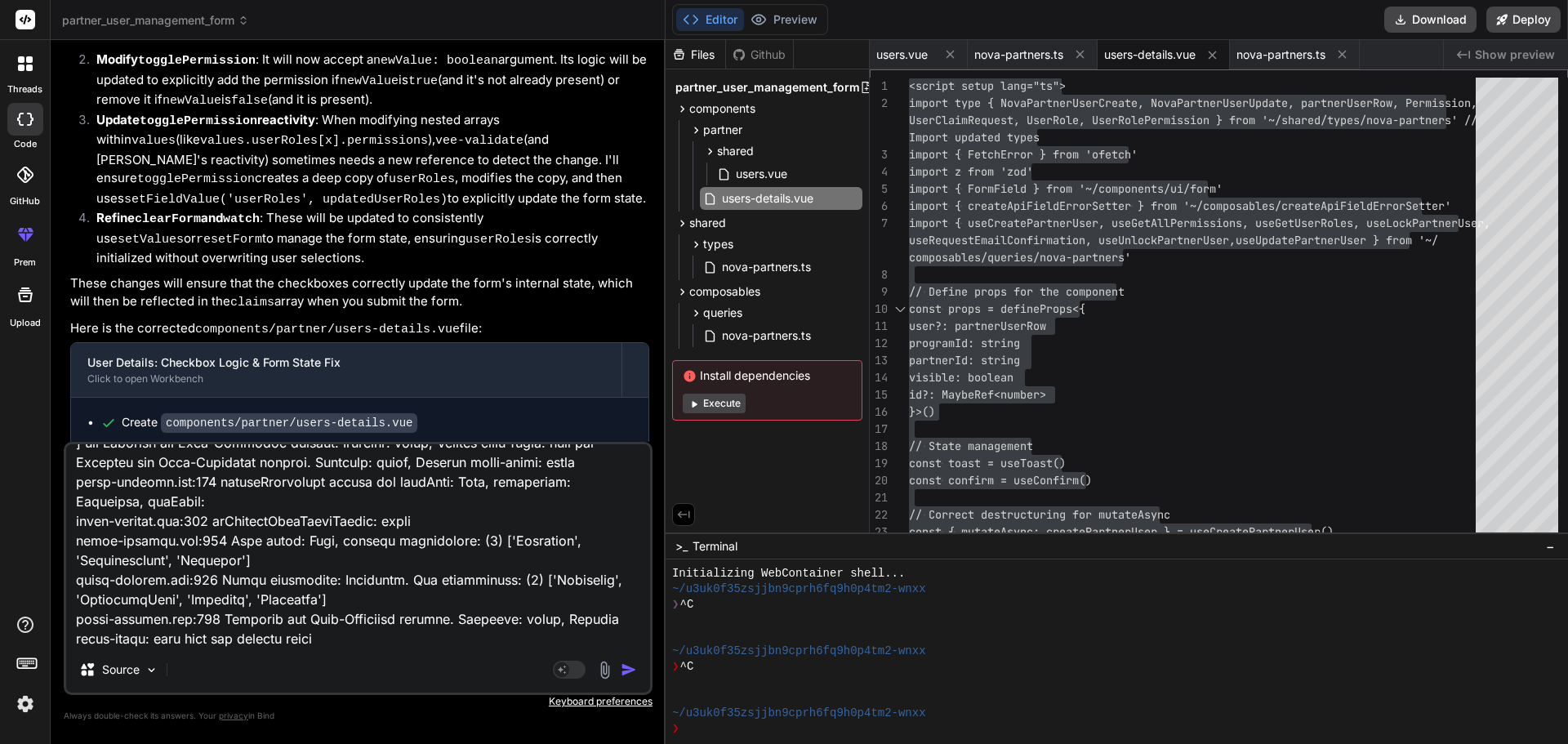
type textarea "lor ipsumdo sitam cons adip {elits: "doeiusmo@tempo.inc", utlabore: "Etdolo@54"…"
type textarea "x"
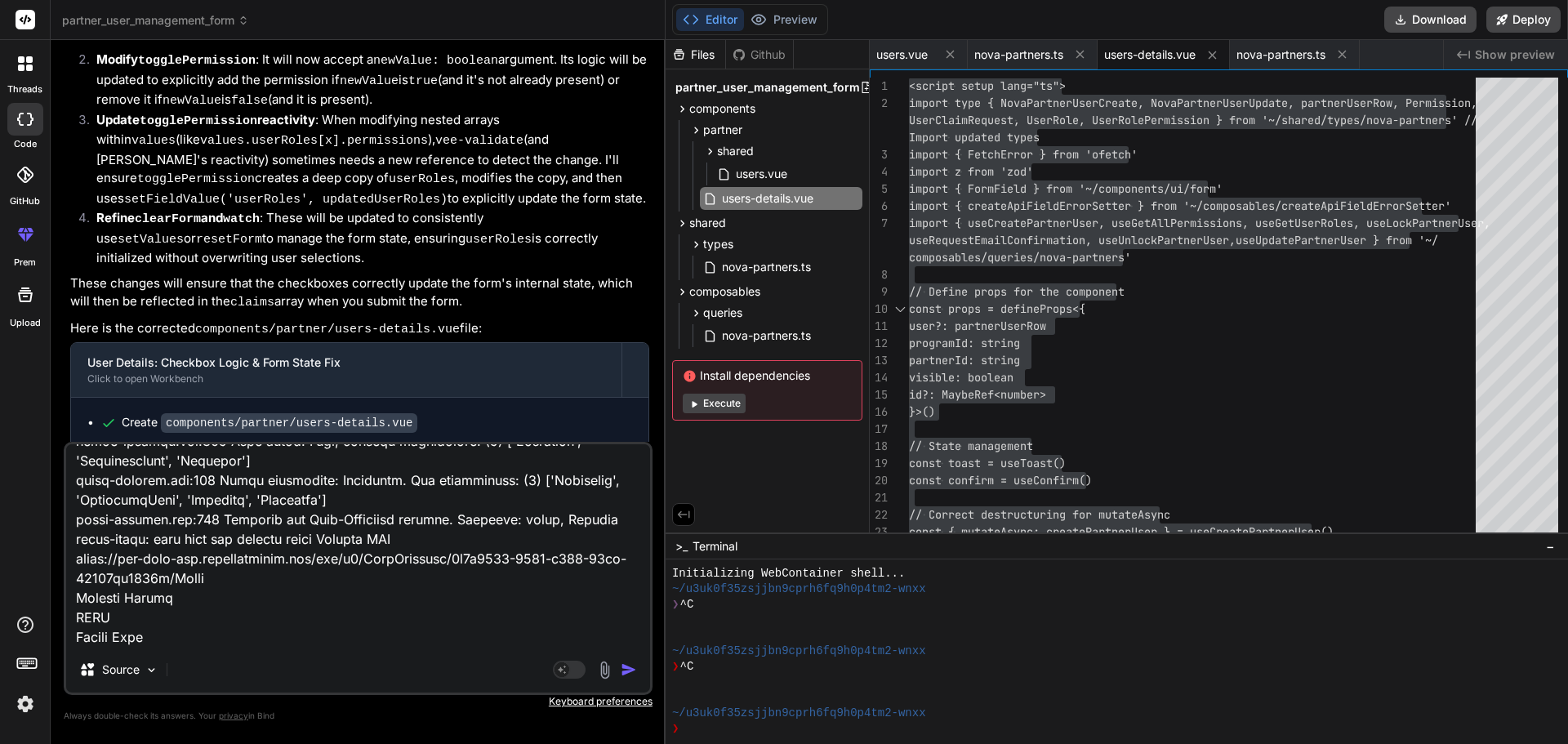
type textarea "lor ipsumdo sitam cons adip {elits: "doeiusmo@tempo.inc", utlabore: "Etdolo@54"…"
